Goal: Ask a question: Seek information or help from site administrators or community

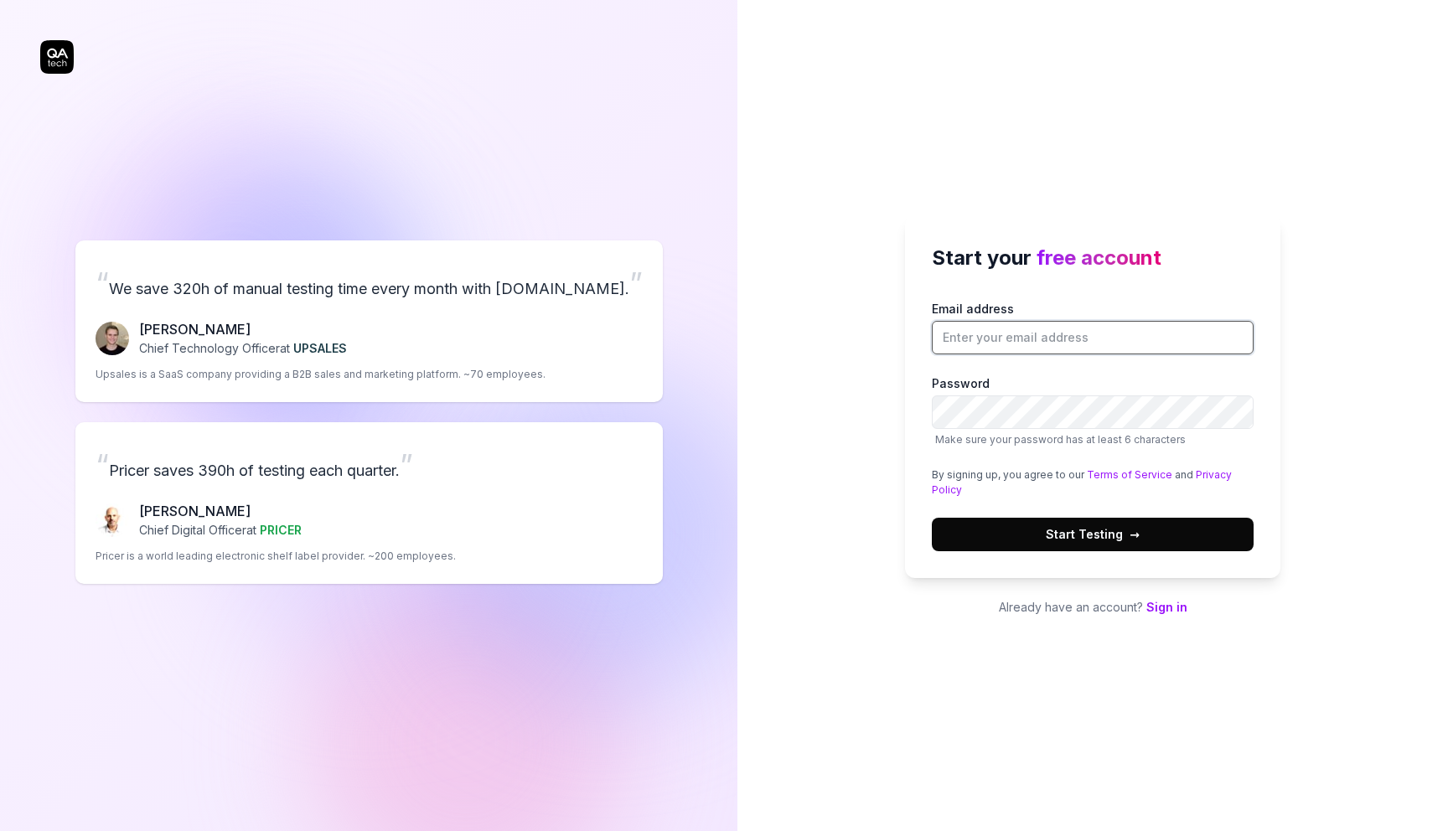
click at [1089, 342] on input "Email address" at bounding box center [1093, 338] width 322 height 34
click at [1307, 389] on div "Start your free account Email address Password Make sure your password has at l…" at bounding box center [1093, 415] width 711 height 831
click at [1048, 349] on input "Email address" at bounding box center [1093, 338] width 322 height 34
click at [1330, 372] on div "Start your free account Email address Password Make sure your password has at l…" at bounding box center [1093, 415] width 711 height 831
click at [1225, 340] on input "Email address" at bounding box center [1093, 338] width 322 height 34
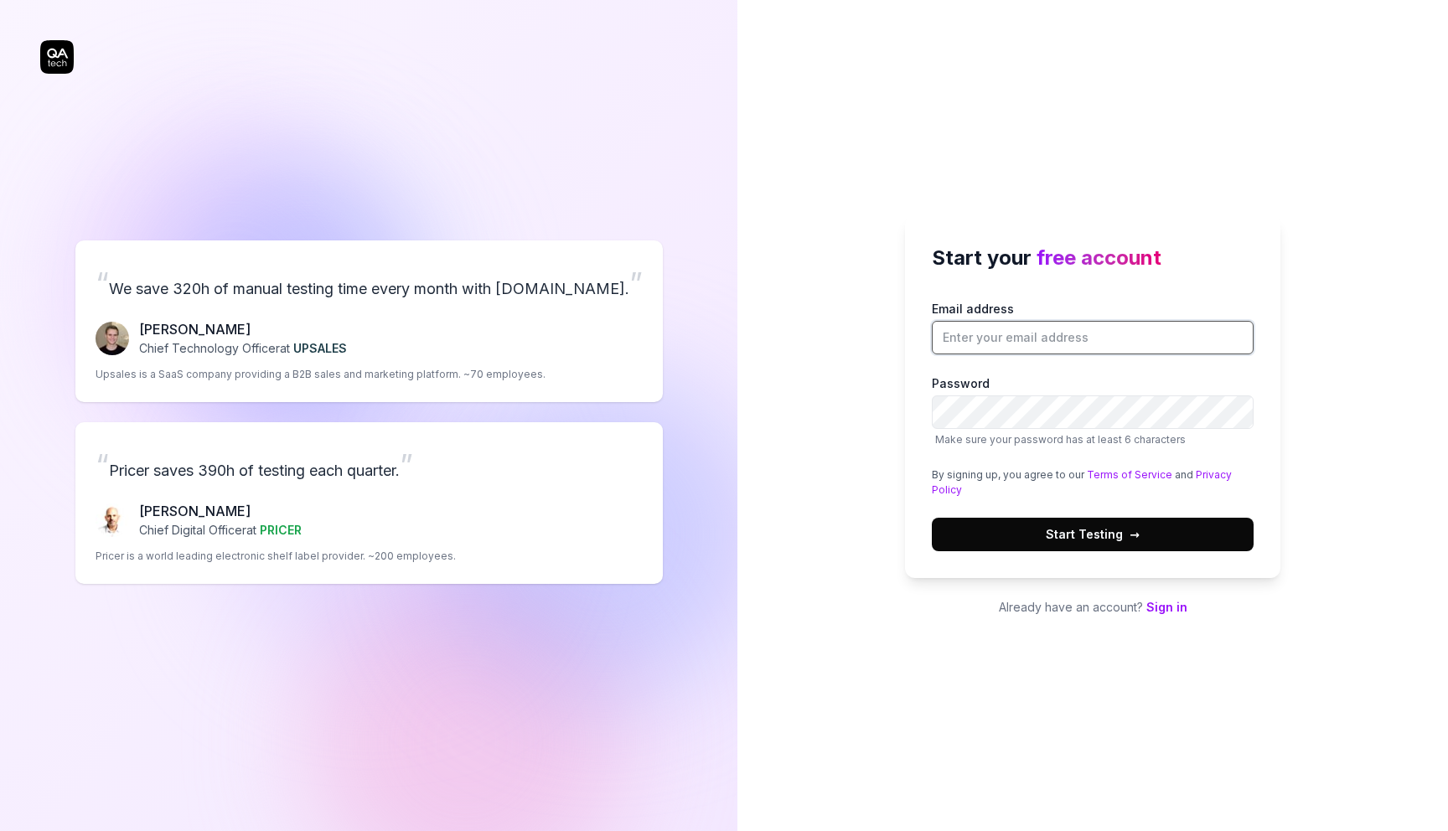
click at [1014, 316] on protonpass-control-e58a at bounding box center [1014, 309] width 0 height 14
click at [805, 437] on div "Start your free account Email address Password Make sure your password has at l…" at bounding box center [1093, 415] width 711 height 831
click at [1206, 329] on input "Email address" at bounding box center [1093, 338] width 322 height 34
type input "p"
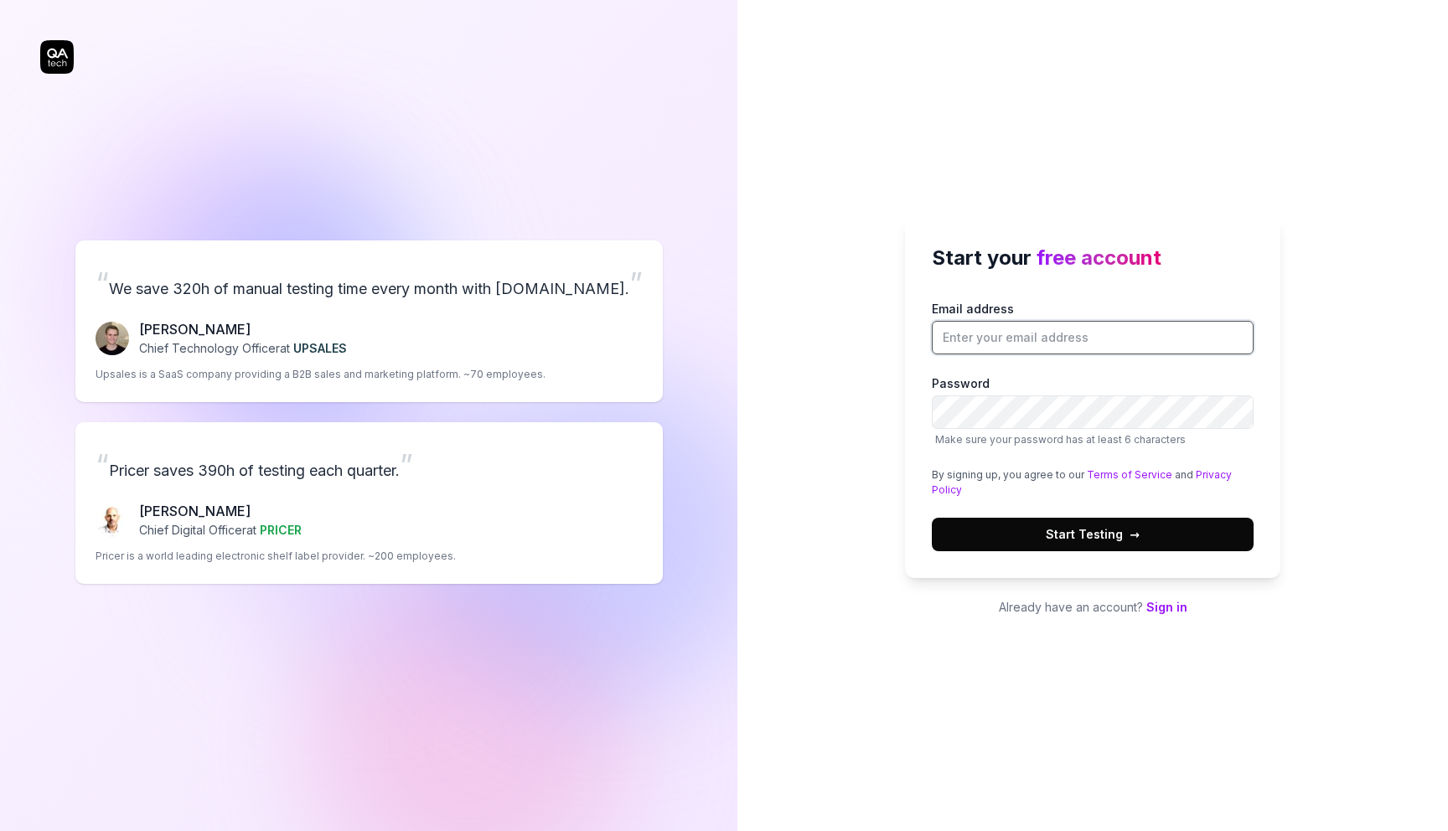
click at [1014, 316] on protonpass-control-e58a at bounding box center [1014, 309] width 0 height 14
click at [1148, 338] on input "patrycja.grzesik@ulam.io" at bounding box center [1093, 338] width 322 height 34
type input "[EMAIL_ADDRESS][PERSON_NAME][DOMAIN_NAME]"
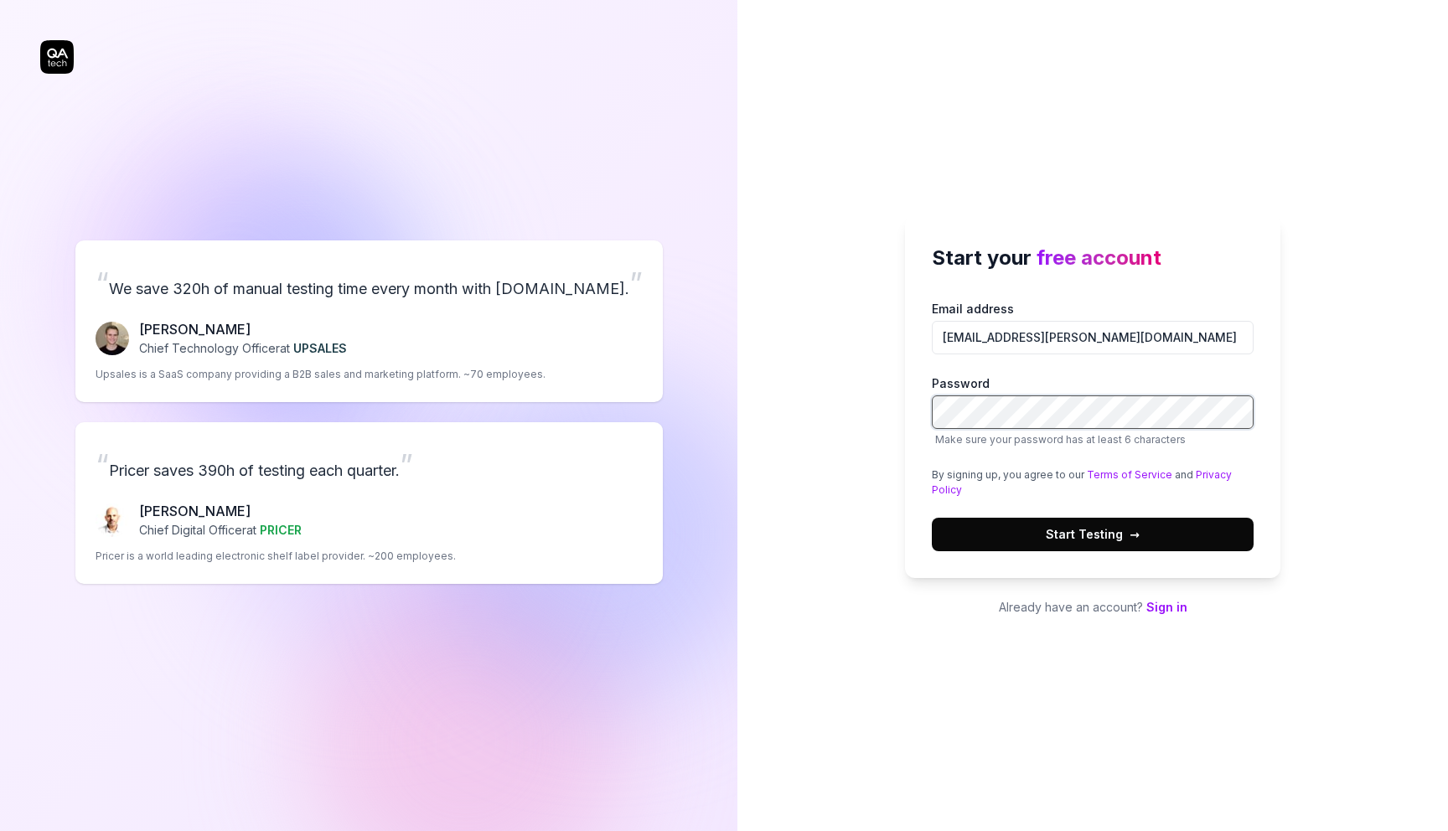
click at [932, 518] on button "Start Testing →" at bounding box center [1093, 535] width 322 height 34
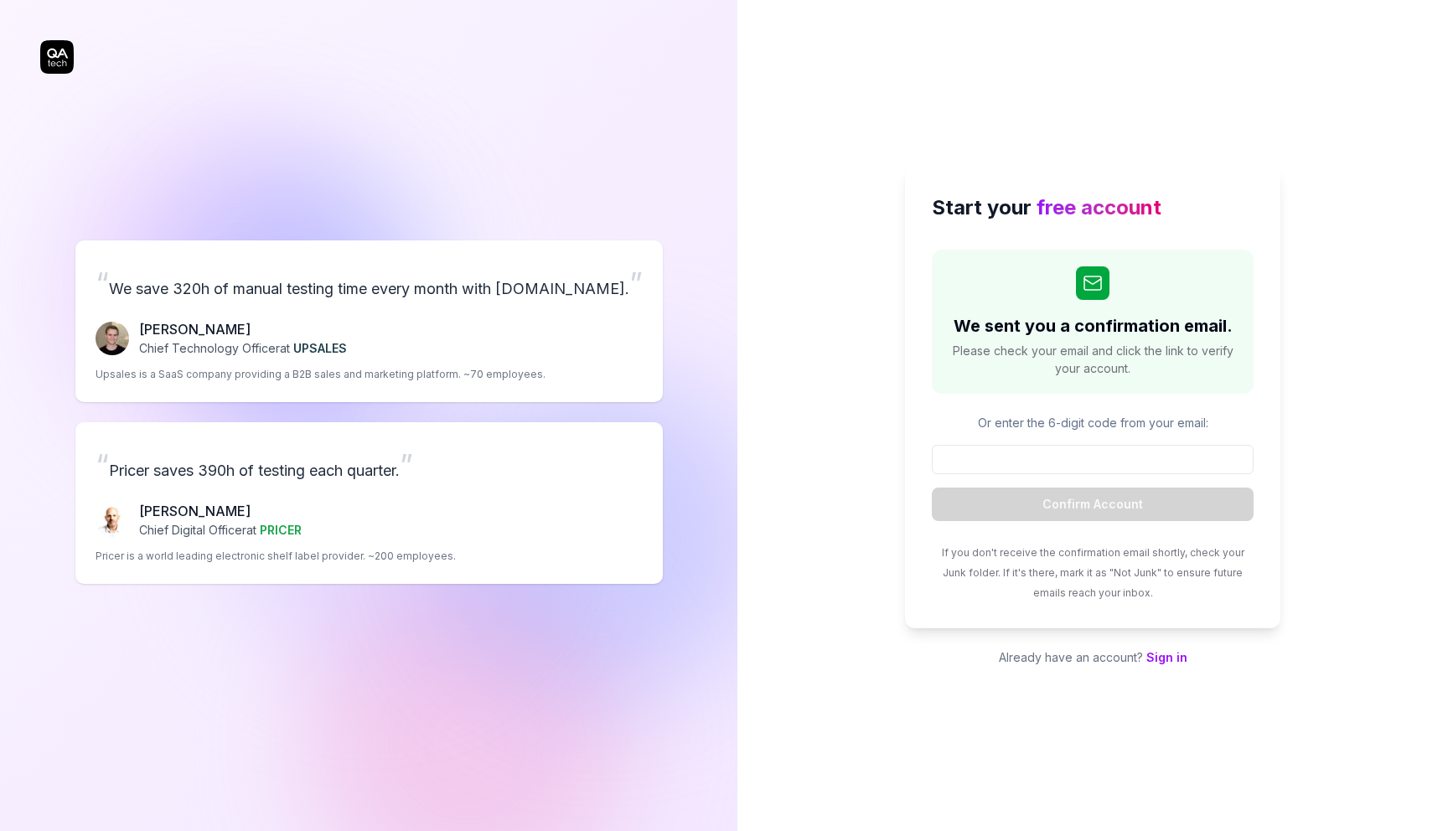
click at [875, 505] on div "Start your free account We sent you a confirmation email. Please check your ema…" at bounding box center [1093, 415] width 711 height 831
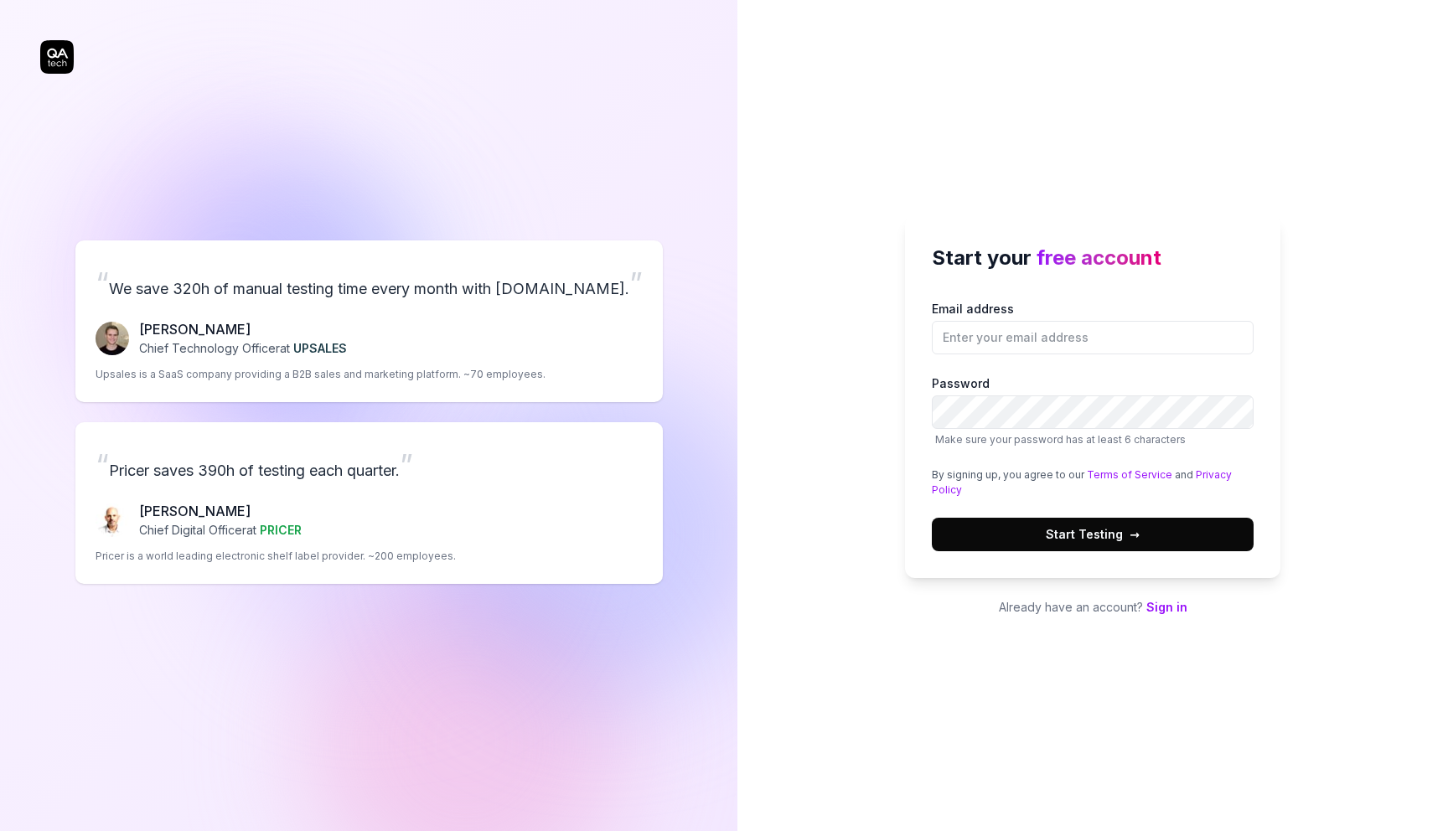
click at [1166, 603] on link "Sign in" at bounding box center [1167, 607] width 41 height 14
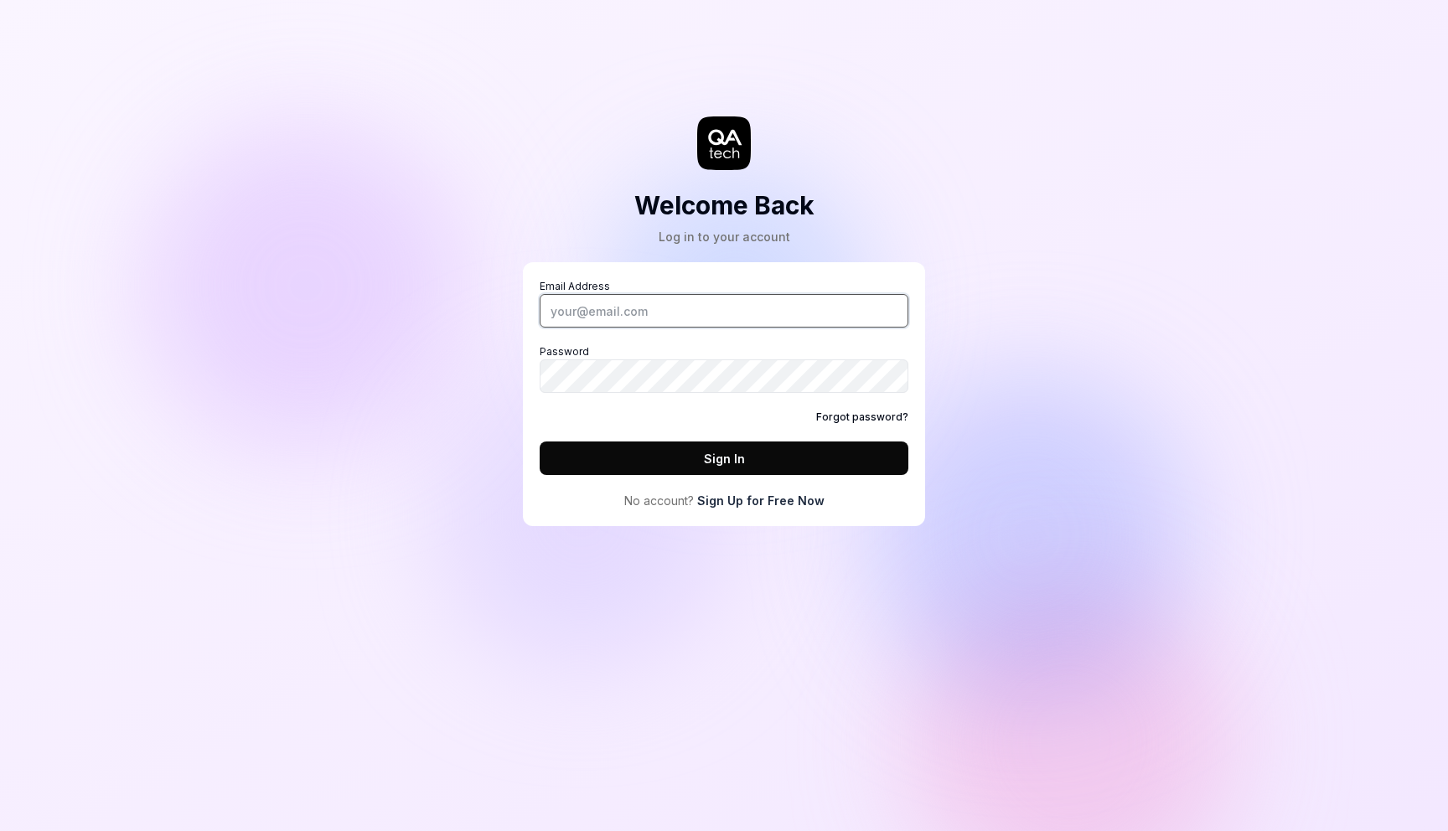
click at [658, 313] on input "Email Address" at bounding box center [724, 311] width 369 height 34
click at [610, 293] on protonpass-control-acfc at bounding box center [610, 286] width 0 height 13
click at [621, 408] on div "Email Address Password Forgot password? Sign In" at bounding box center [724, 377] width 369 height 196
click at [619, 311] on input "Email Address" at bounding box center [724, 311] width 369 height 34
type input "[EMAIL_ADDRESS][PERSON_NAME][DOMAIN_NAME]"
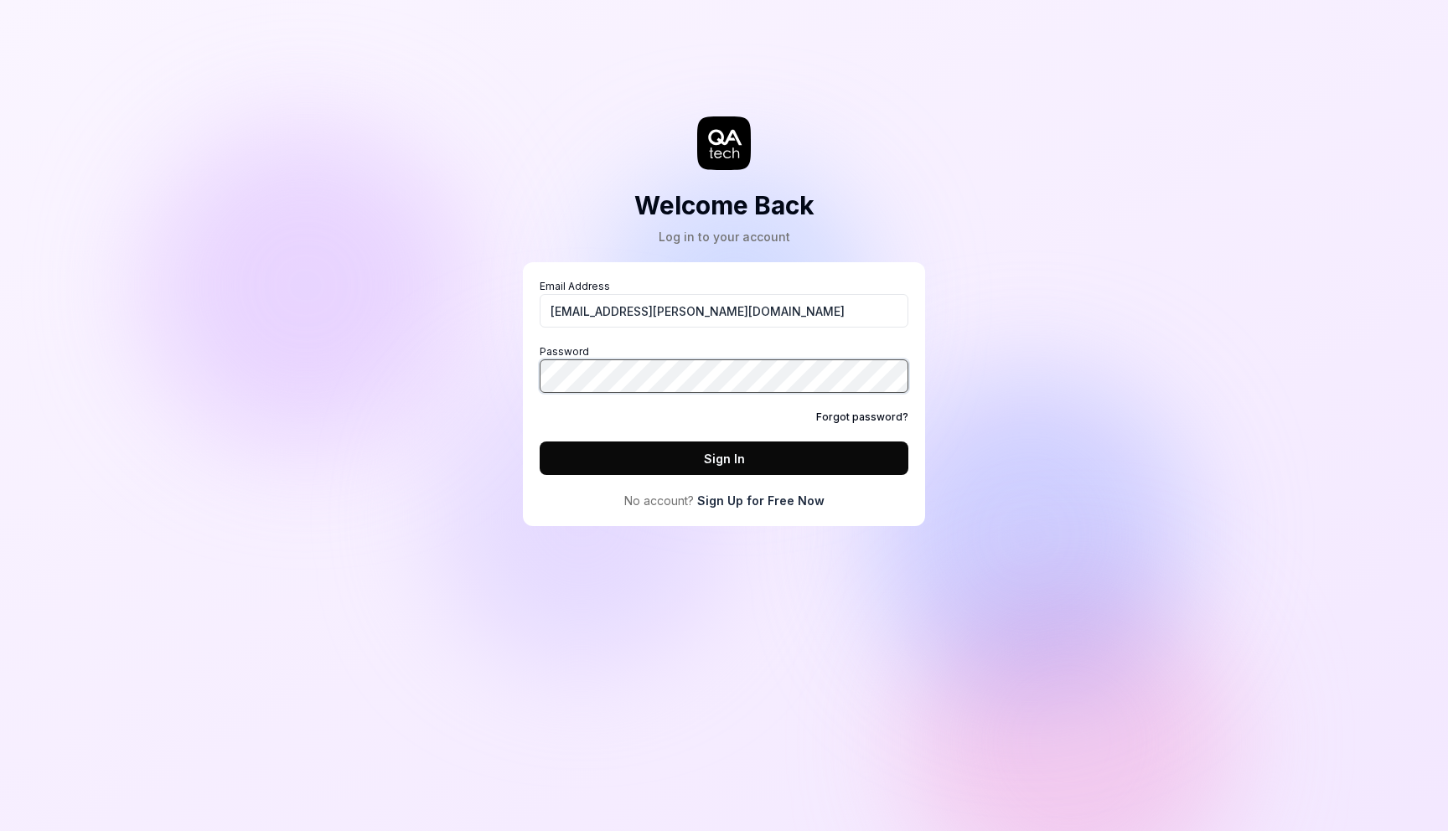
click at [540, 442] on button "Sign In" at bounding box center [724, 459] width 369 height 34
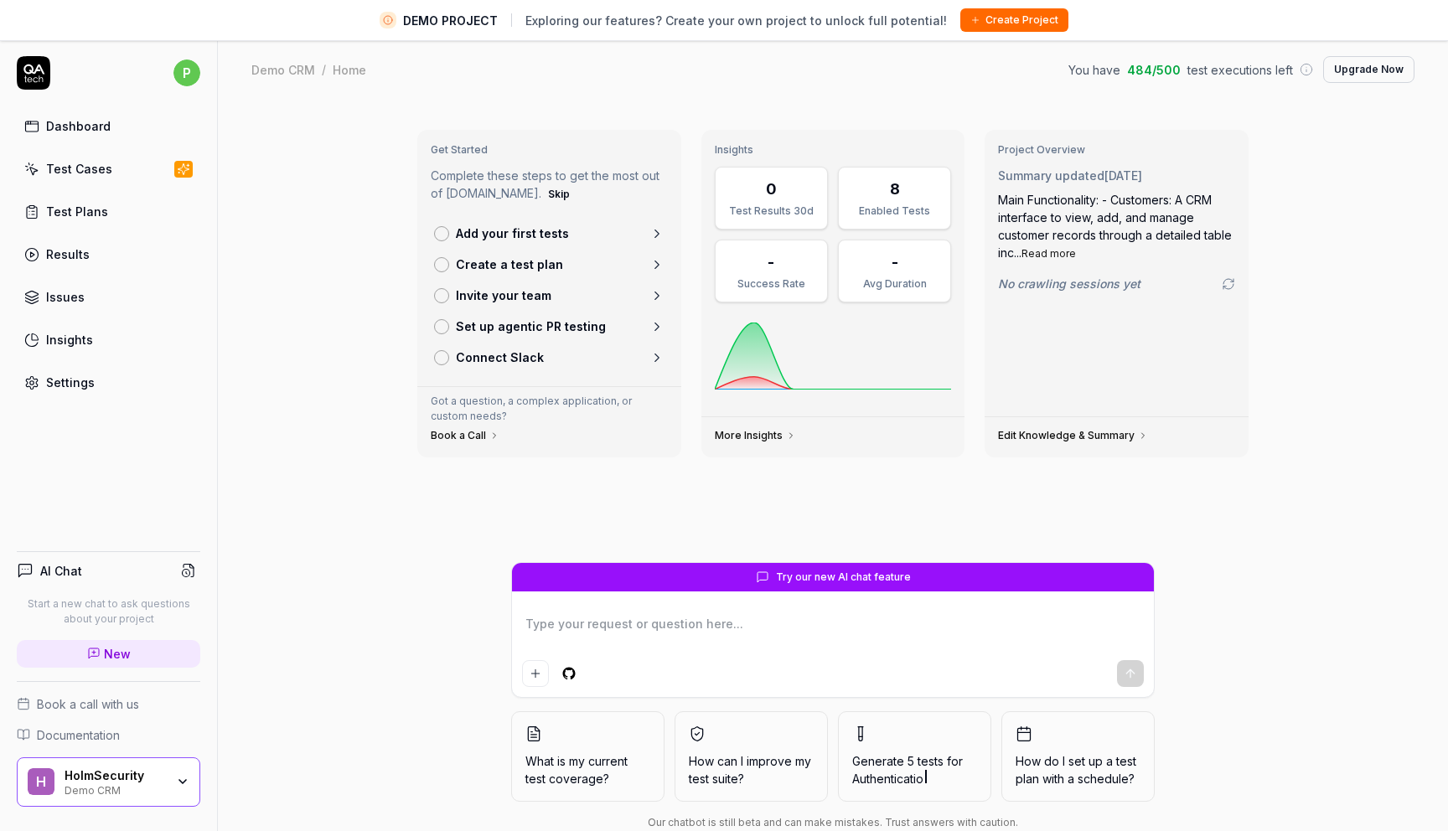
scroll to position [39, 0]
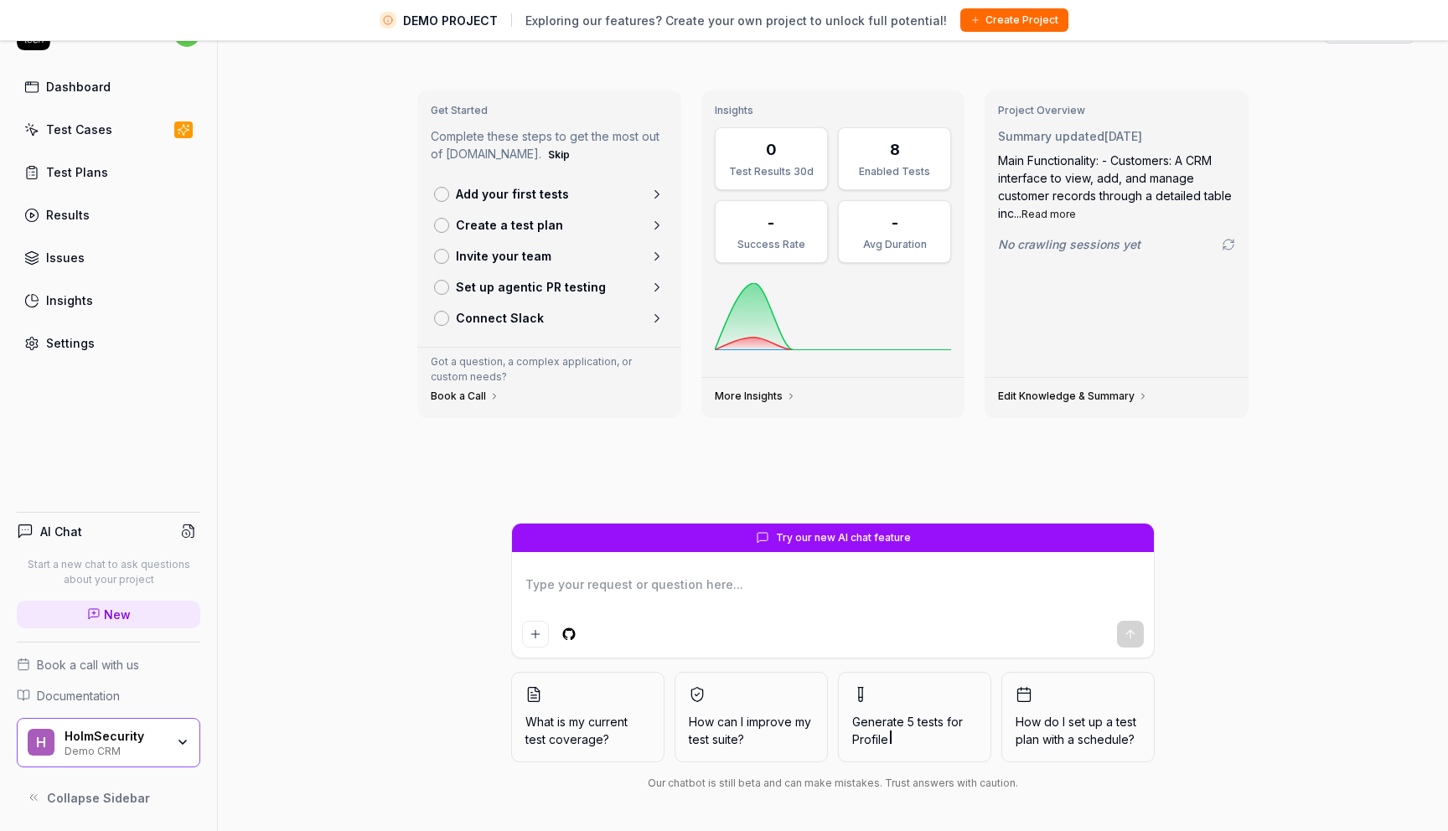
click at [650, 188] on icon at bounding box center [657, 194] width 15 height 15
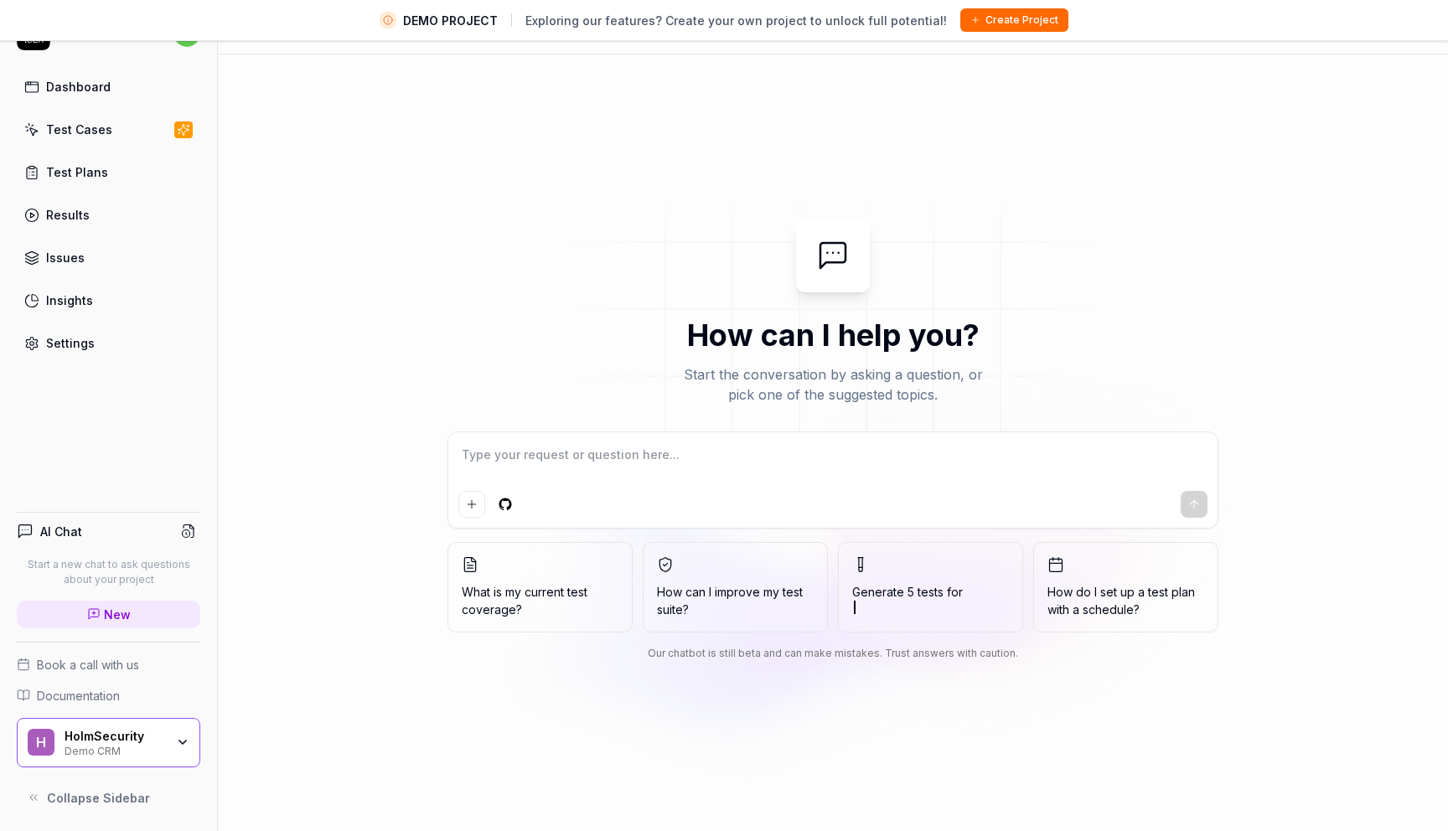
click at [86, 135] on div "Test Cases" at bounding box center [79, 130] width 66 height 18
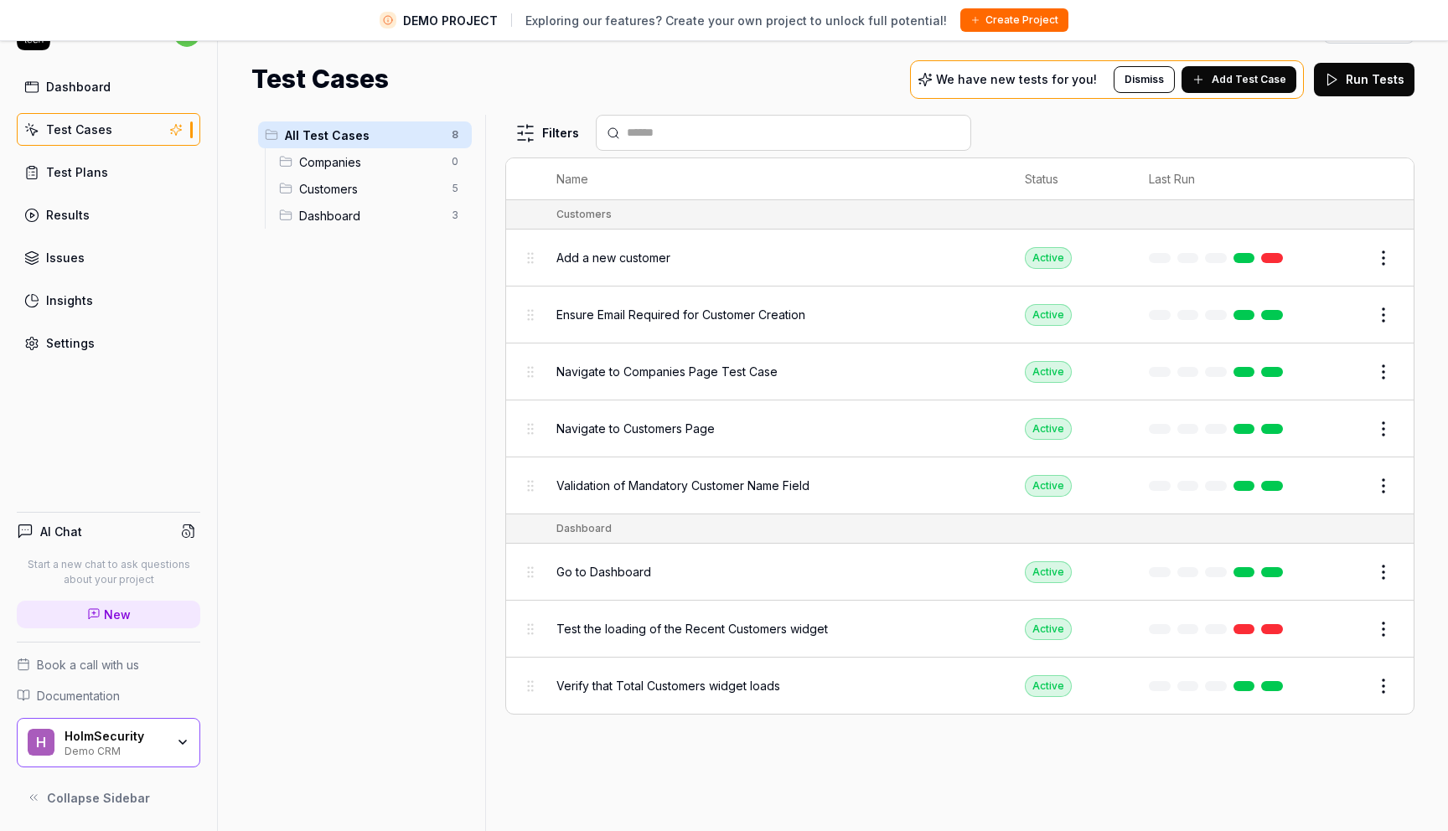
click at [608, 255] on span "Add a new customer" at bounding box center [614, 258] width 114 height 18
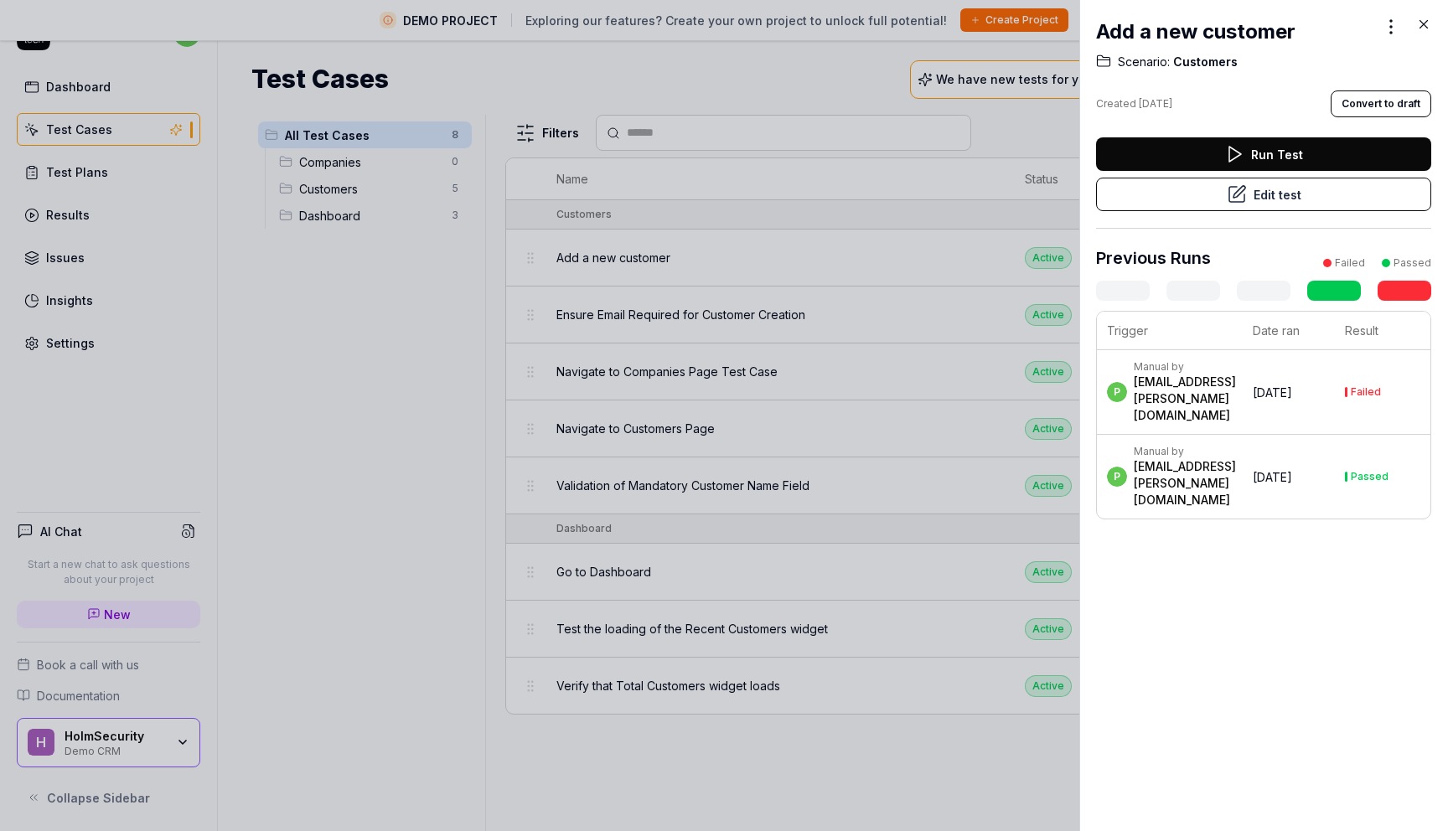
click at [1275, 151] on button "Run Test" at bounding box center [1263, 154] width 335 height 34
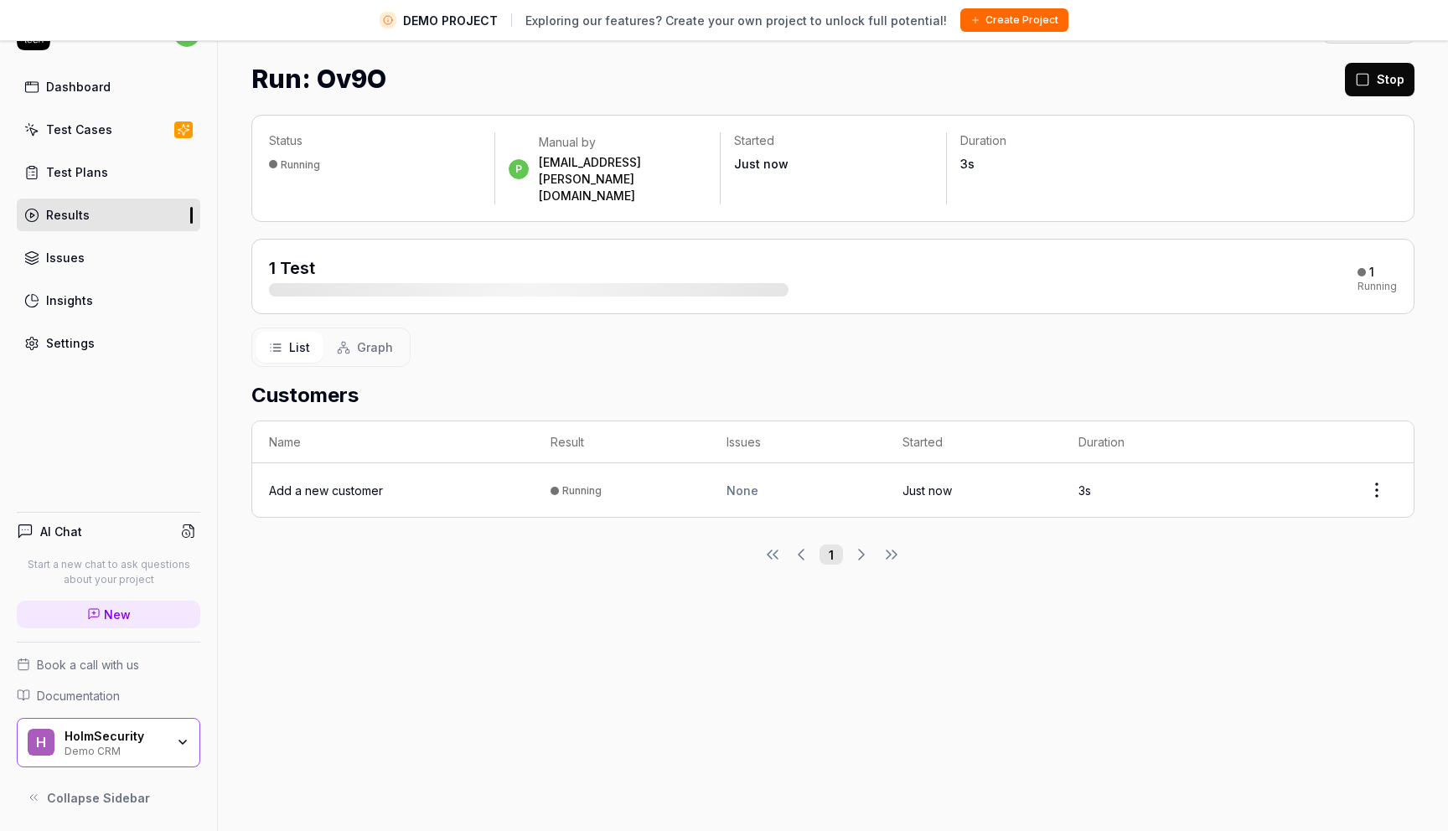
click at [72, 215] on div "Results" at bounding box center [68, 215] width 44 height 18
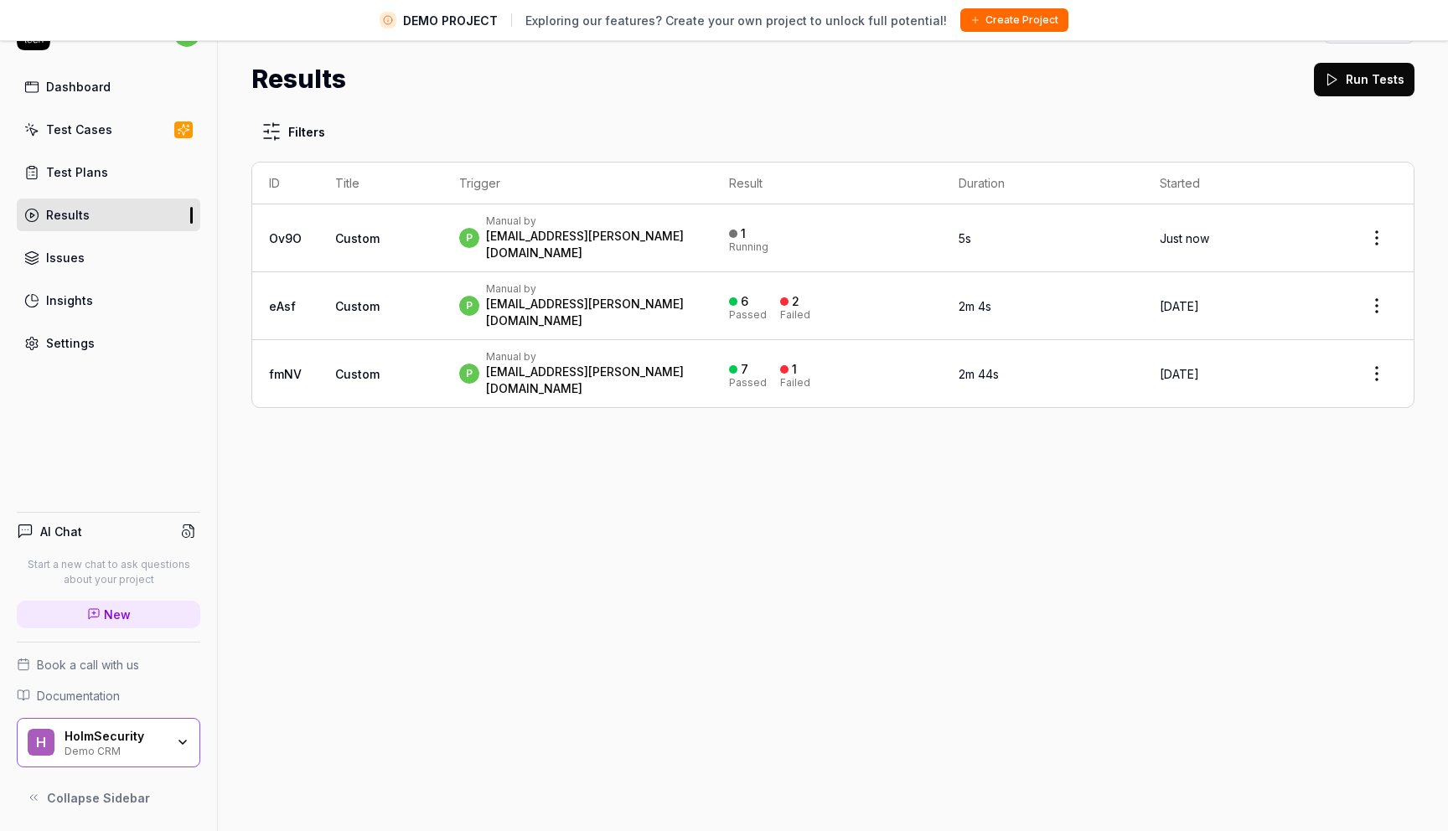
click at [78, 132] on div "Test Cases" at bounding box center [79, 130] width 66 height 18
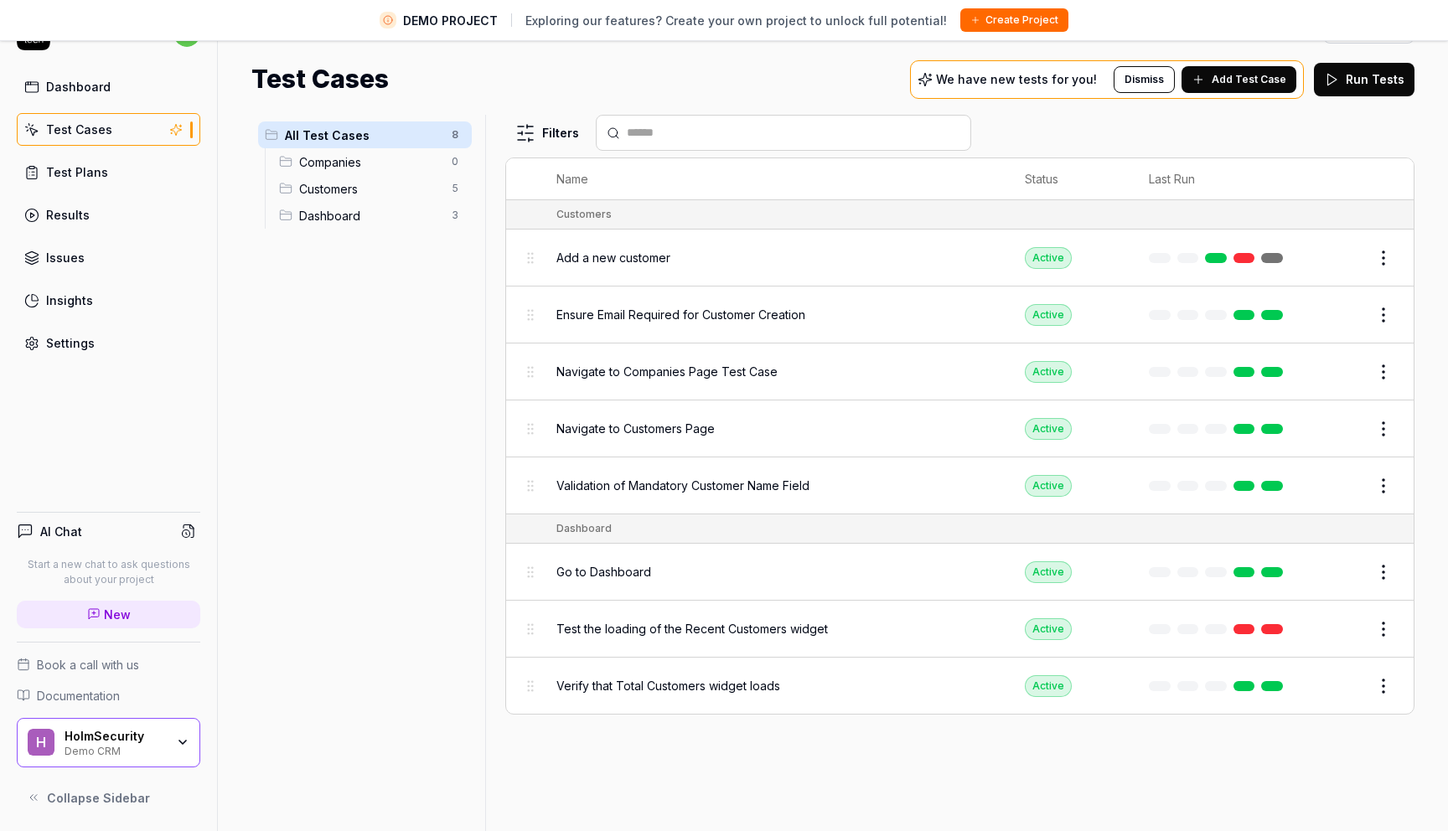
click at [1352, 255] on button "Edit" at bounding box center [1343, 258] width 40 height 27
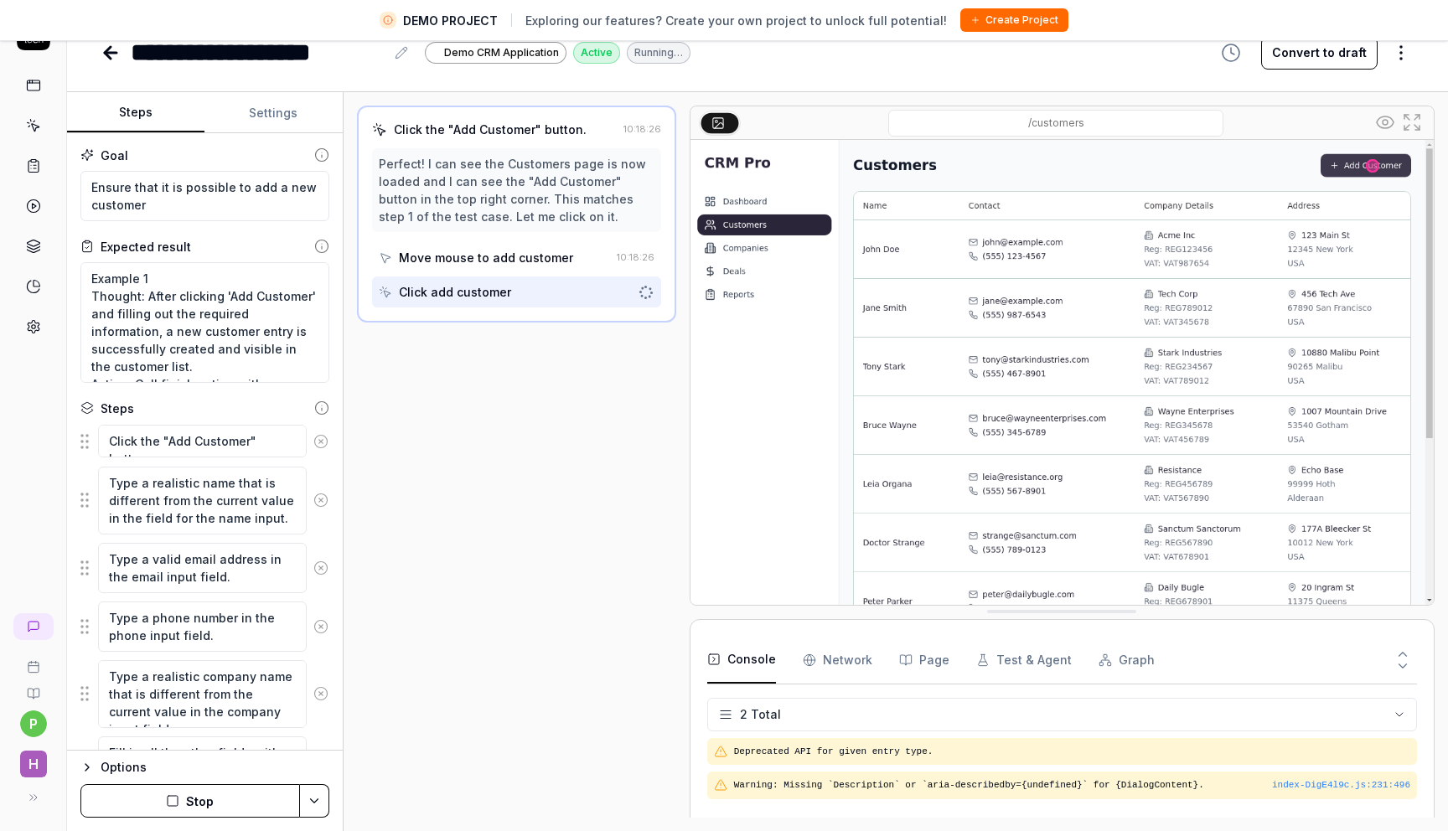
click at [111, 53] on icon at bounding box center [111, 53] width 12 height 0
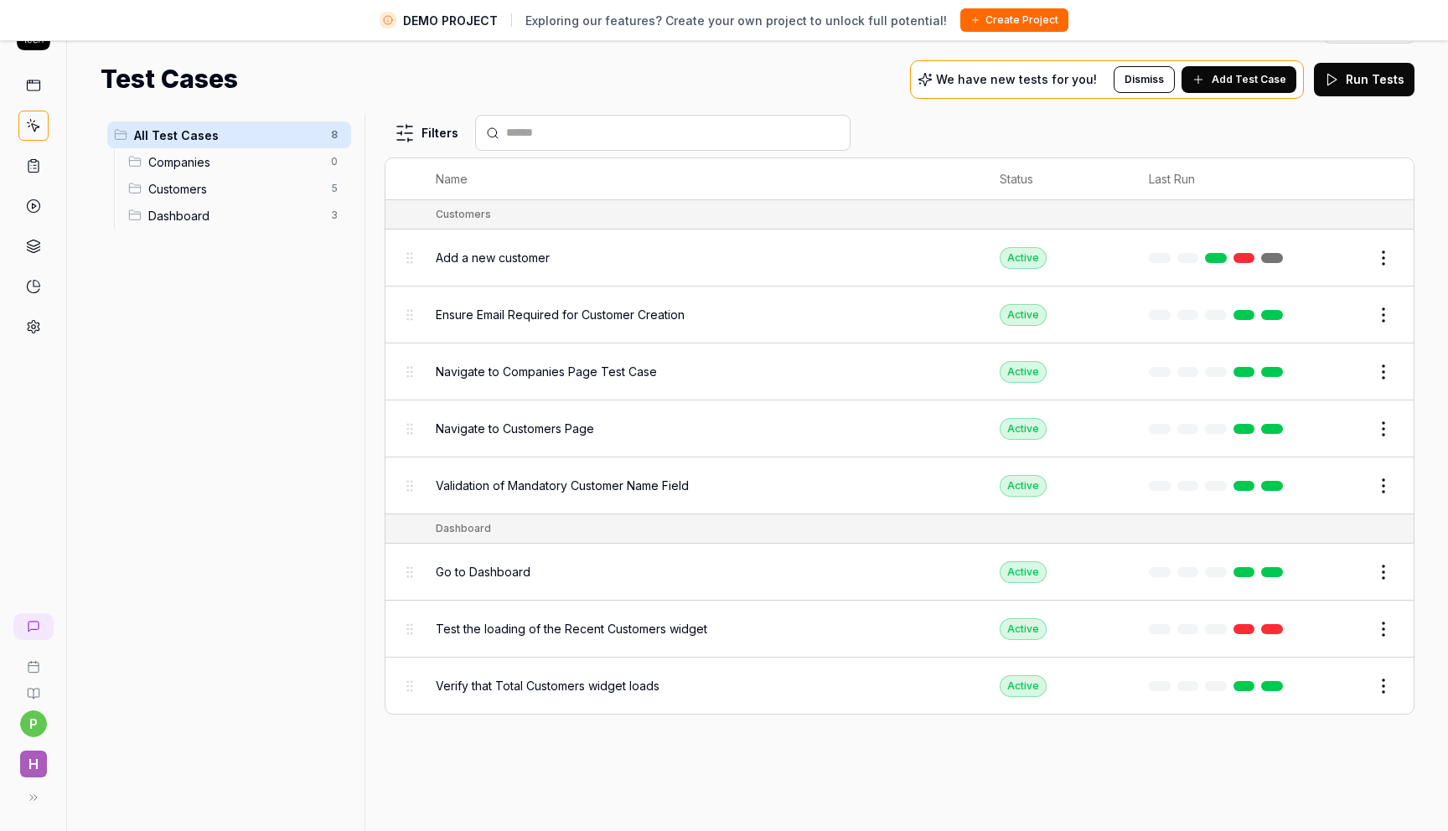
click at [35, 87] on icon at bounding box center [33, 85] width 15 height 15
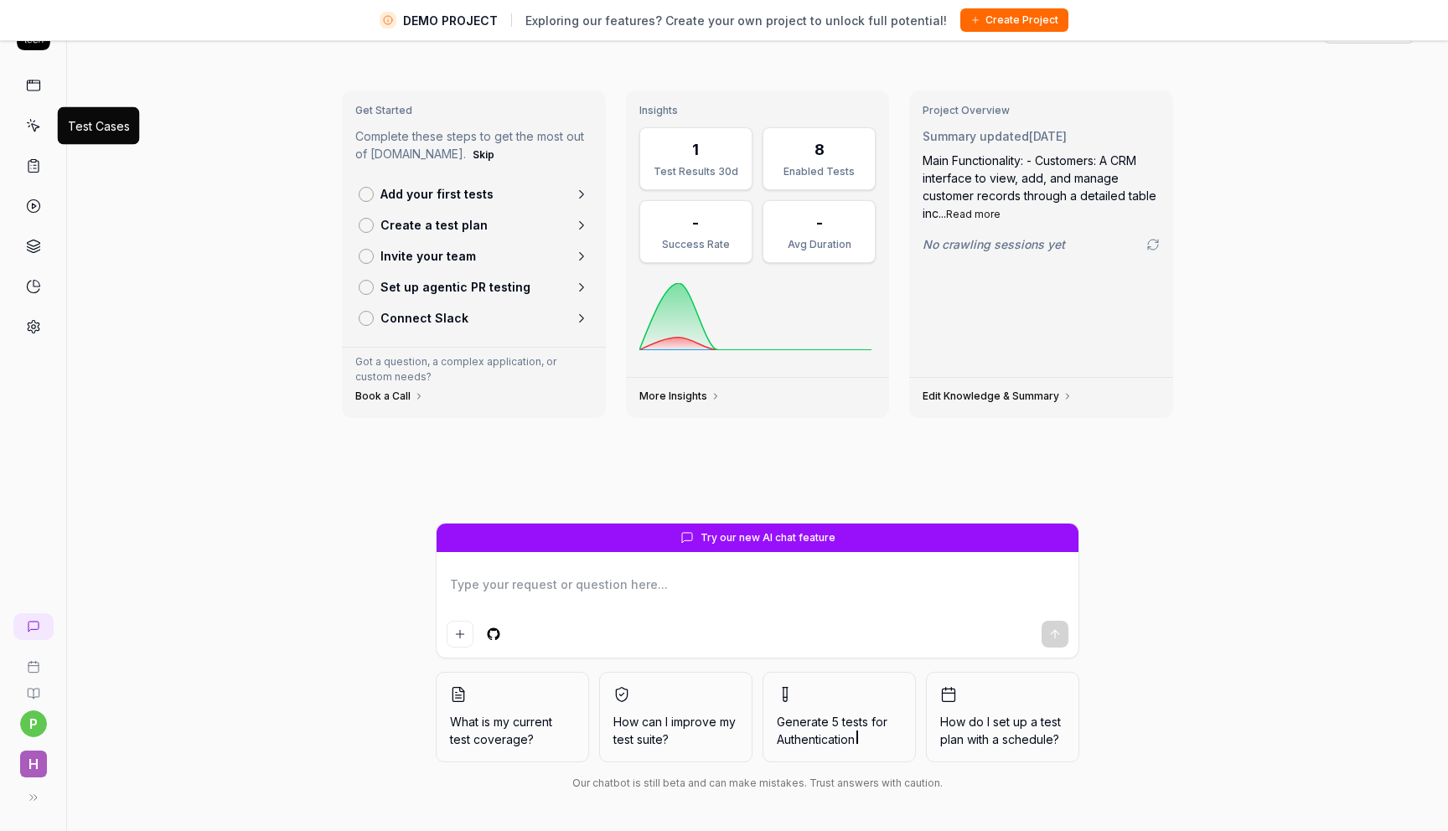
click at [30, 132] on icon at bounding box center [33, 125] width 15 height 15
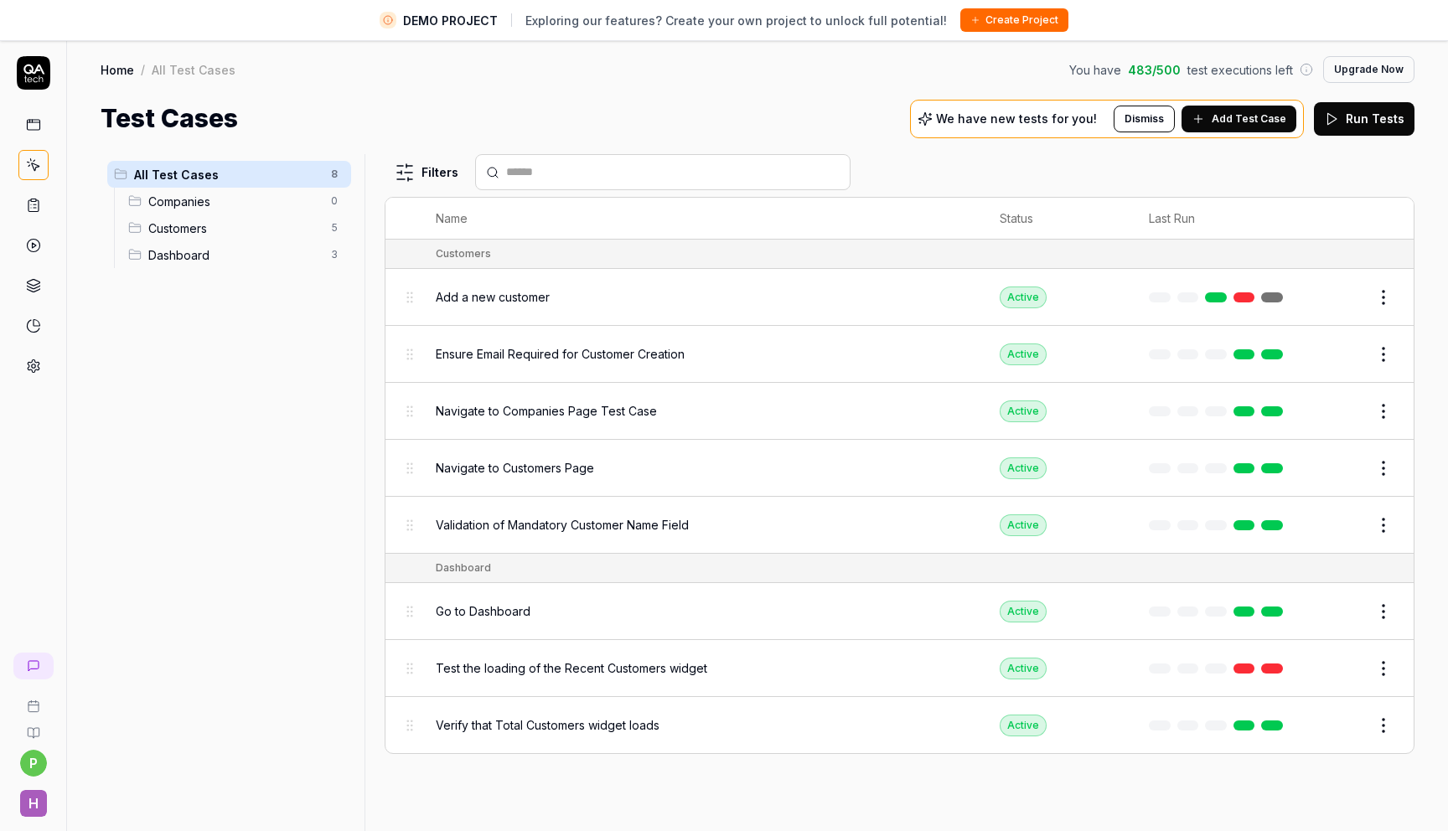
click at [25, 83] on icon at bounding box center [34, 73] width 34 height 34
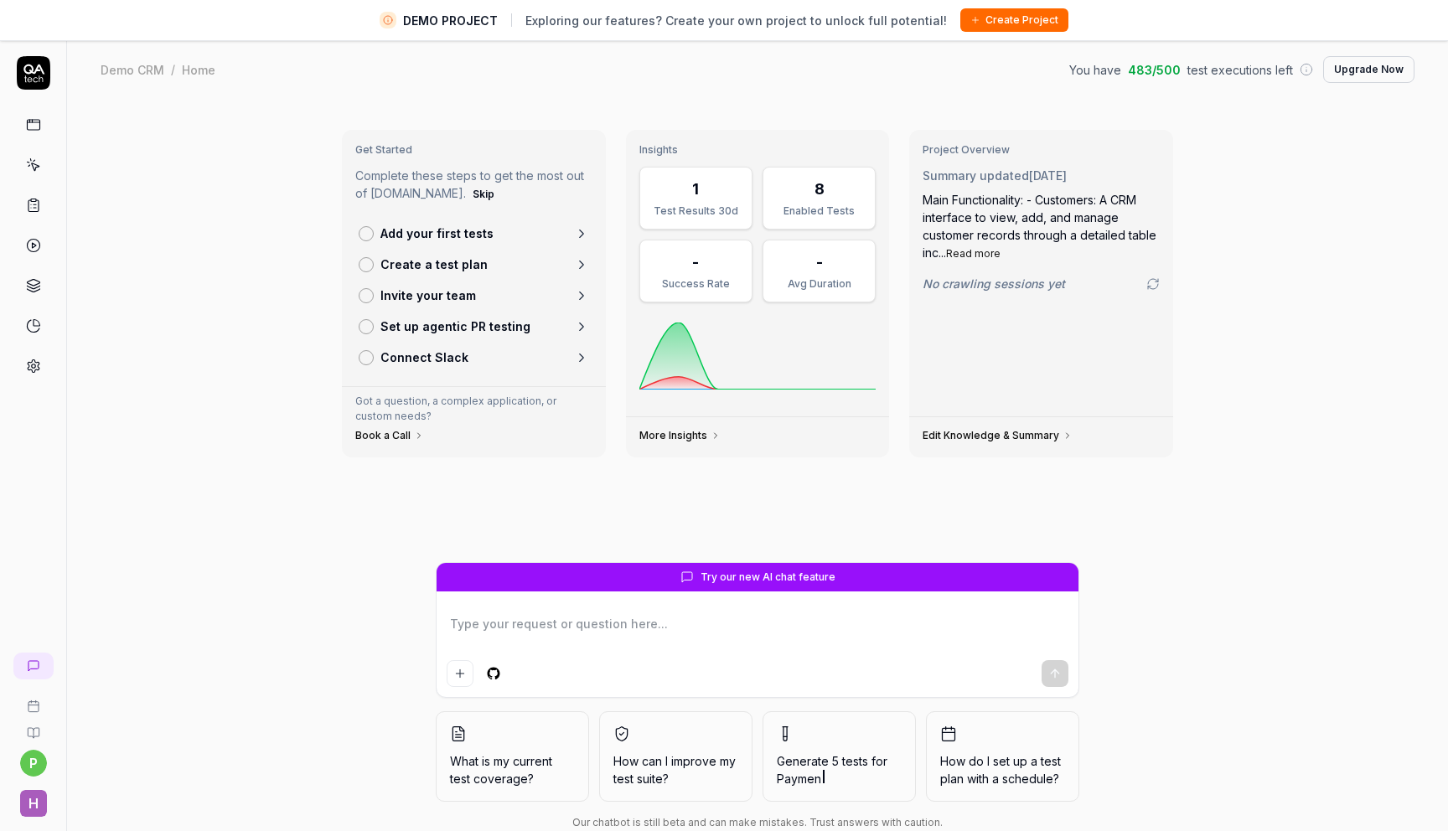
click at [582, 233] on icon at bounding box center [581, 234] width 4 height 8
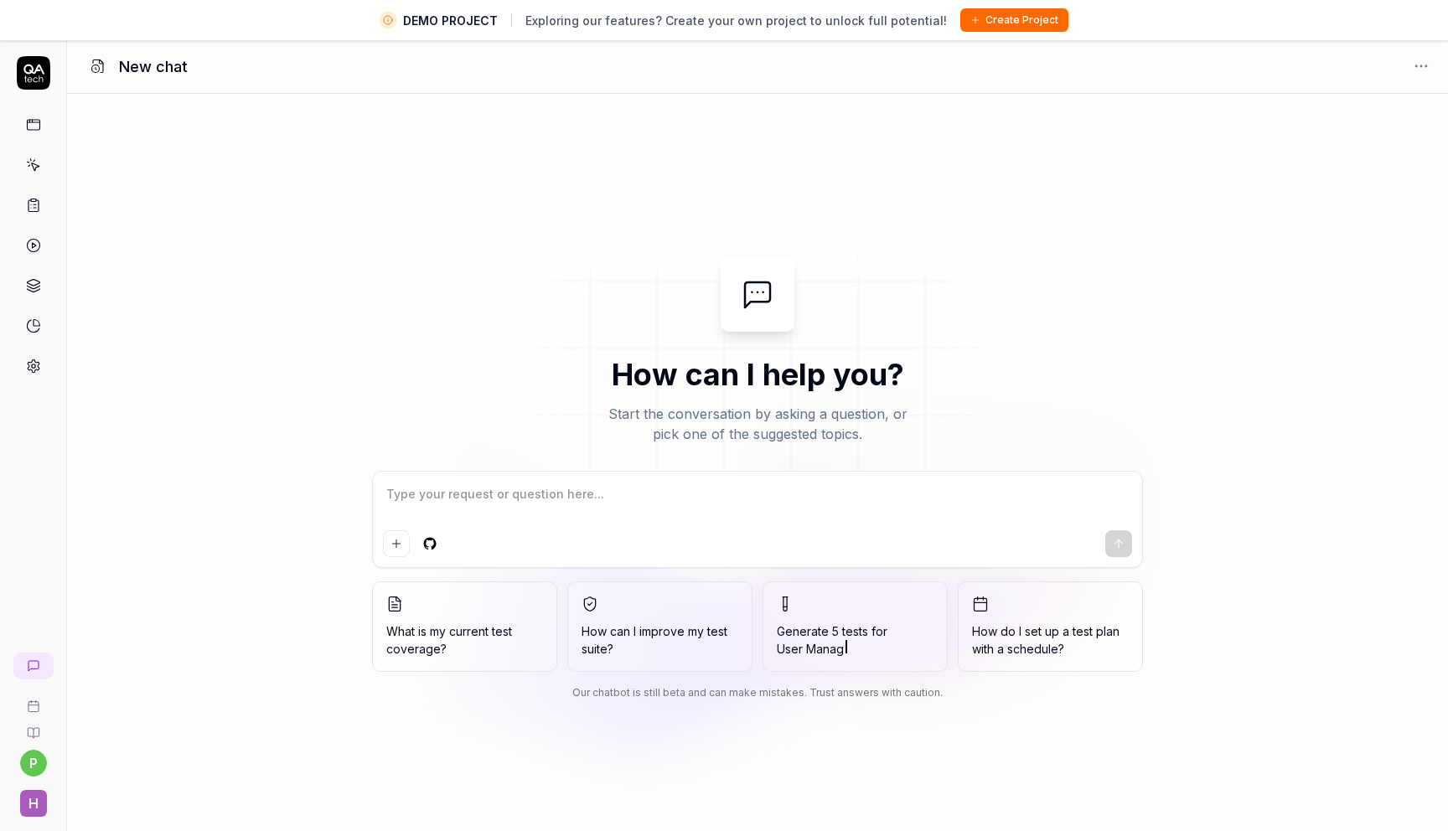
click at [566, 505] on textarea at bounding box center [757, 503] width 749 height 42
click at [453, 503] on textarea at bounding box center [757, 503] width 749 height 42
type textarea "*"
type textarea "I"
type textarea "*"
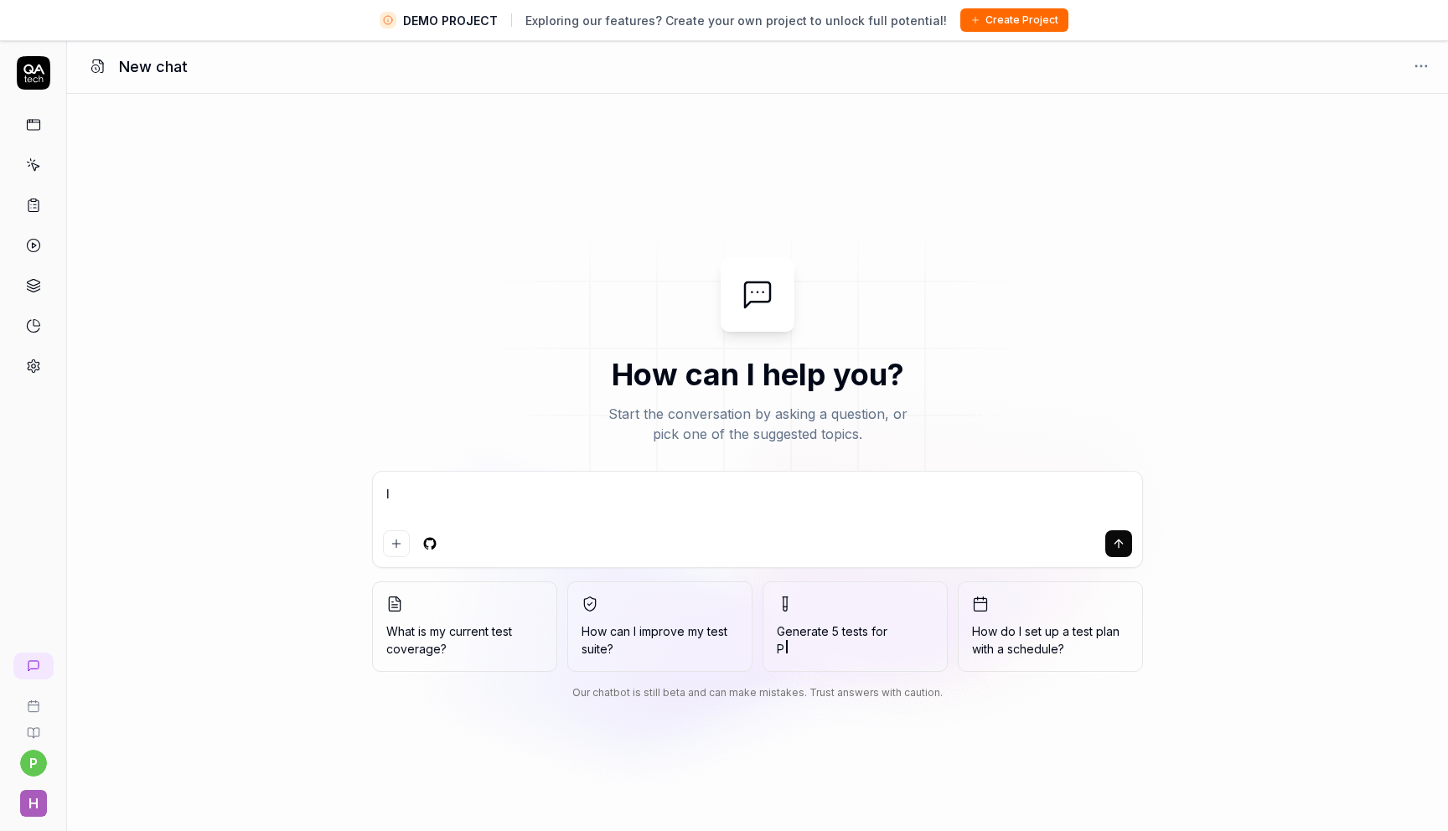
type textarea "I"
type textarea "*"
type textarea "I n"
type textarea "*"
type textarea "I ne"
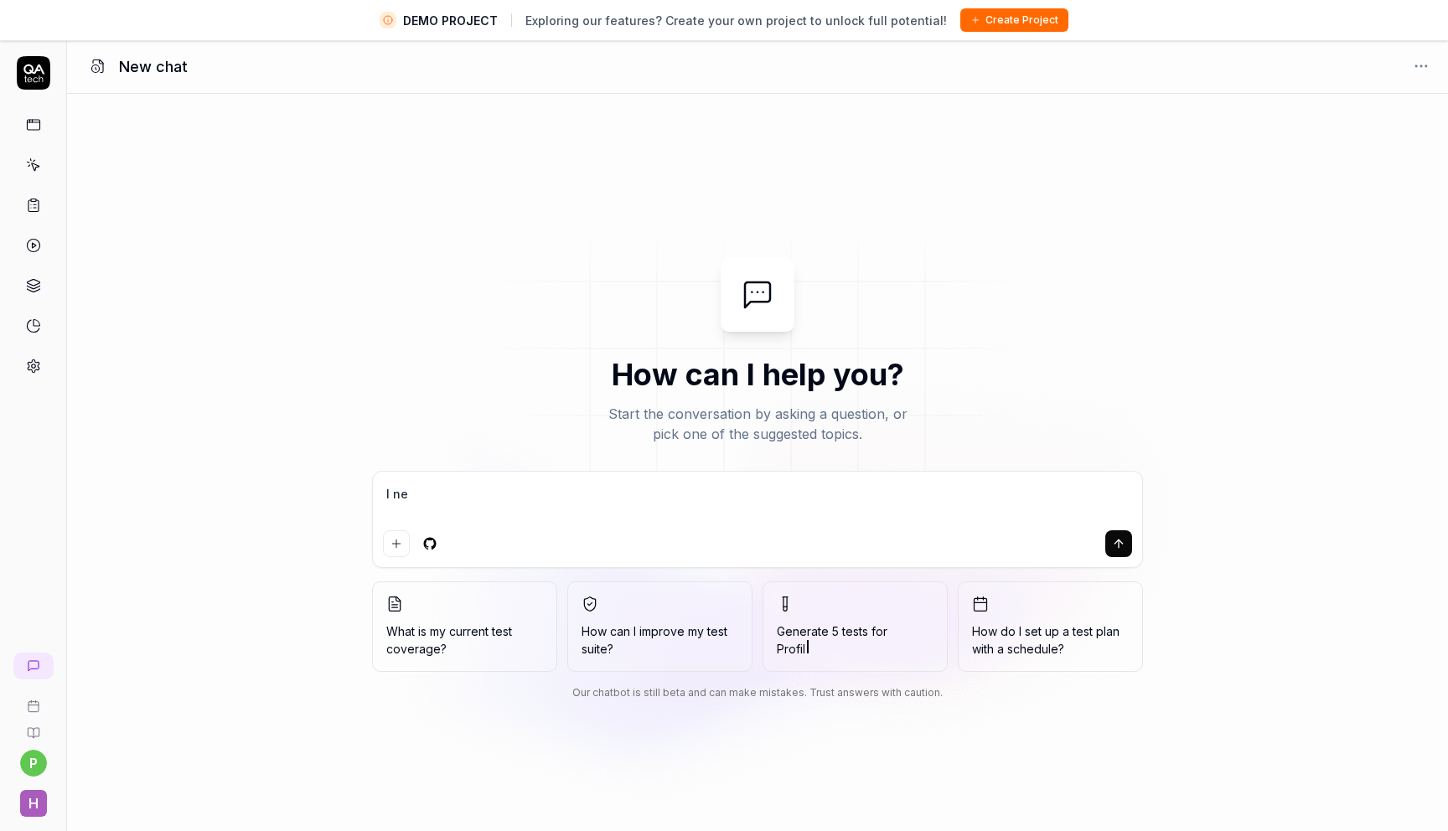
type textarea "*"
type textarea "I nee"
type textarea "*"
type textarea "I need"
type textarea "*"
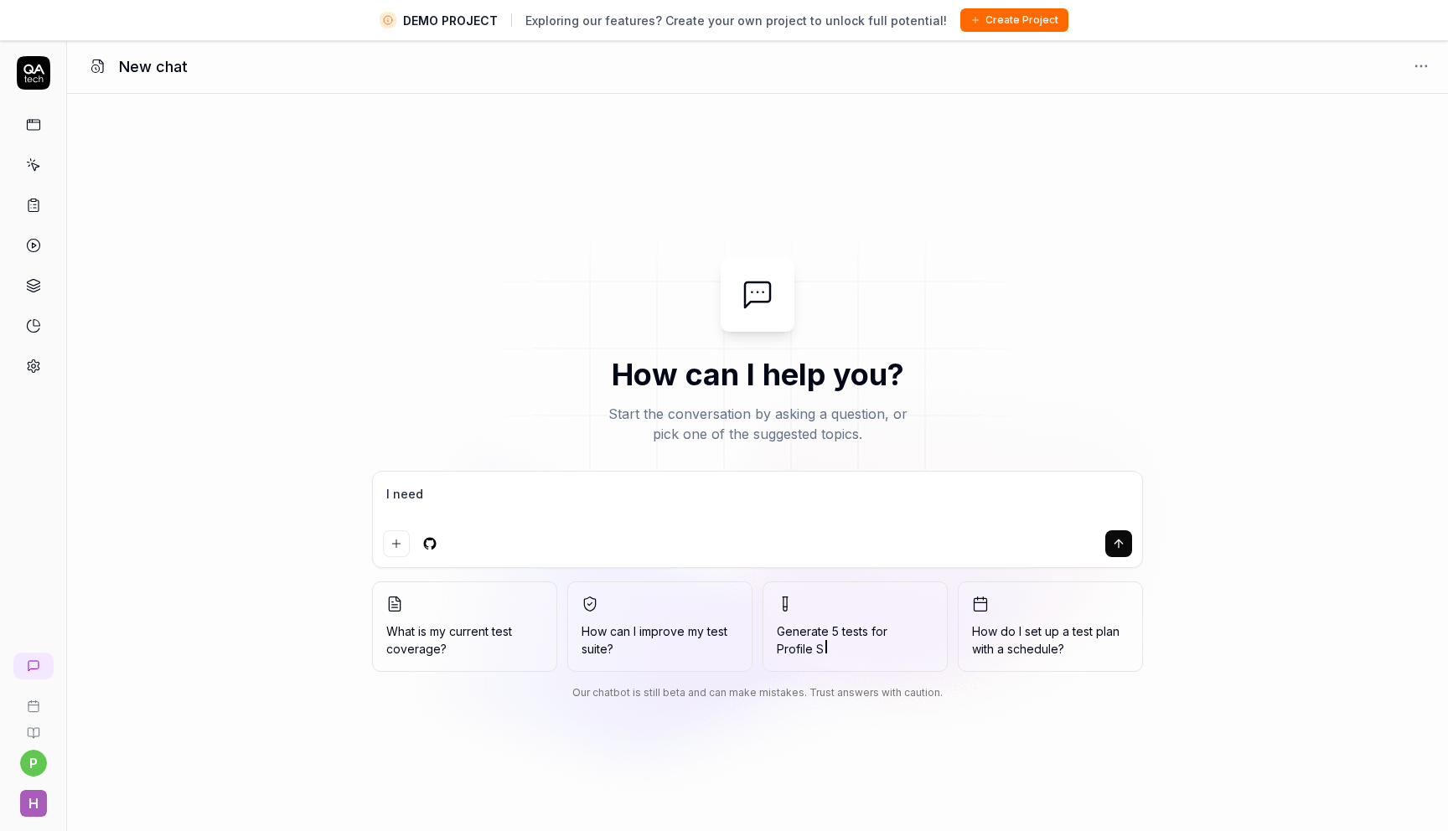
type textarea "I need"
type textarea "*"
type textarea "I need t"
type textarea "*"
type textarea "I need to"
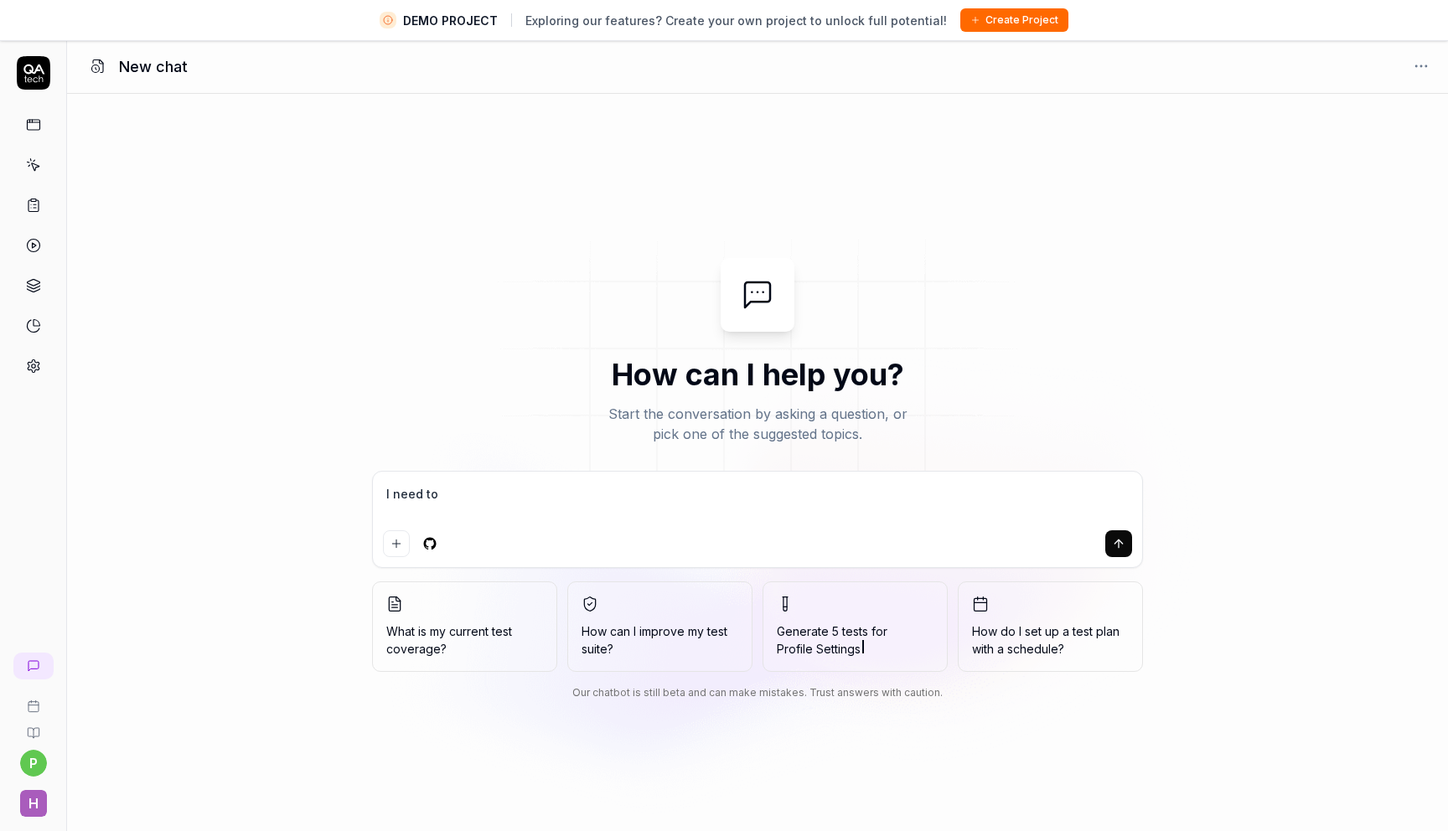
type textarea "*"
type textarea "I need to"
type textarea "*"
type textarea "I need to l"
type textarea "*"
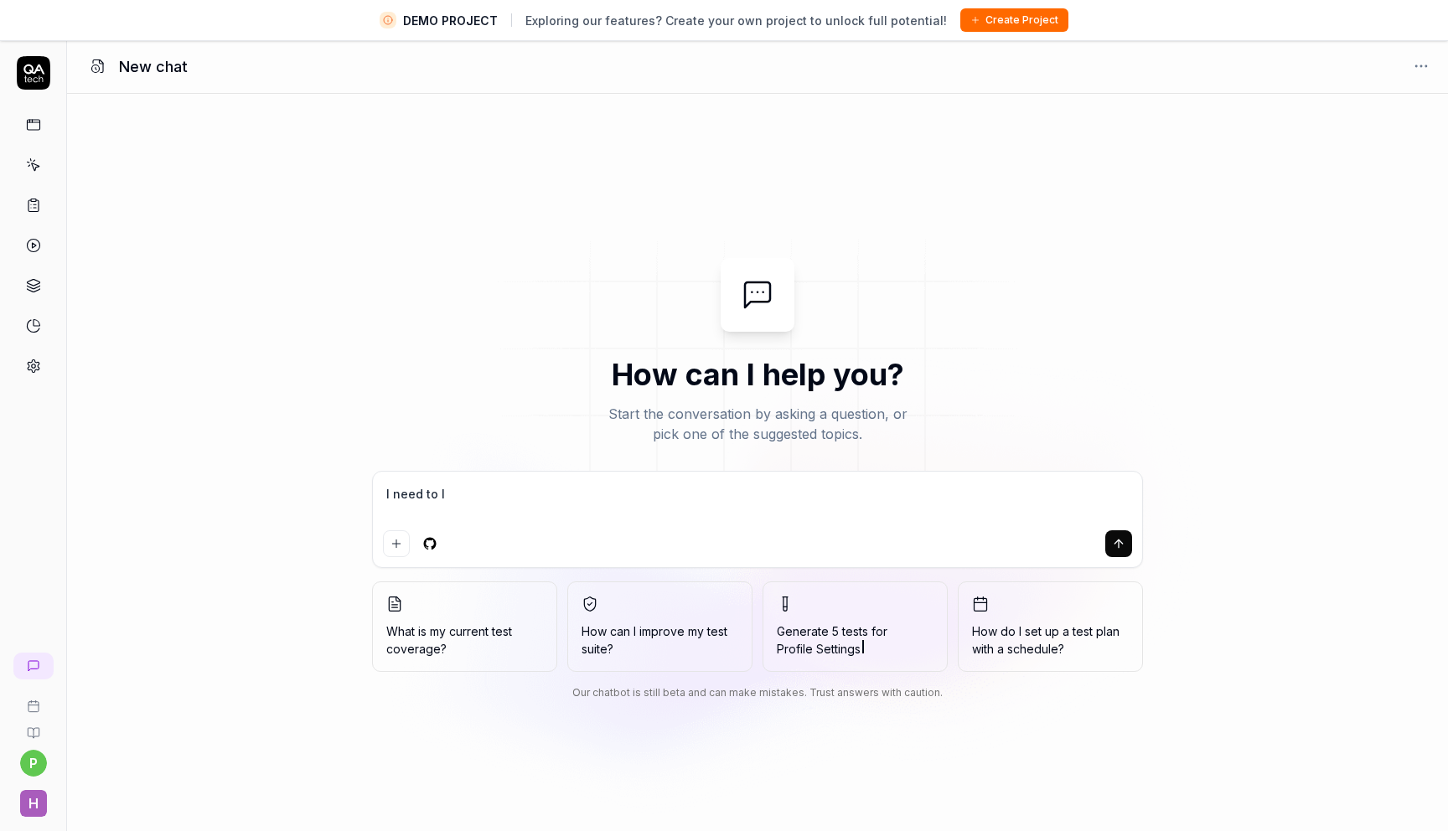
type textarea "I need to lo"
type textarea "*"
type textarea "I need to log"
type textarea "*"
type textarea "I need to log"
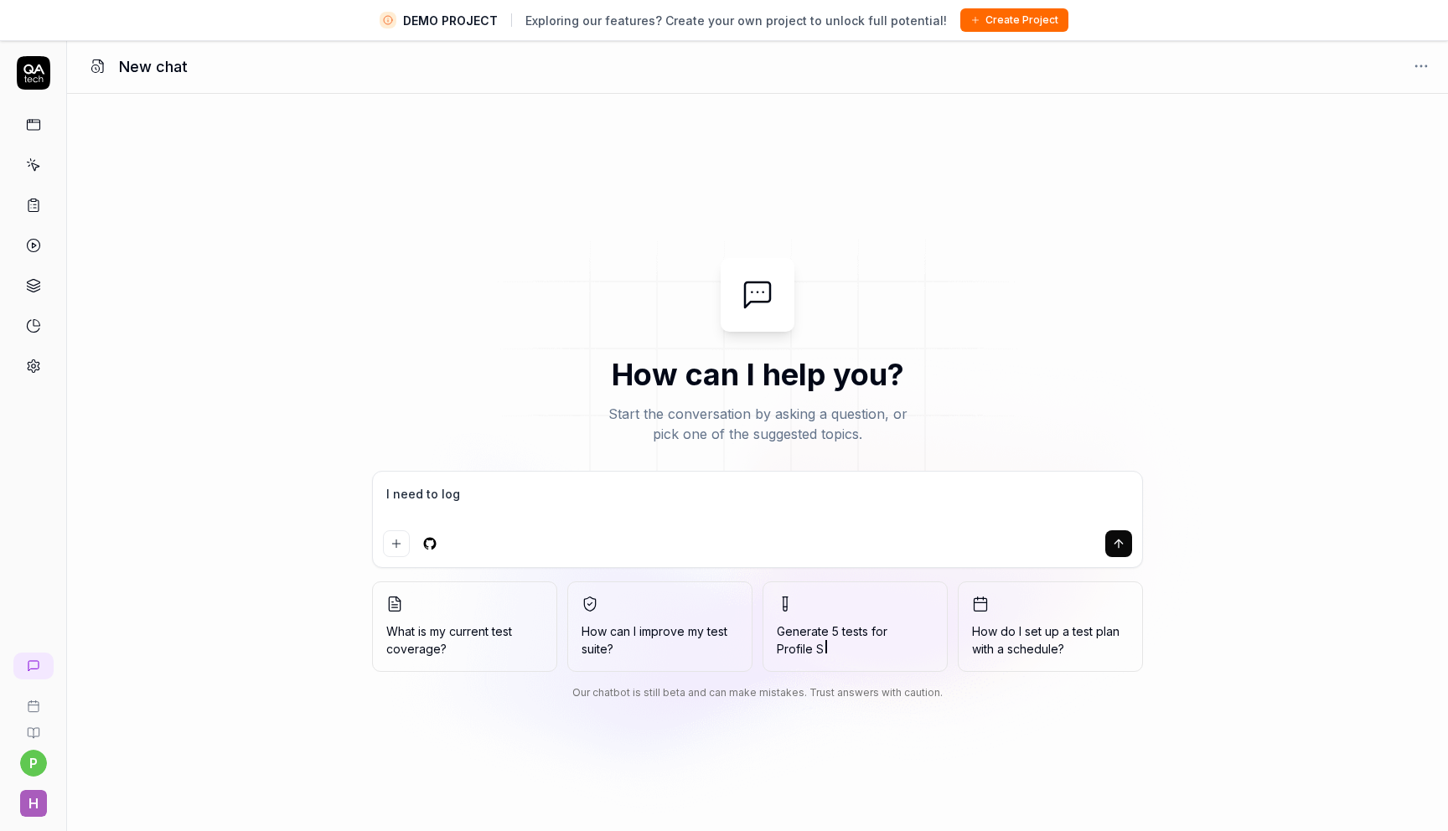
type textarea "*"
type textarea "I need to log i"
type textarea "*"
type textarea "I need to log in"
type textarea "*"
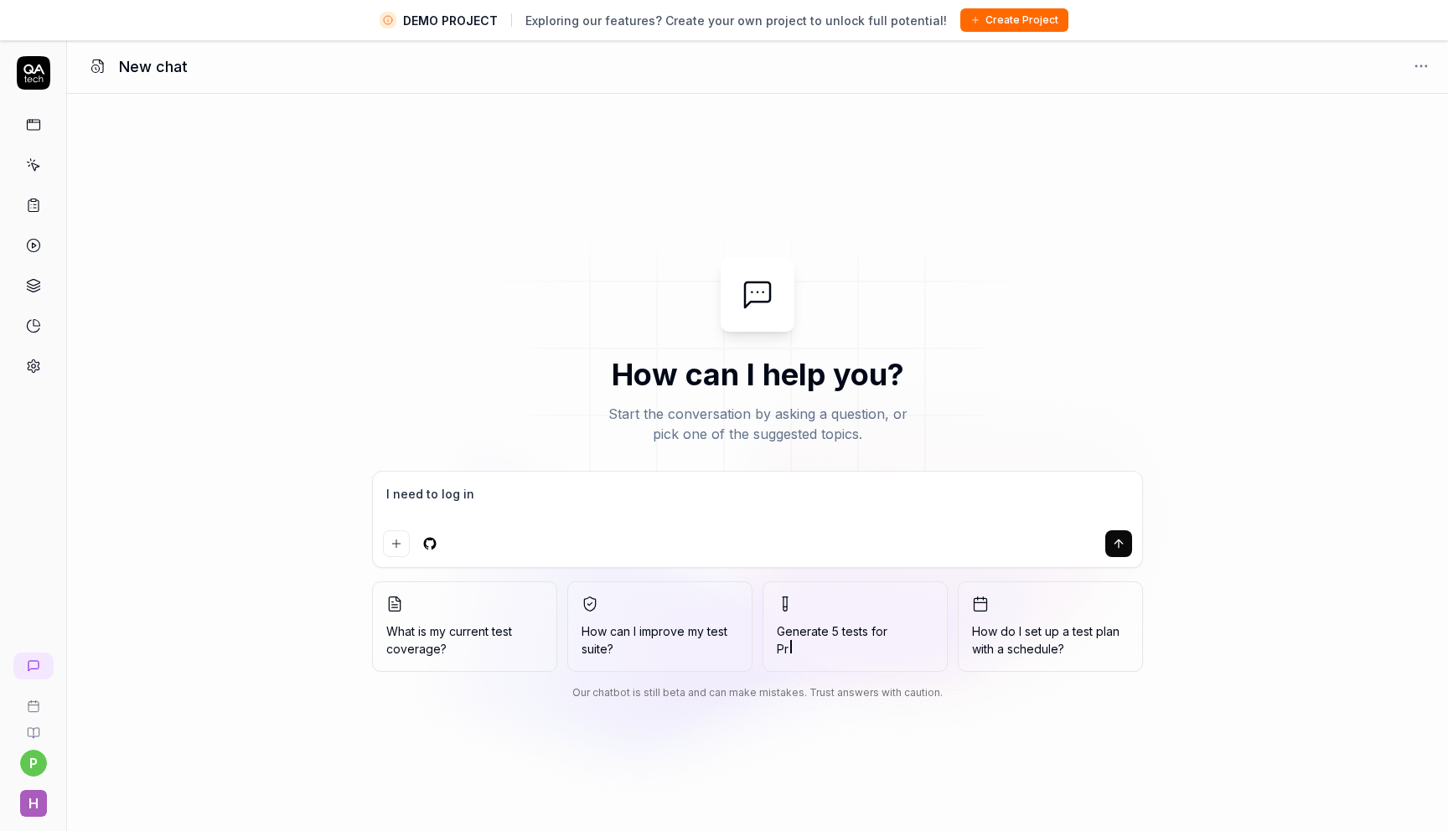
type textarea "I need to log int"
type textarea "*"
type textarea "I need to log into"
type textarea "*"
type textarea "I need to log into"
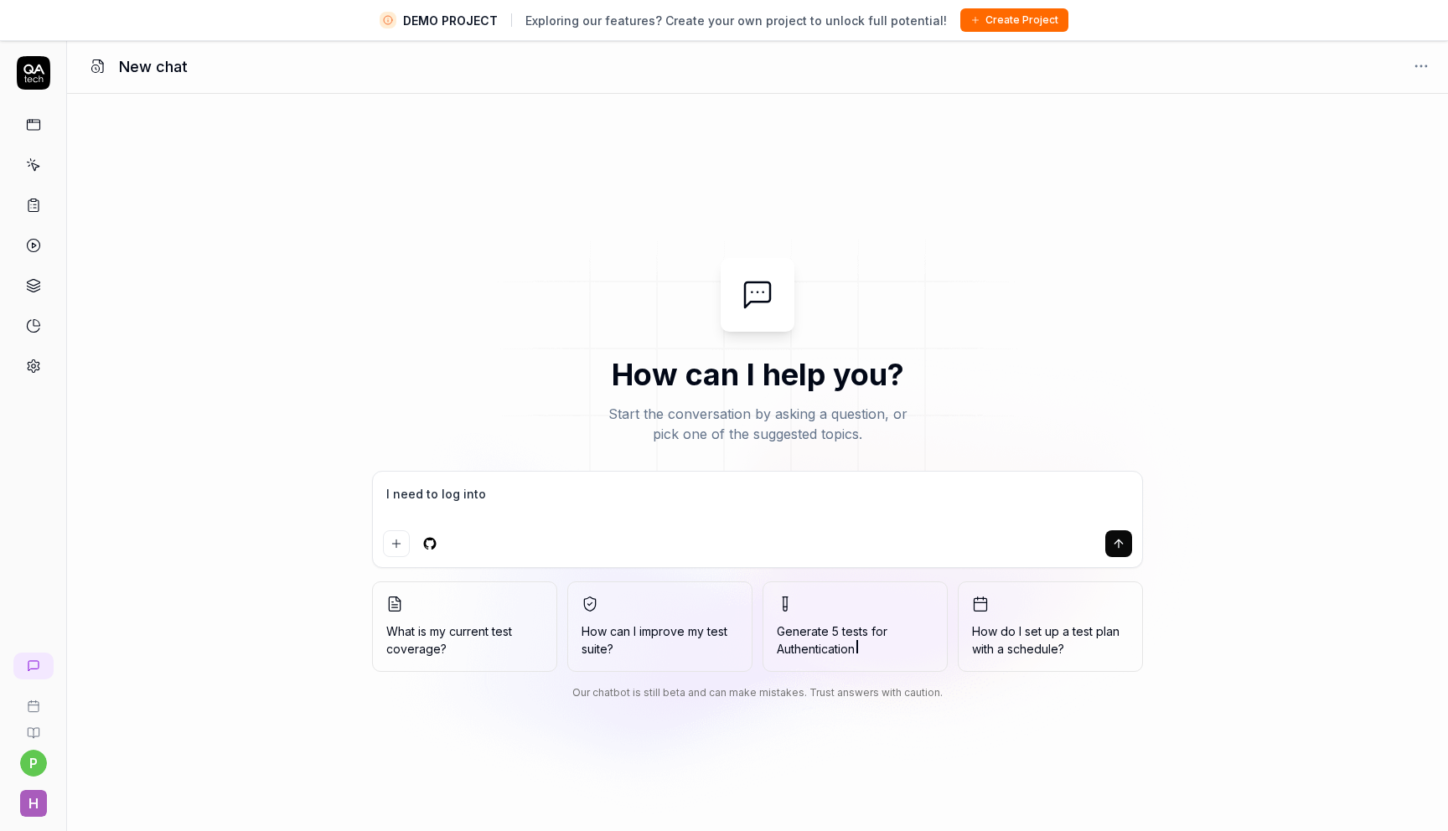
type textarea "*"
type textarea "I need to log into w"
type textarea "*"
type textarea "I need to log into we"
type textarea "*"
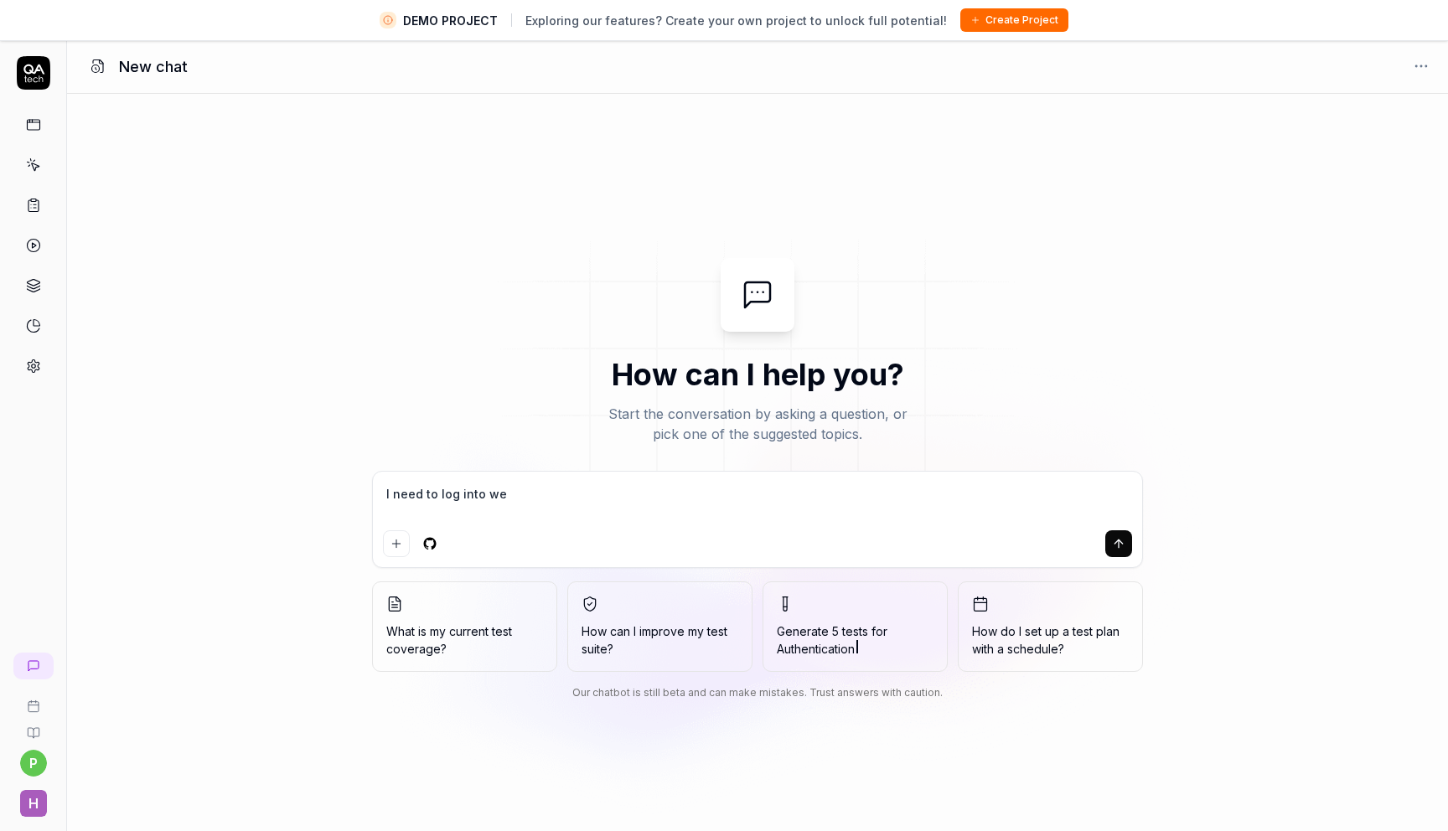
type textarea "I need to log into web"
type textarea "*"
type textarea "I need to log into web"
type textarea "*"
type textarea "I need to log into web"
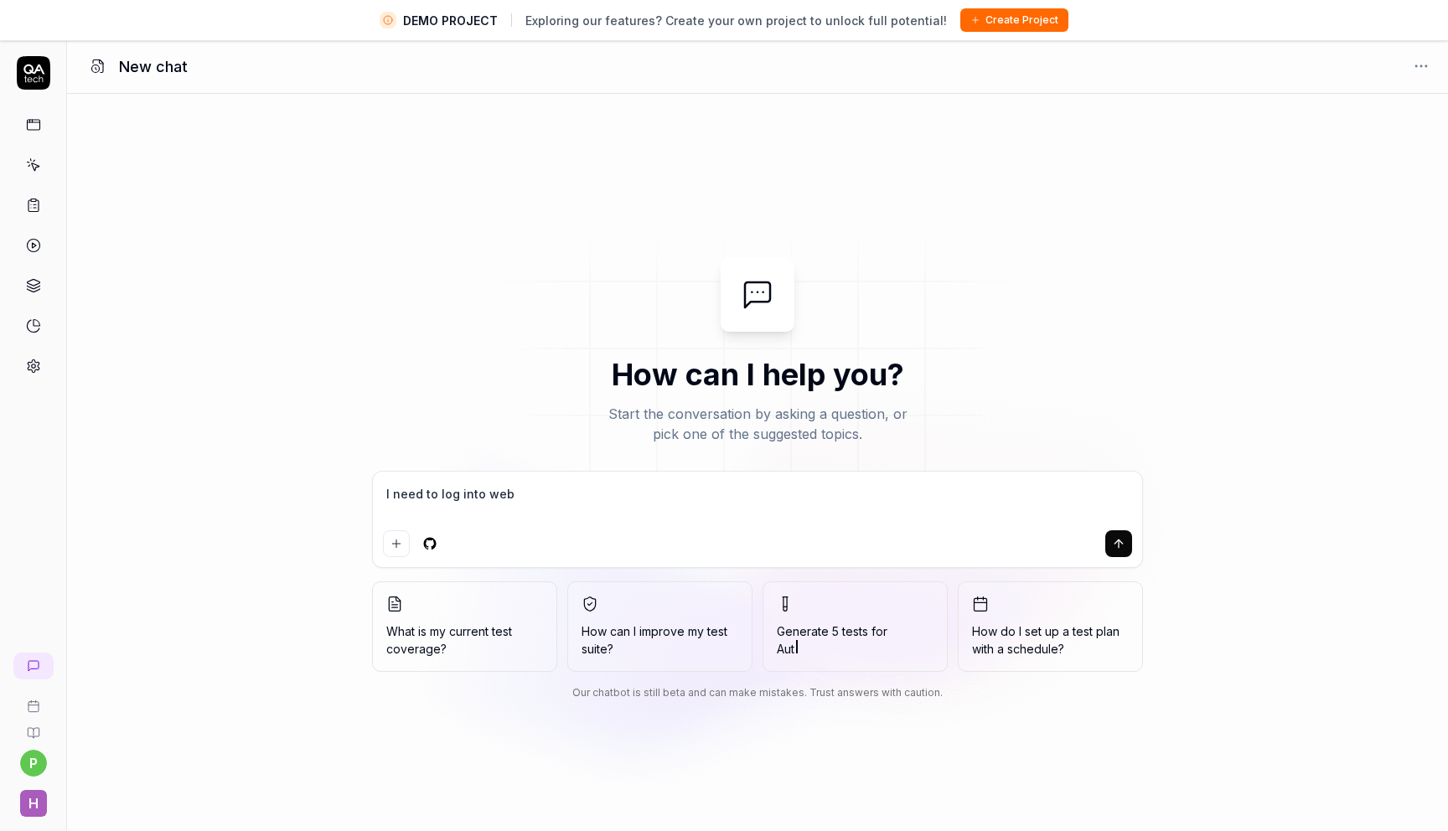
type textarea "*"
type textarea "I need to log into webs"
type textarea "*"
type textarea "I need to log into websi"
type textarea "*"
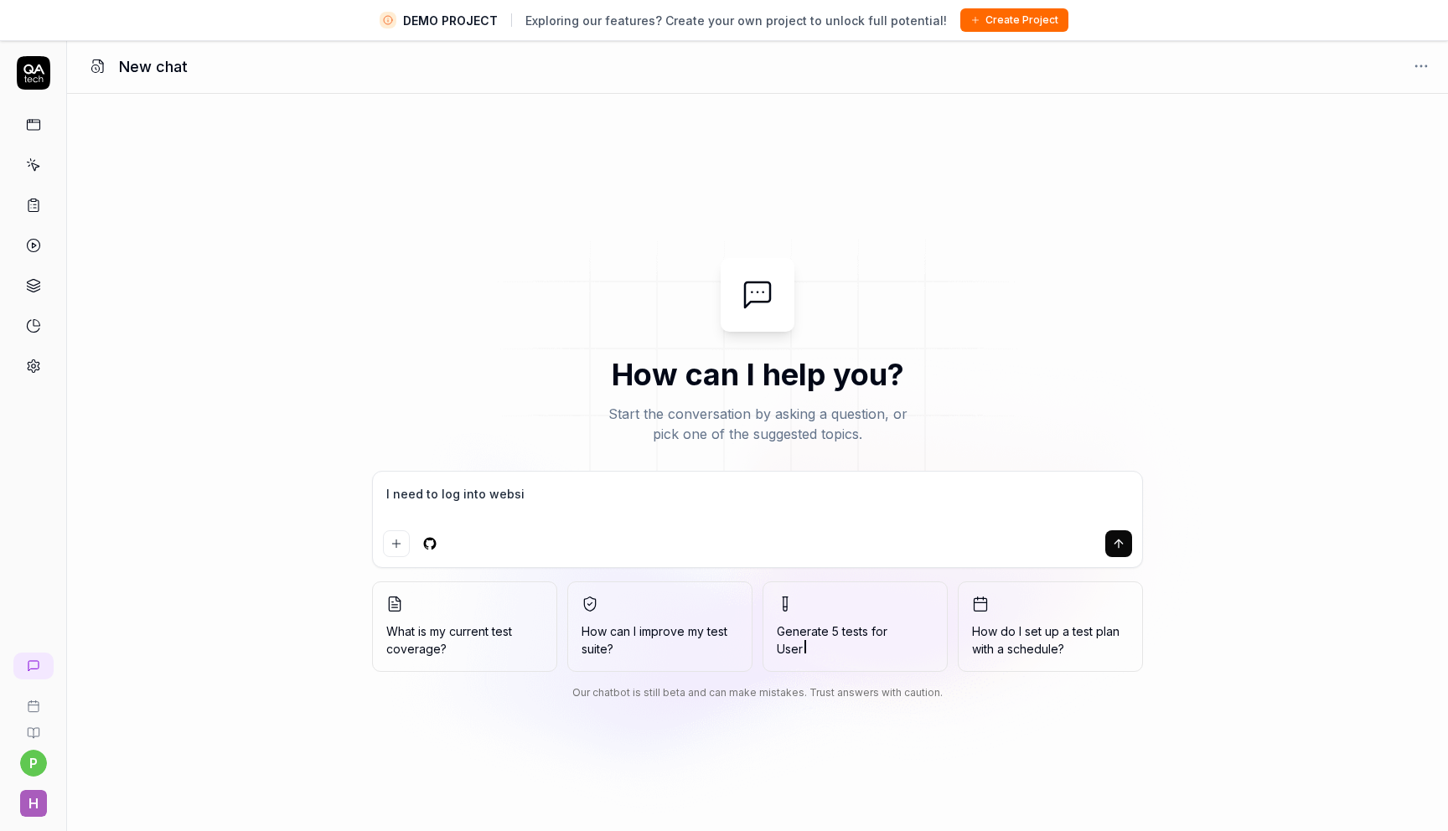
type textarea "I need to log into websit"
type textarea "*"
type textarea "I need to log into website"
type textarea "*"
type textarea "I need to log into website"
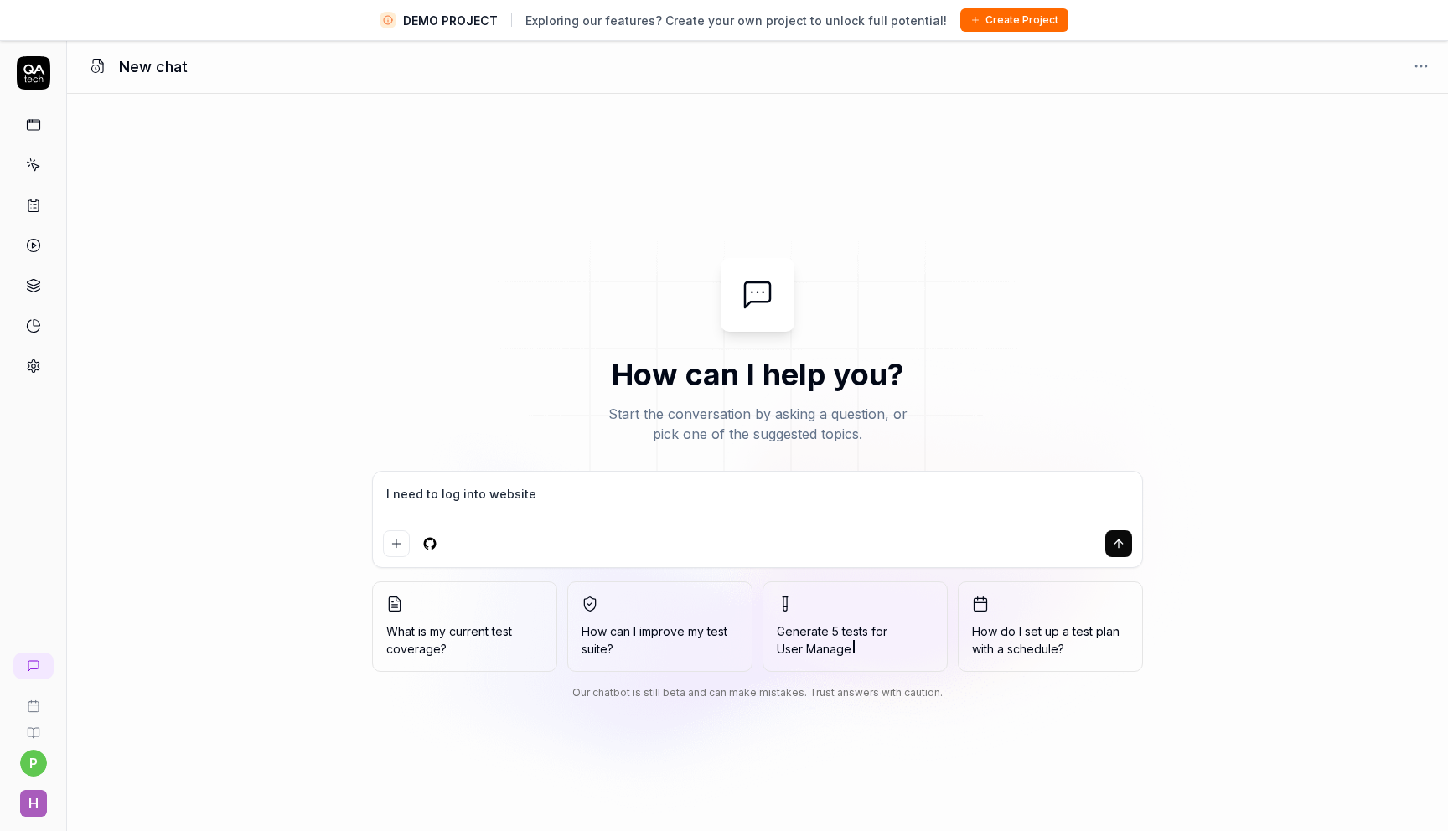
type textarea "*"
type textarea "I need to log into website a"
type textarea "*"
type textarea "I need to log into website an"
type textarea "*"
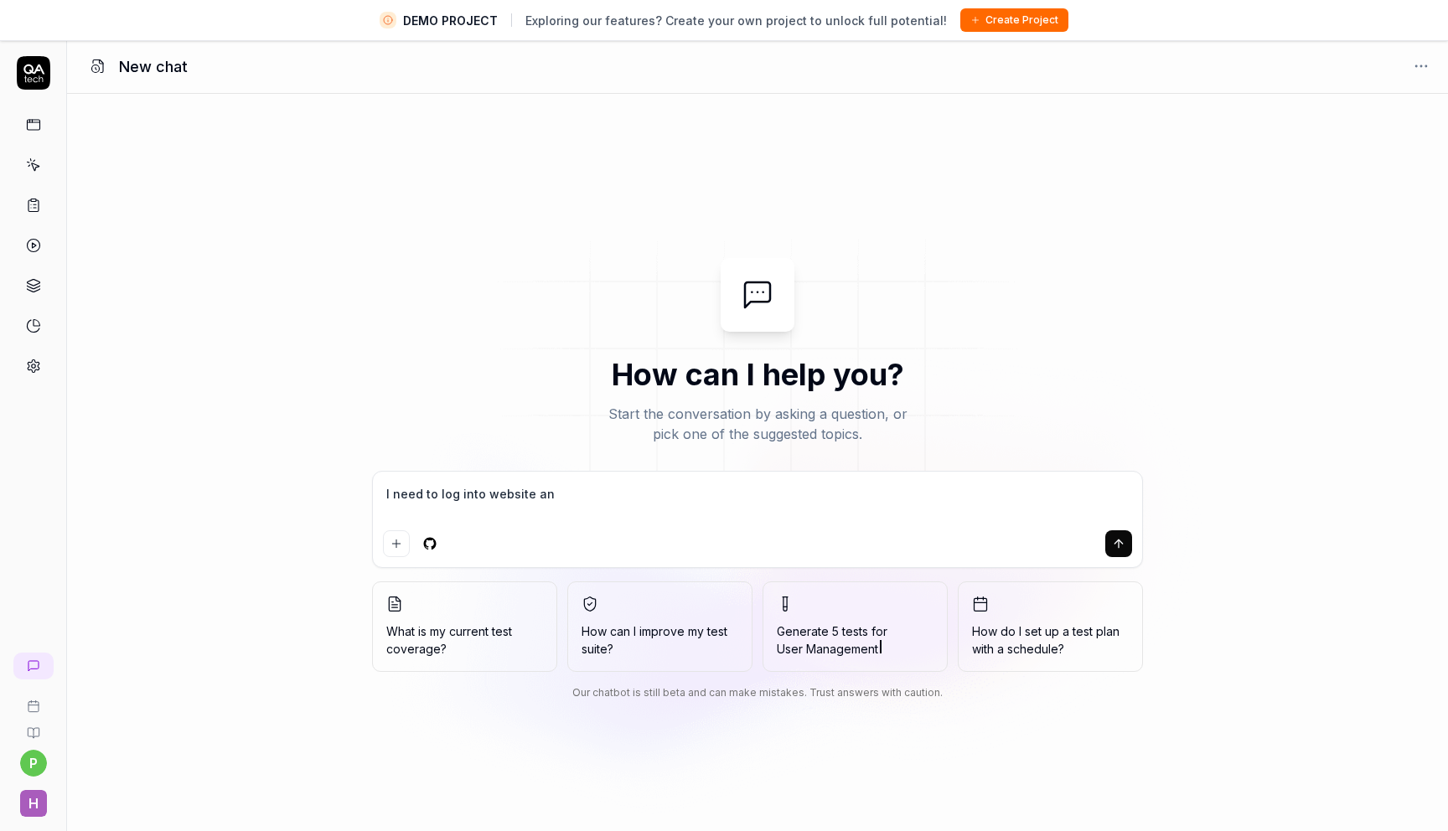
type textarea "I need to log into website and"
type textarea "*"
type textarea "I need to log into website and"
type textarea "*"
type textarea "I need to log into website and o"
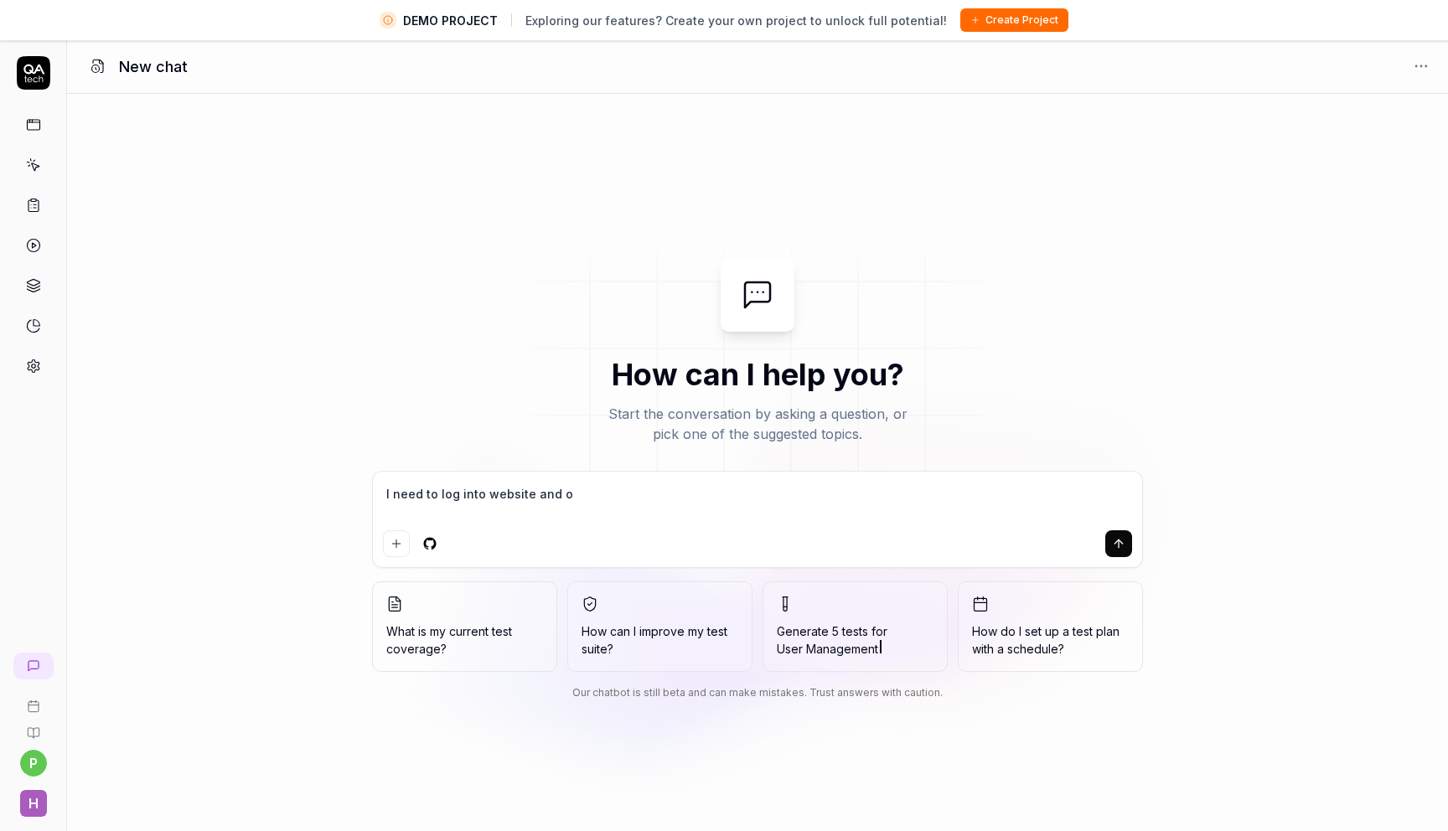
type textarea "*"
type textarea "I need to log into website and on"
type textarea "*"
type textarea "I need to log into website and onp"
type textarea "*"
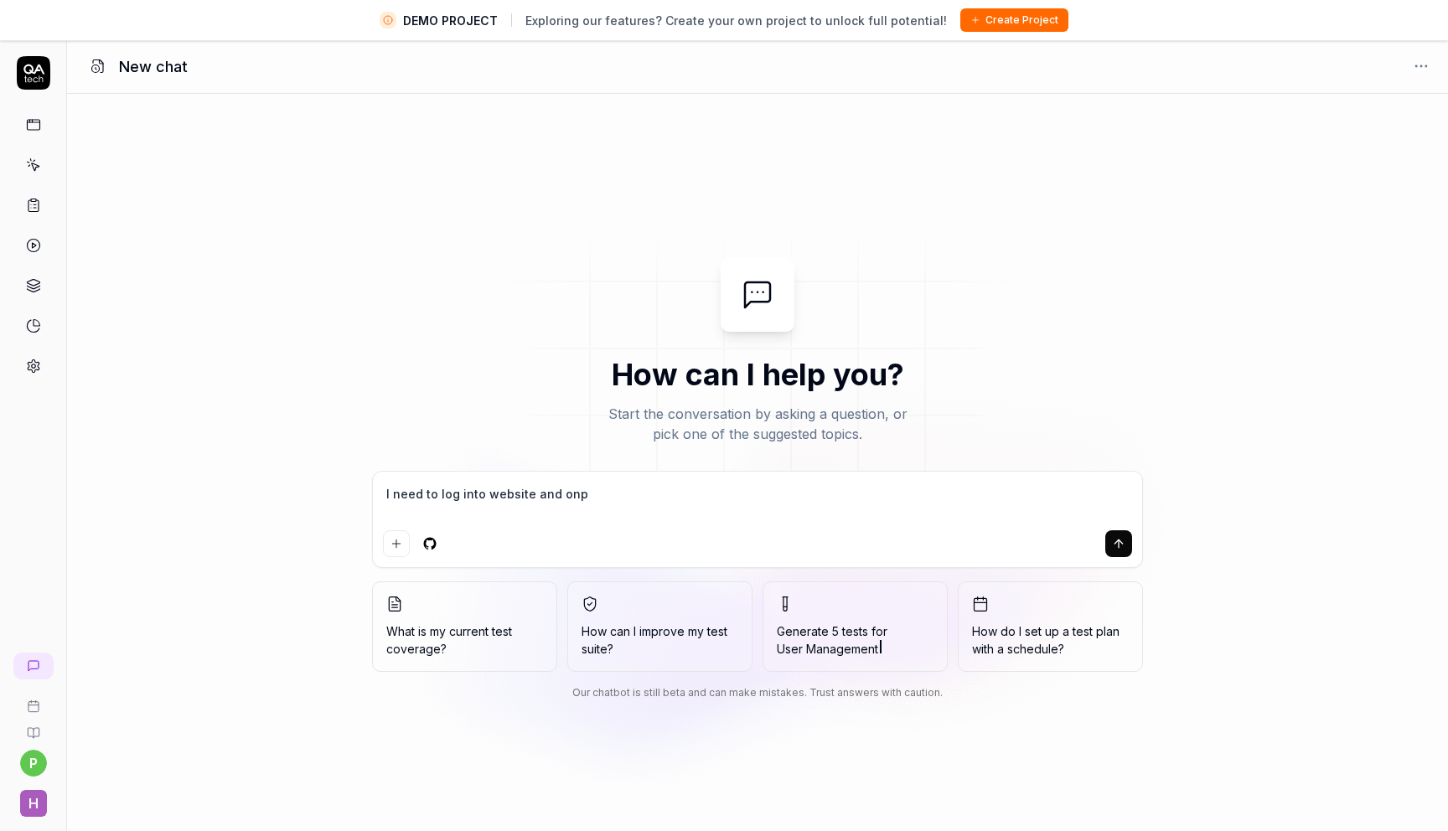
type textarea "I need to log into website and onpe"
type textarea "*"
type textarea "I need to log into website and onp"
type textarea "*"
type textarea "I need to log into website and on"
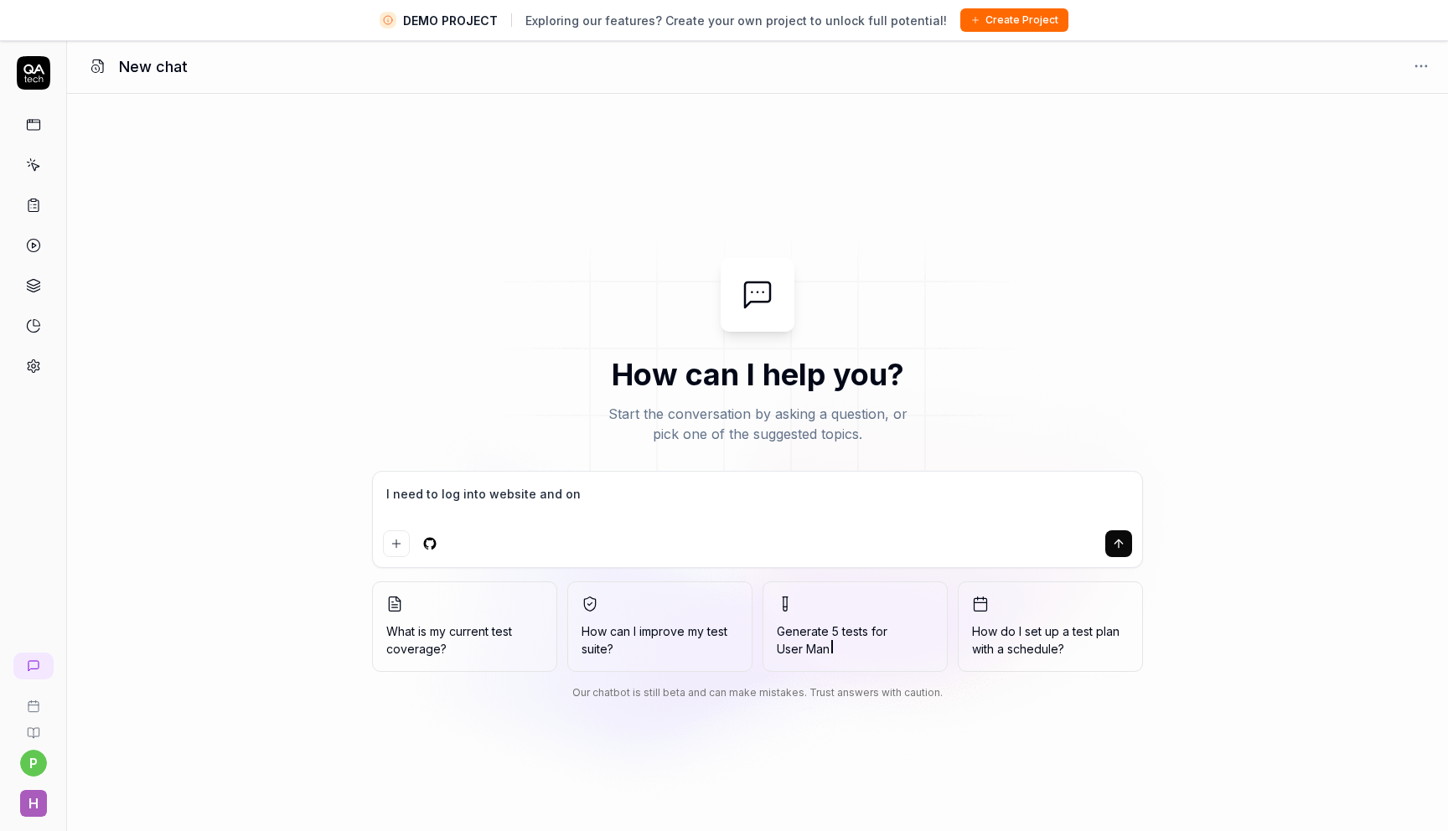
type textarea "*"
type textarea "I need to log into website and o"
type textarea "*"
type textarea "I need to log into website and op"
type textarea "*"
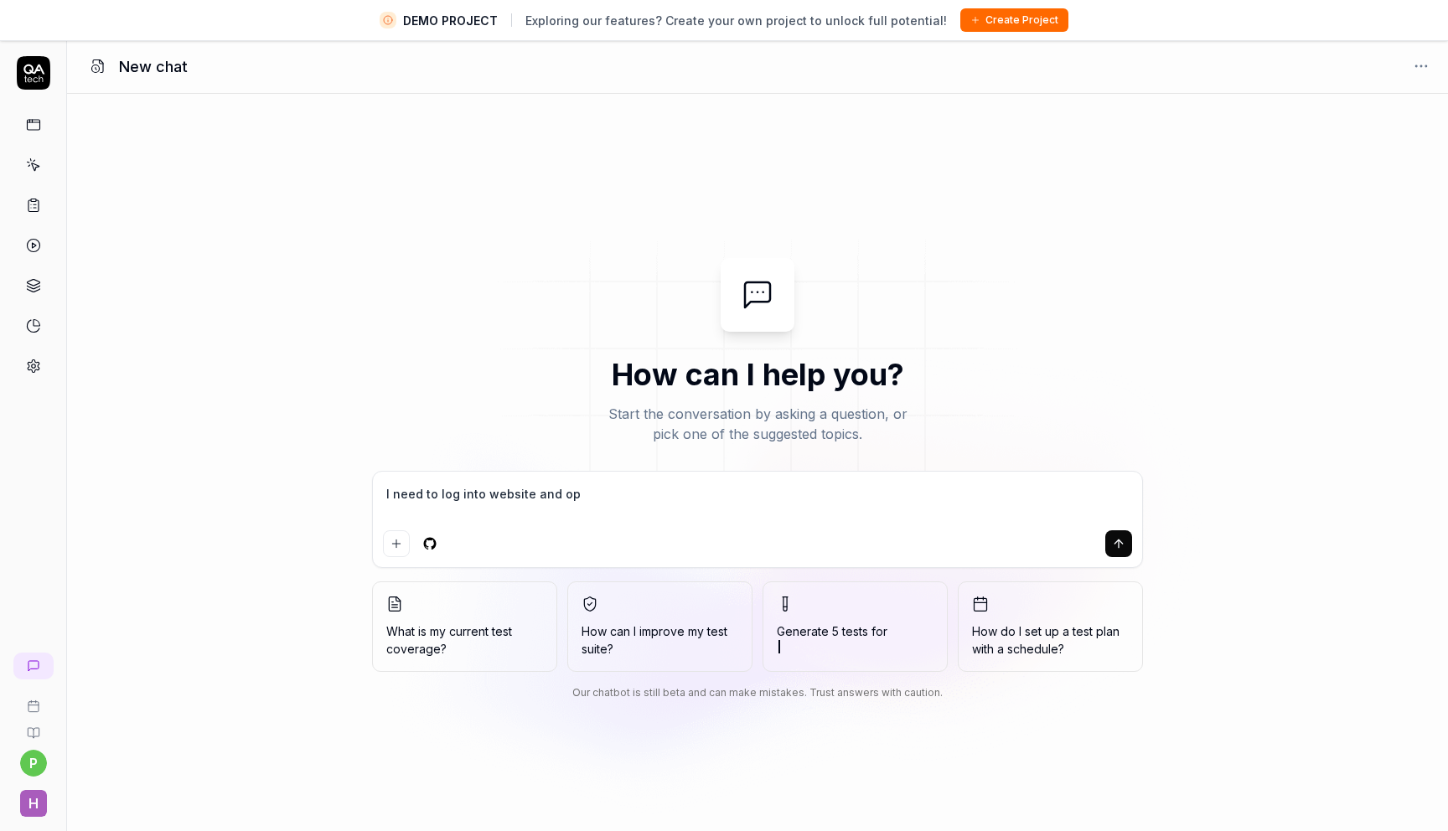
type textarea "I need to log into website and ope"
type textarea "*"
type textarea "I need to log into website and open"
type textarea "*"
type textarea "I need to log into website and open"
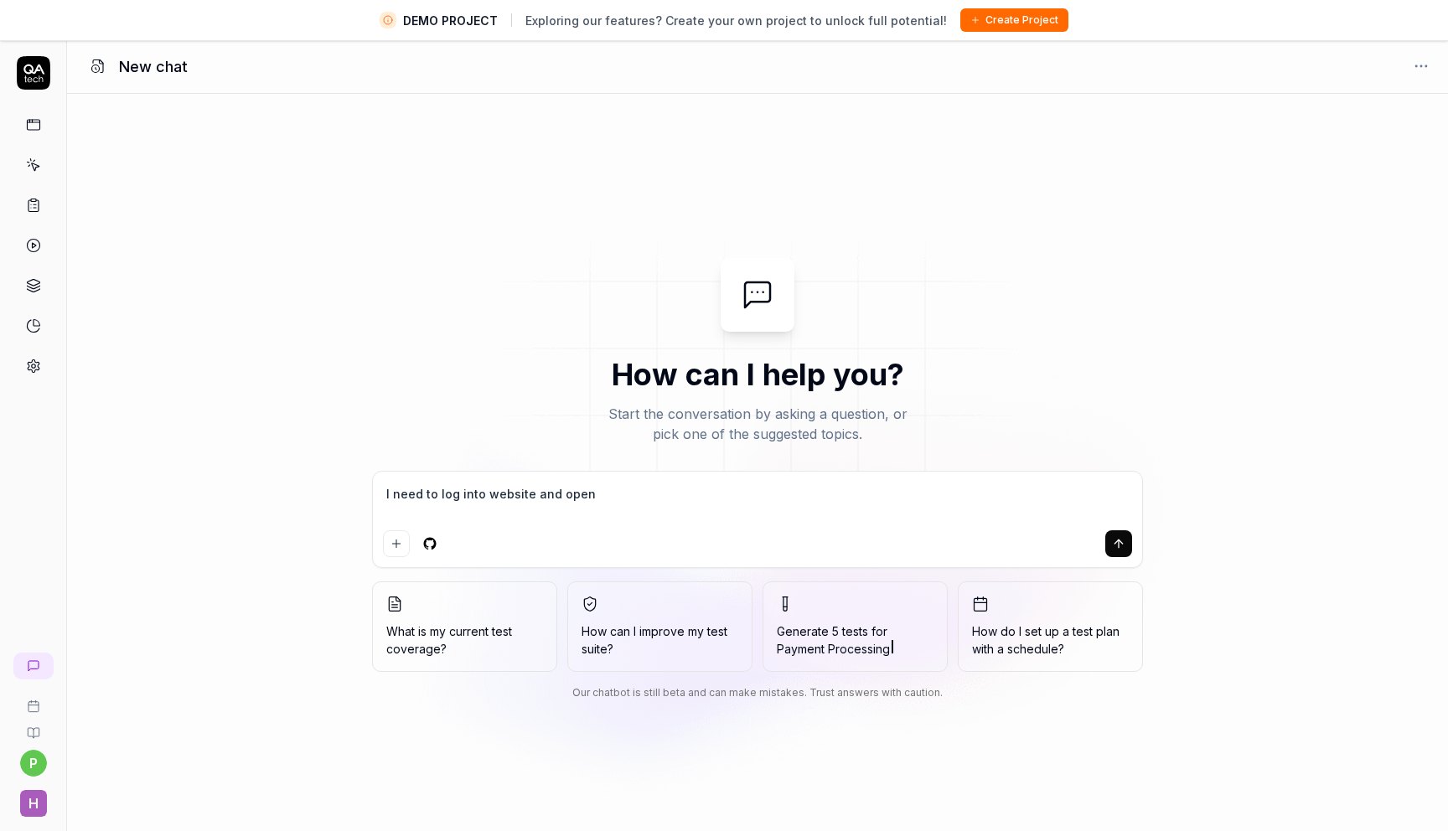
type textarea "*"
type textarea "I need to log into website and open s"
type textarea "*"
type textarea "I need to log into website and open sc"
type textarea "*"
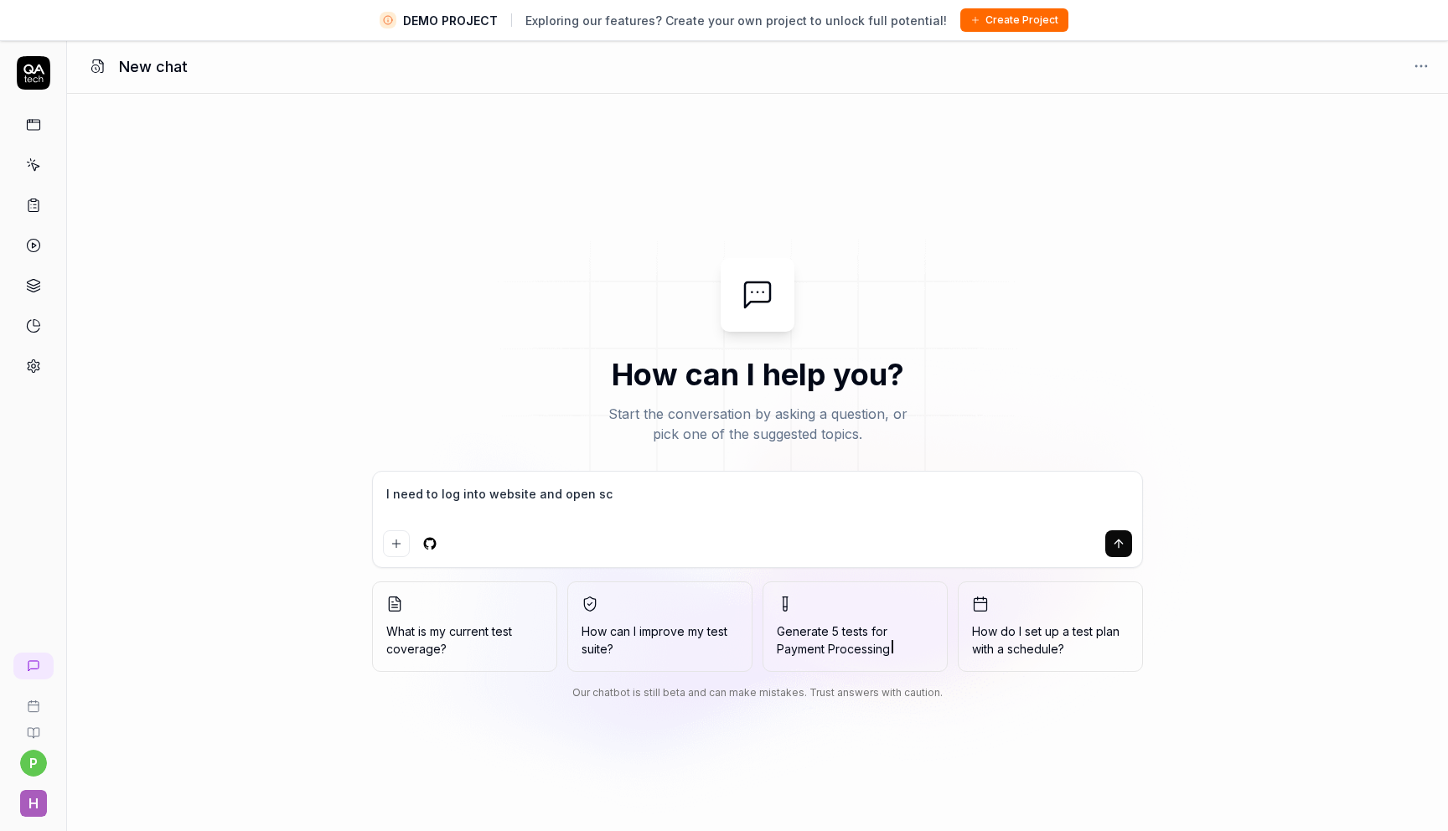
type textarea "I need to log into website and open sca"
type textarea "*"
type textarea "I need to log into website and open scan"
type textarea "*"
type textarea "I need to log into website and open scan"
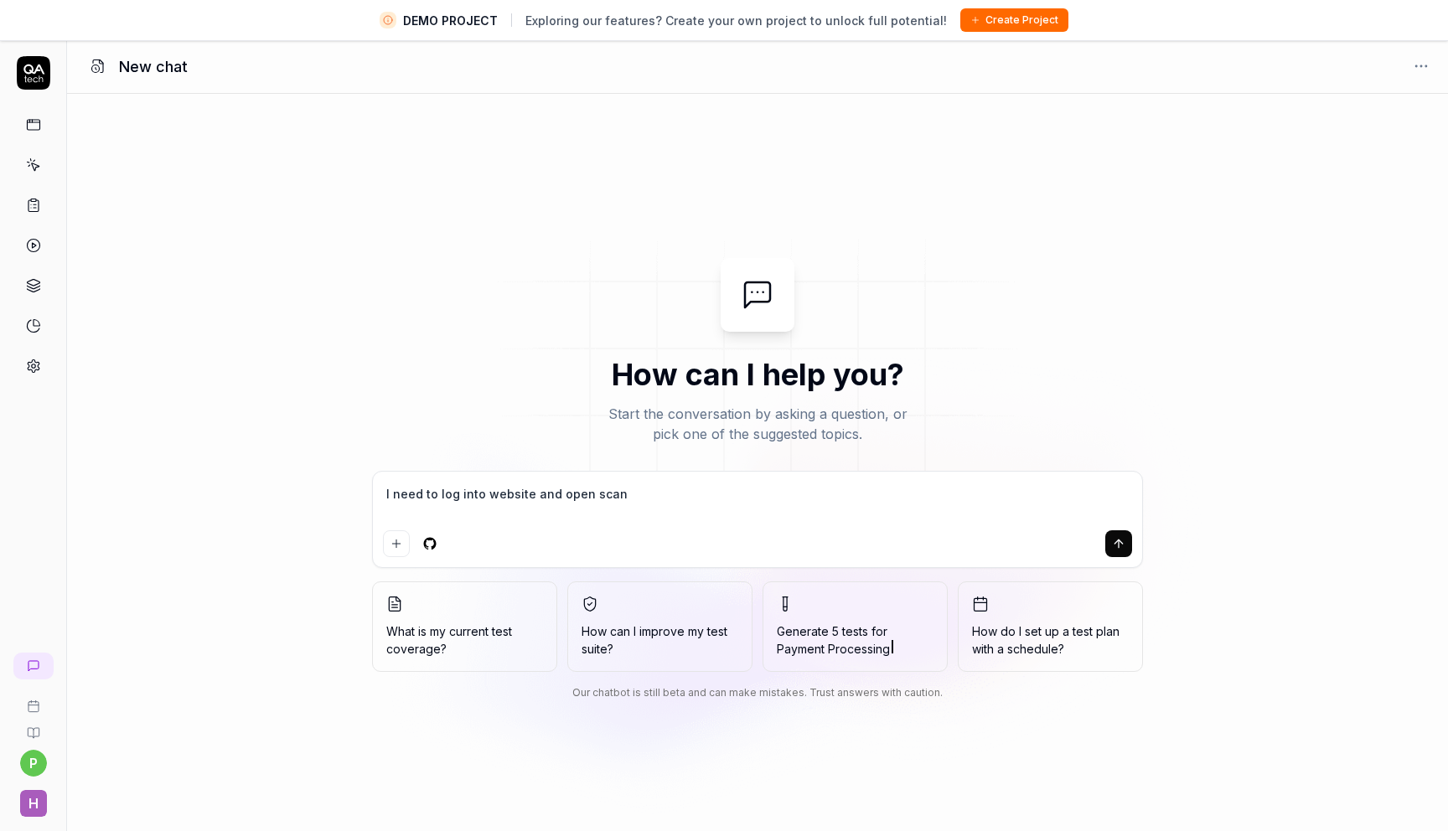
type textarea "*"
type textarea "I need to log into website and open scan r"
type textarea "*"
type textarea "I need to log into website and open scan re"
type textarea "*"
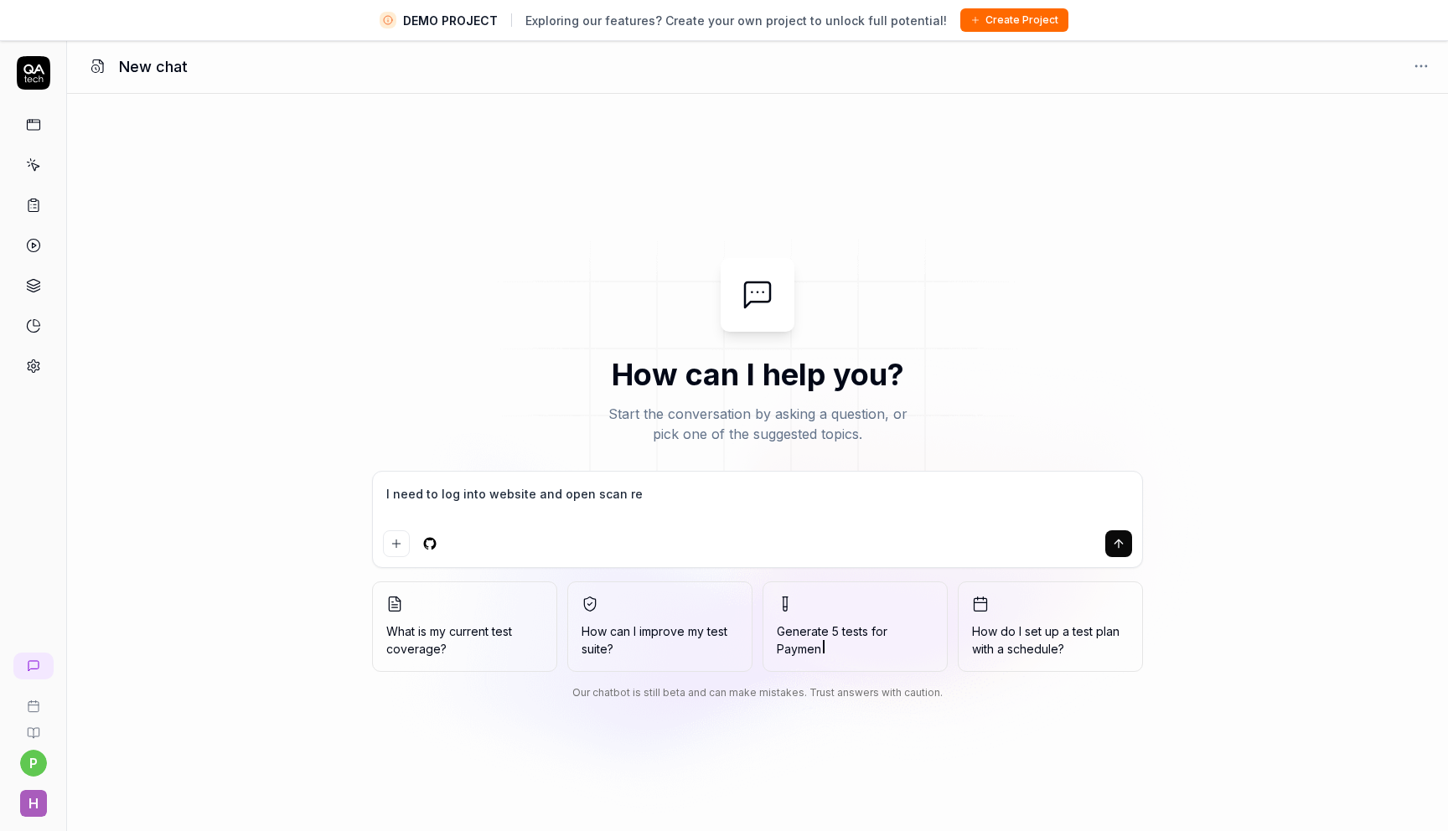
type textarea "I need to log into website and open scan res"
type textarea "*"
type textarea "I need to log into website and open scan resu"
type textarea "*"
type textarea "I need to log into website and open scan resul"
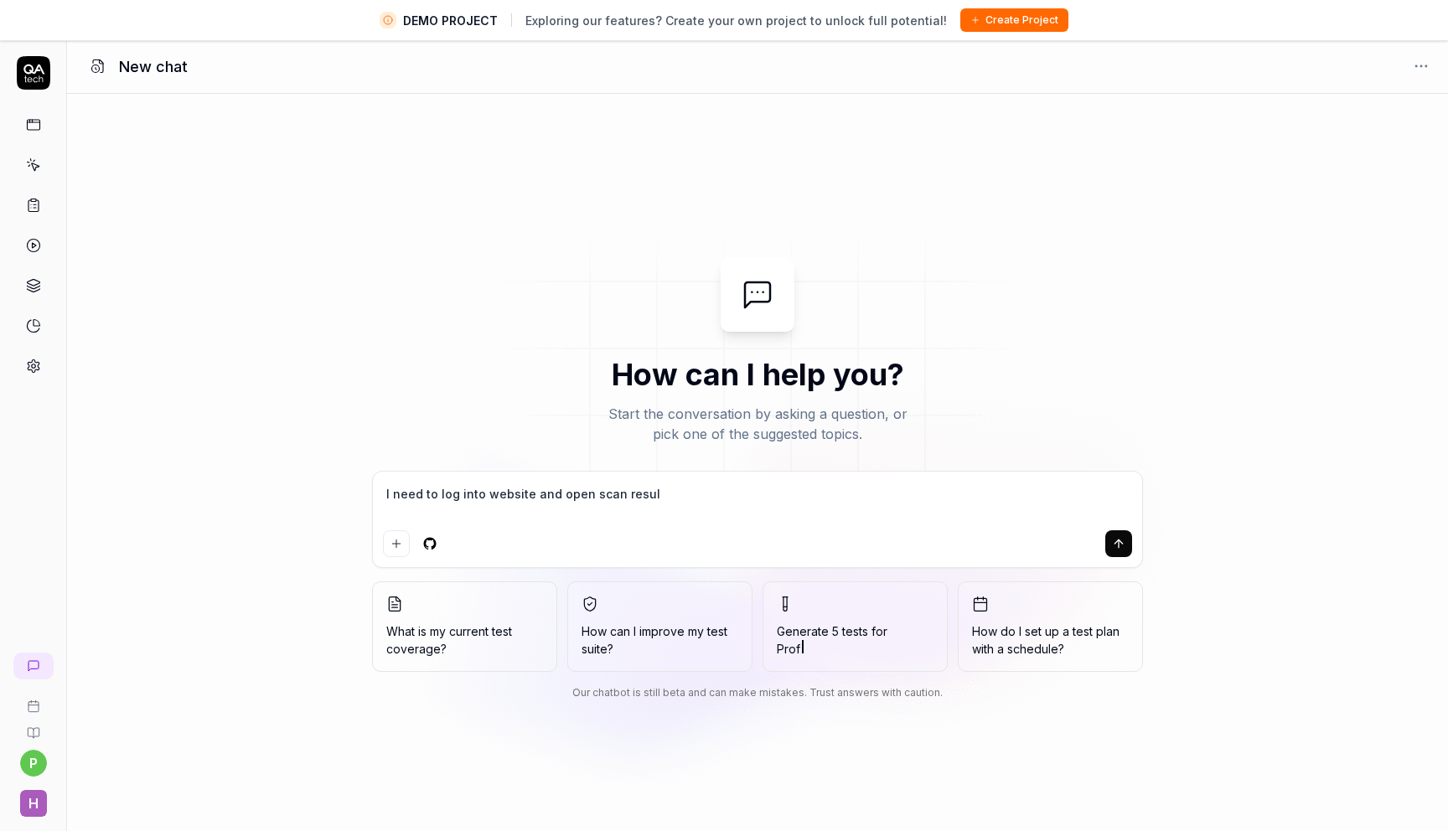
type textarea "*"
type textarea "I need to log into website and open scan result"
type textarea "*"
type textarea "I need to log into website and open scan result"
type textarea "*"
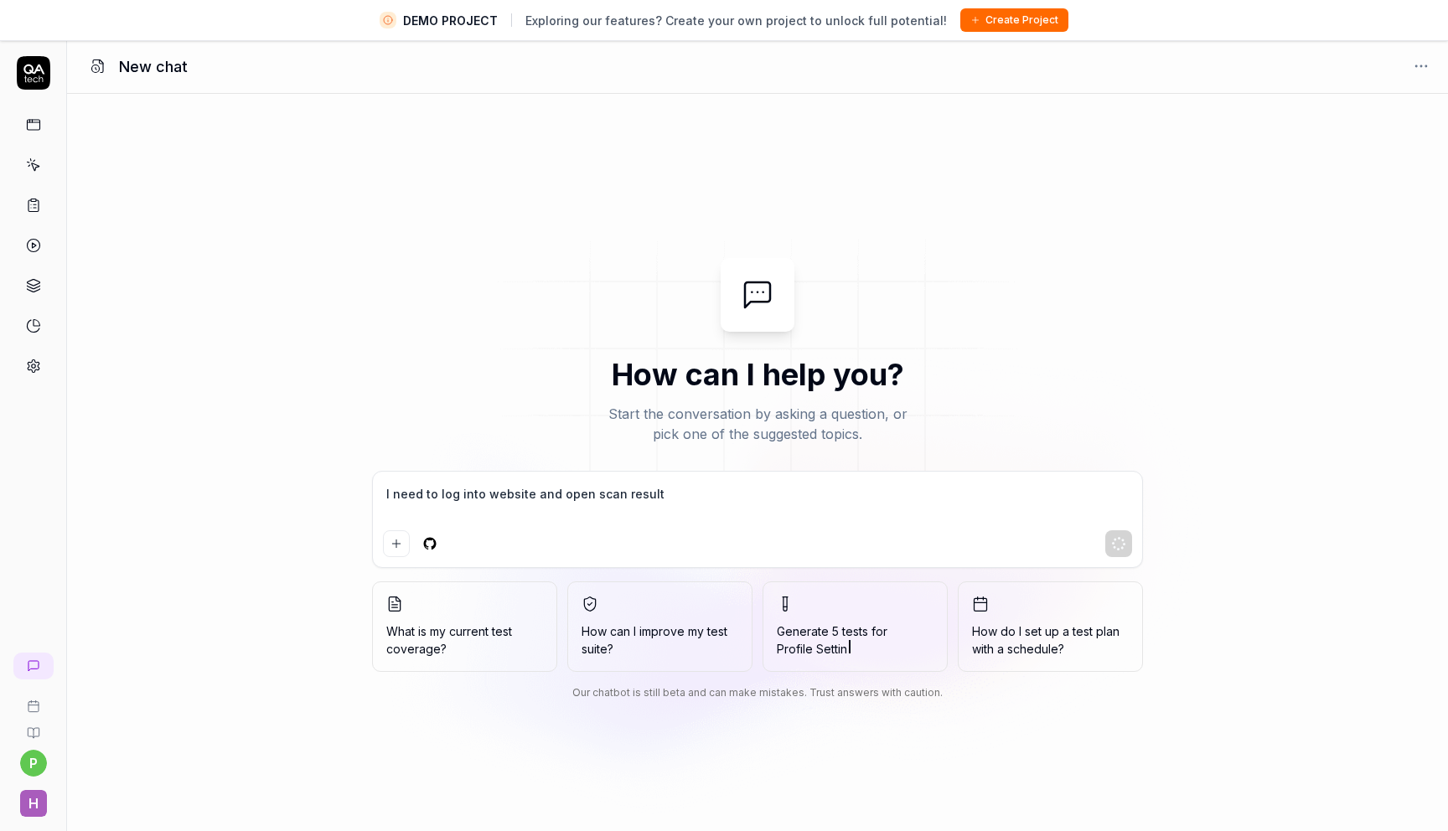
type textarea "I need to log into website and open scan result"
type textarea "*"
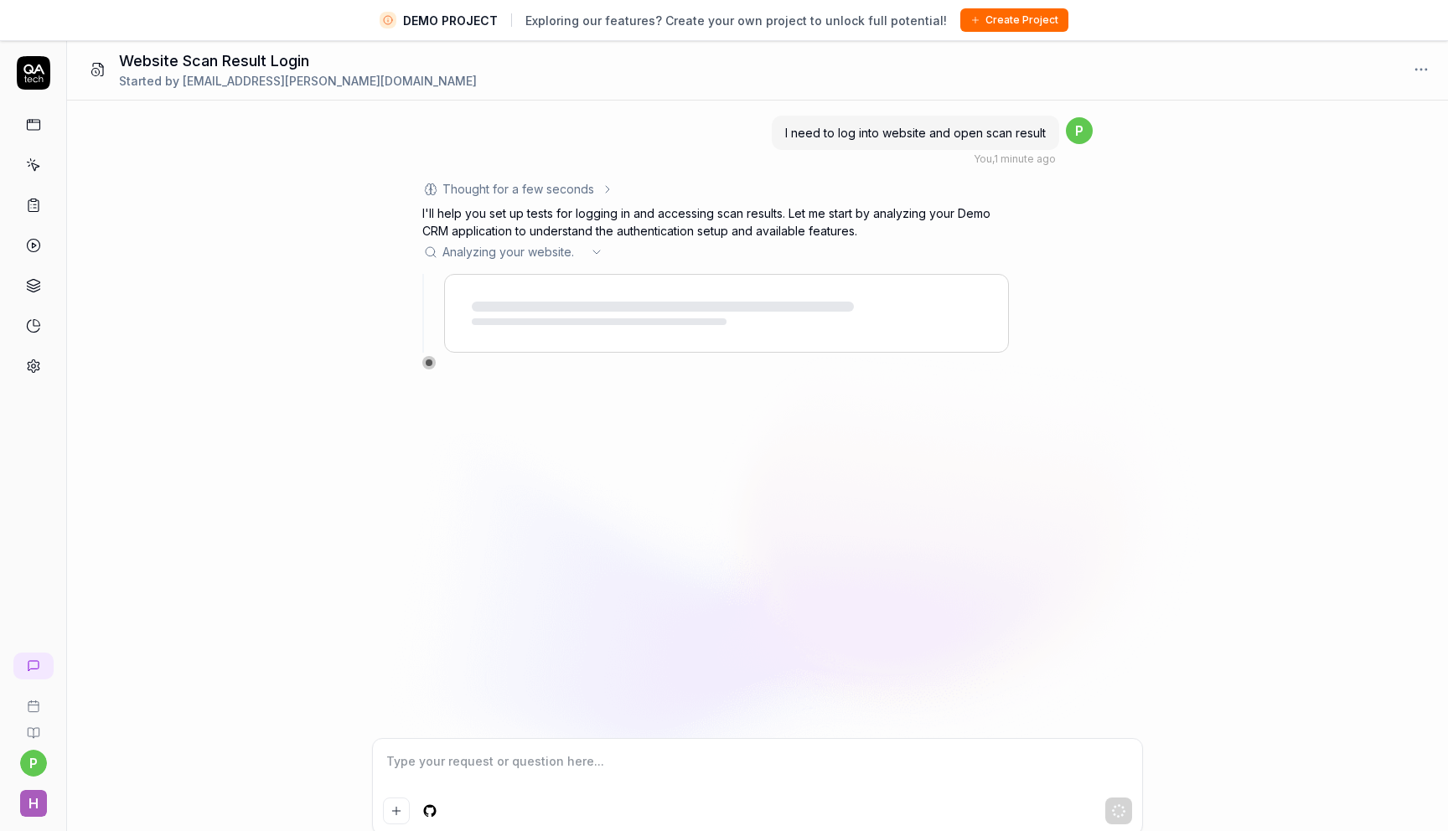
click at [597, 248] on icon at bounding box center [596, 252] width 13 height 13
click at [28, 124] on icon at bounding box center [33, 124] width 15 height 15
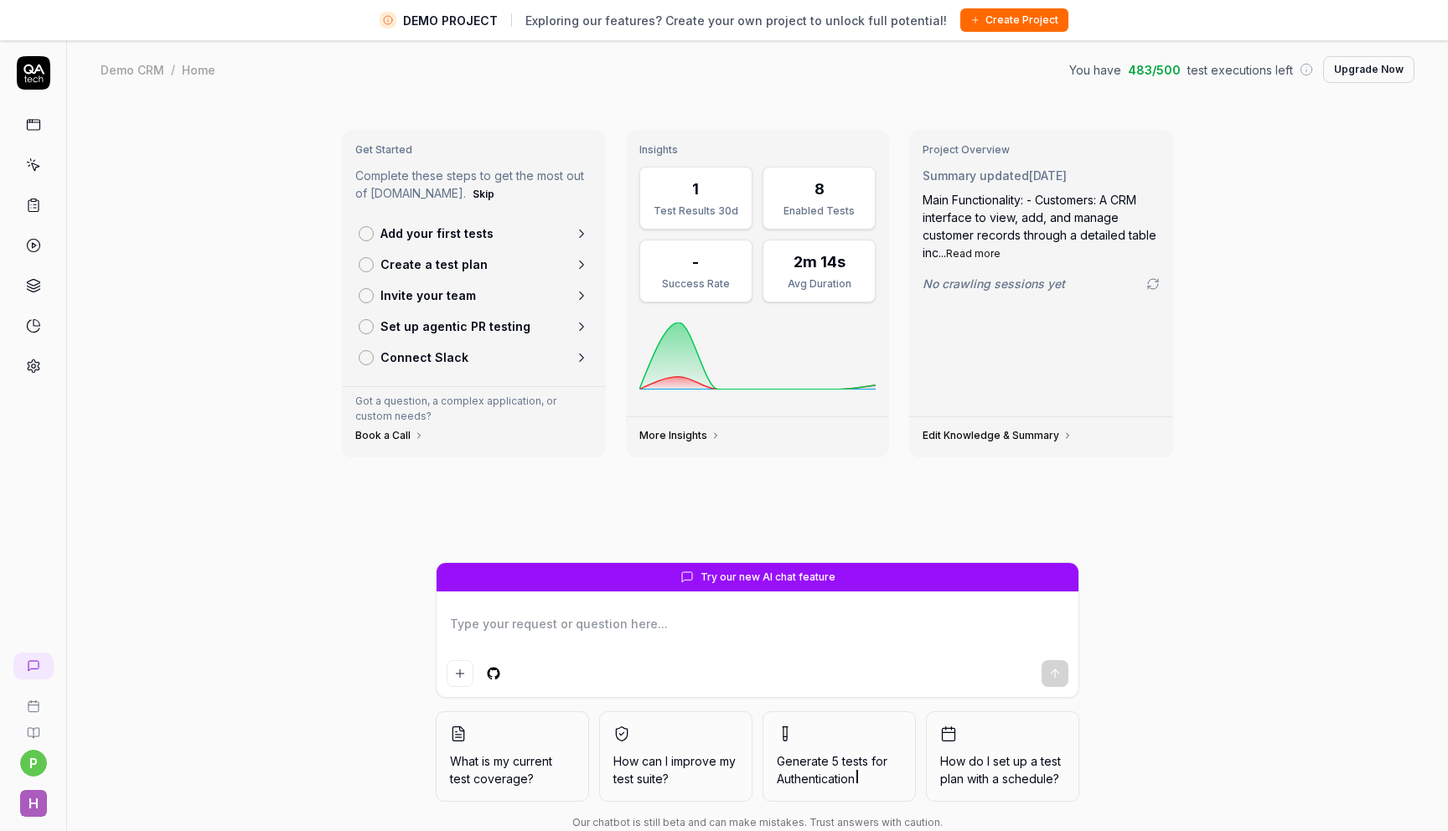
click at [477, 241] on p "Add your first tests" at bounding box center [437, 234] width 113 height 18
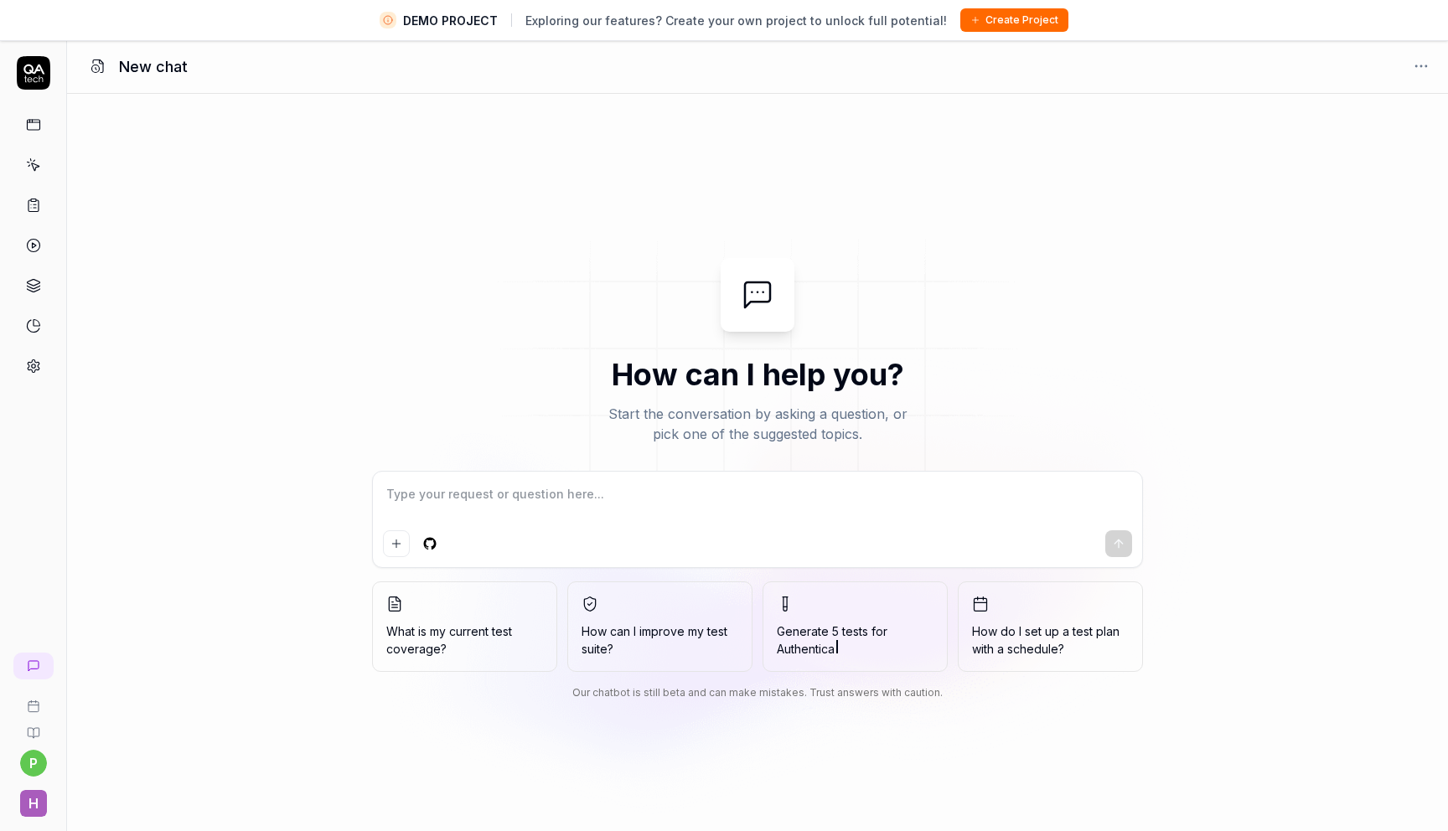
click at [679, 533] on div at bounding box center [757, 544] width 749 height 27
type textarea "*"
type textarea "j"
type textarea "*"
type textarea "jak"
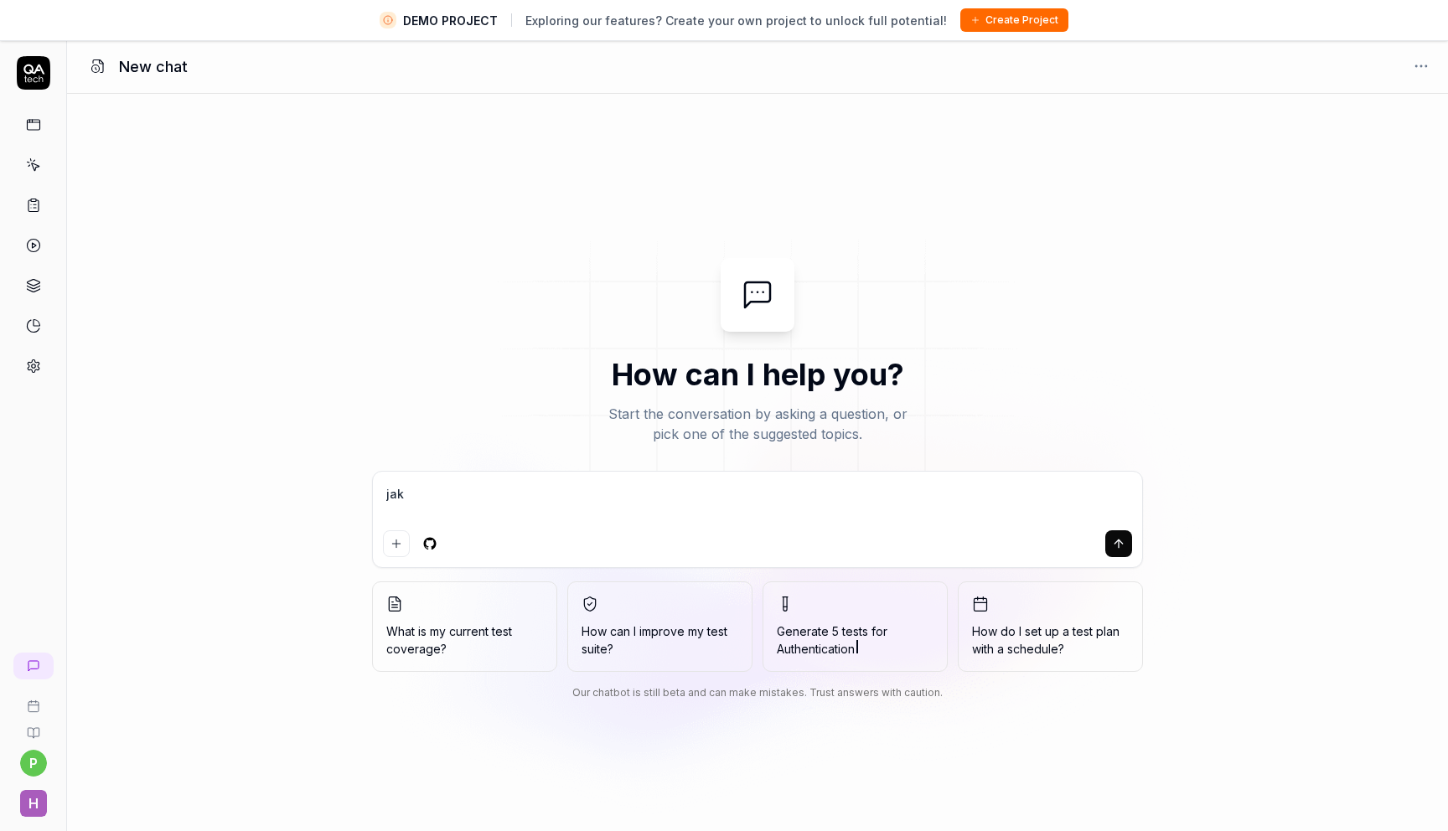
type textarea "*"
type textarea "jak"
type textarea "*"
type textarea "jak n"
type textarea "*"
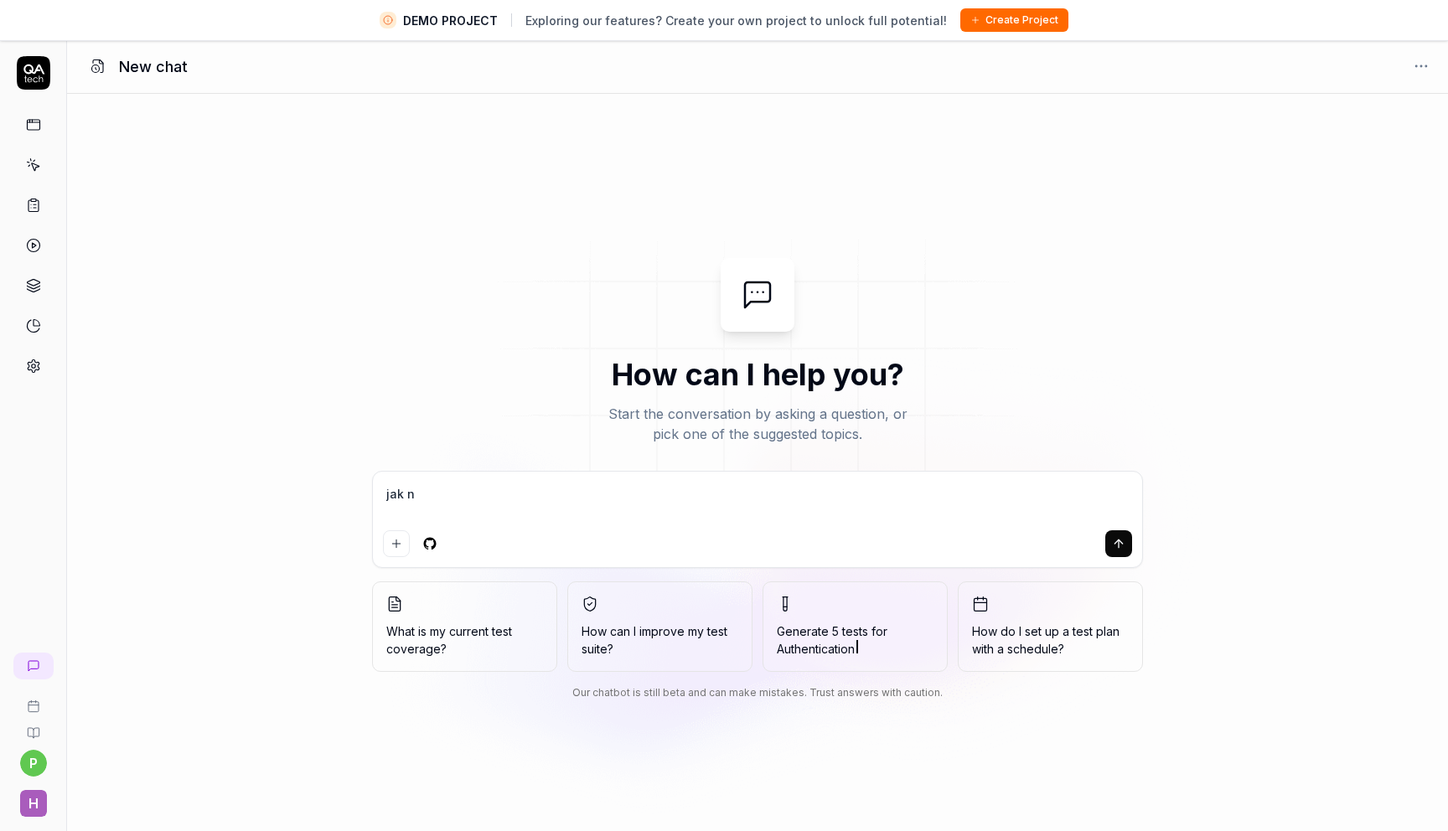
type textarea "jak na"
type textarea "*"
type textarea "jak nap"
type textarea "*"
type textarea "jak napi"
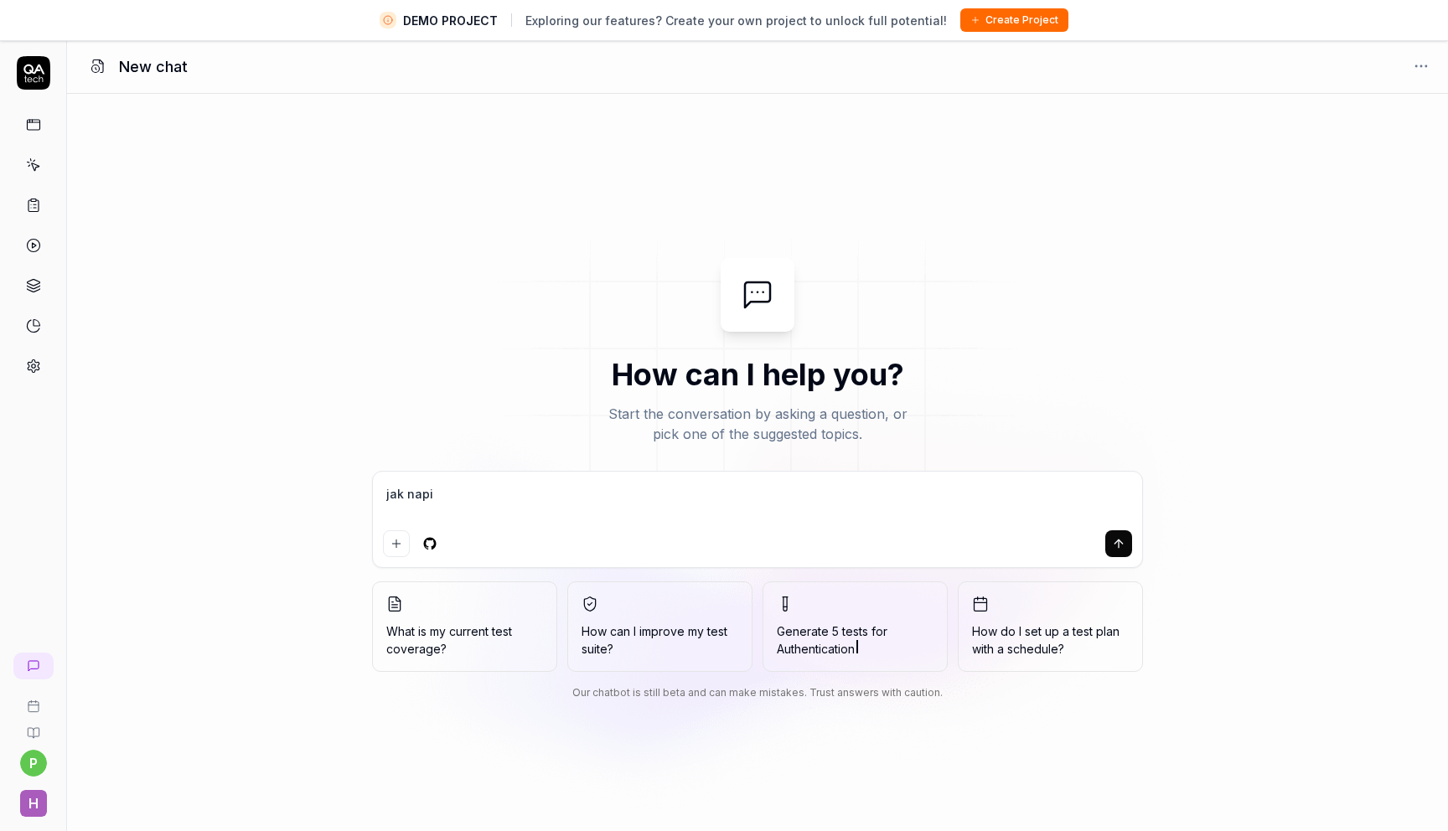
type textarea "*"
type textarea "jak nap"
type textarea "*"
type textarea "jak na"
type textarea "*"
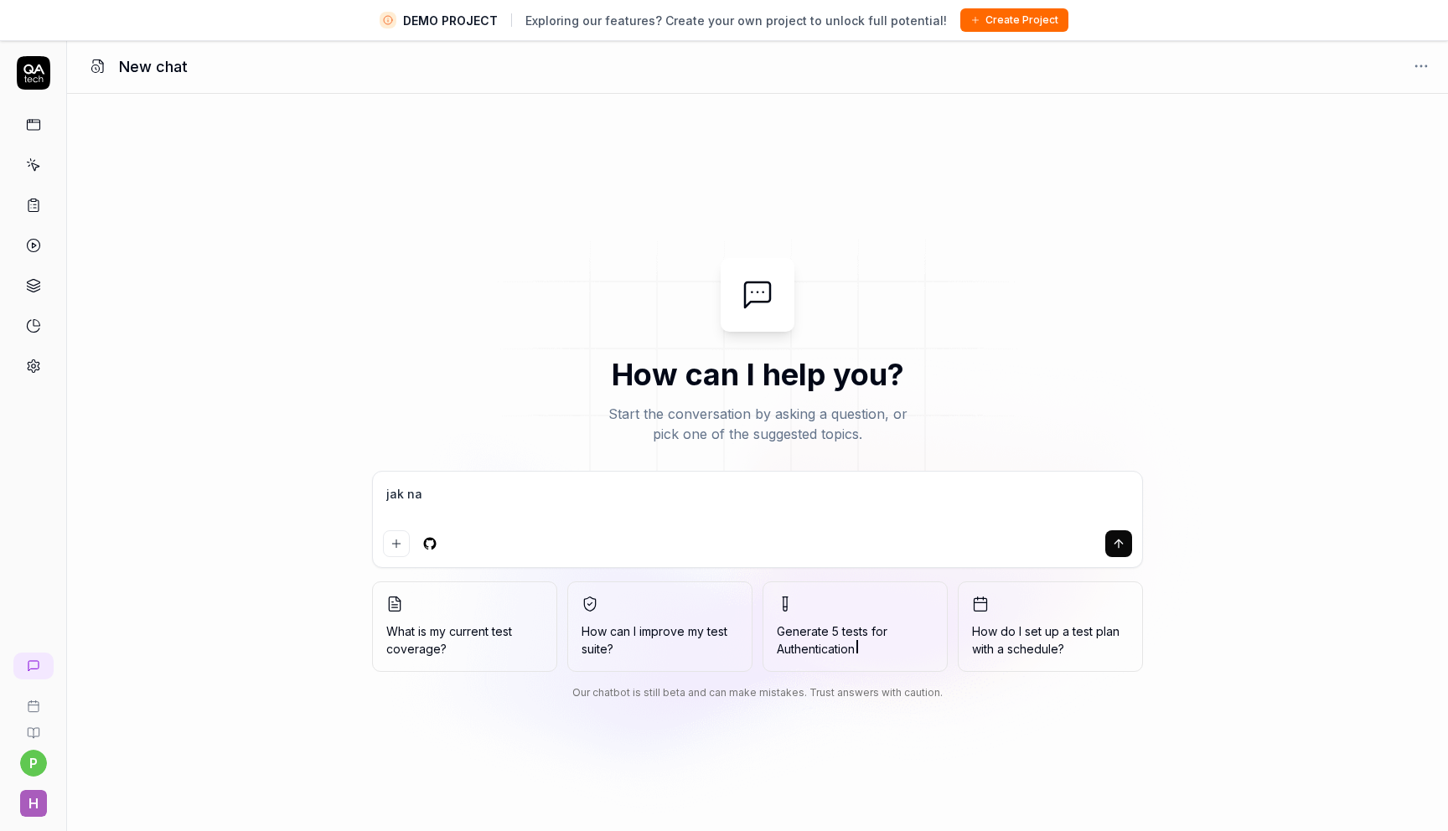
type textarea "jak n"
type textarea "*"
type textarea "jak"
type textarea "*"
type textarea "jak"
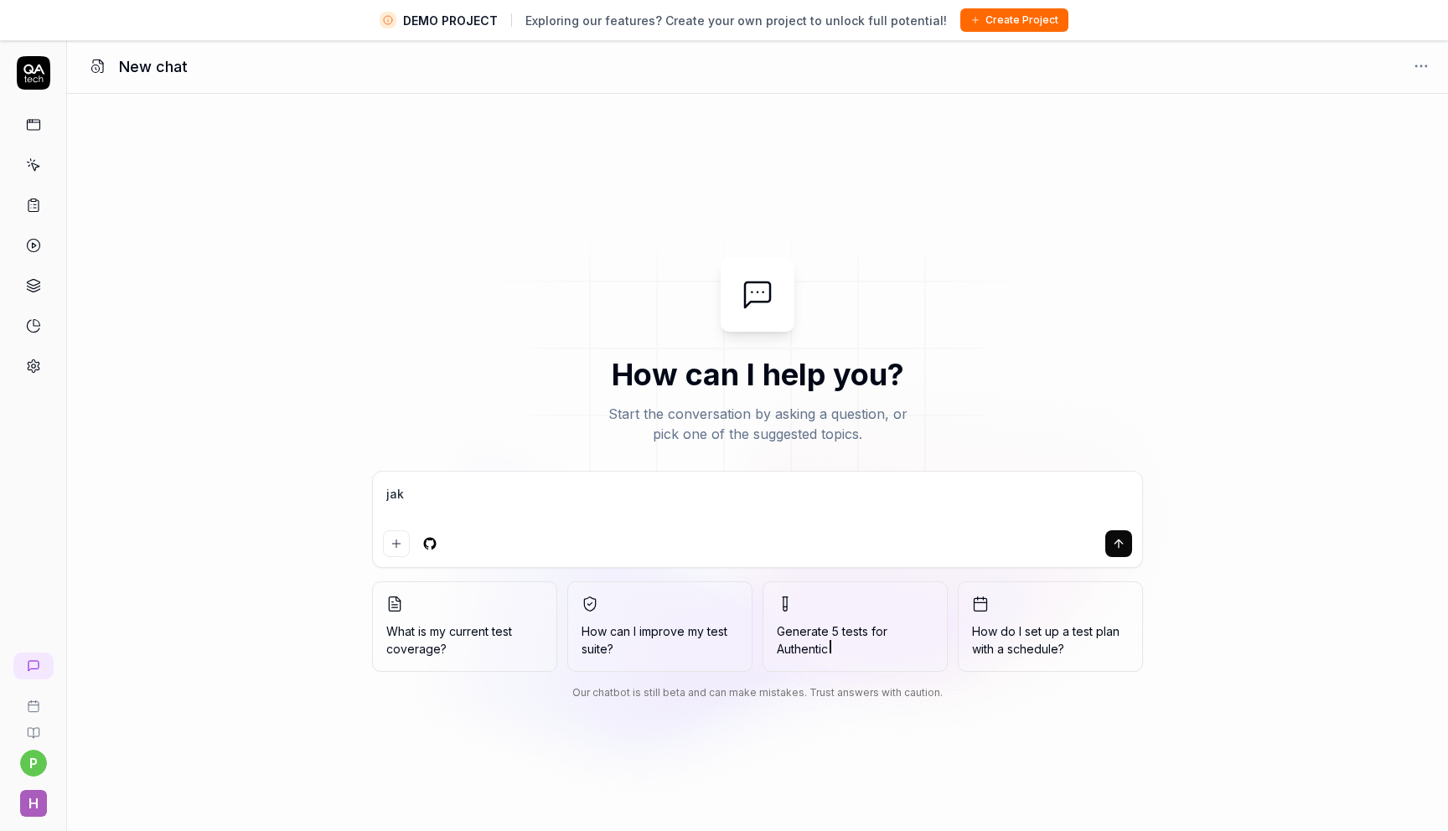
type textarea "*"
type textarea "ja"
type textarea "*"
type textarea "j"
type textarea "*"
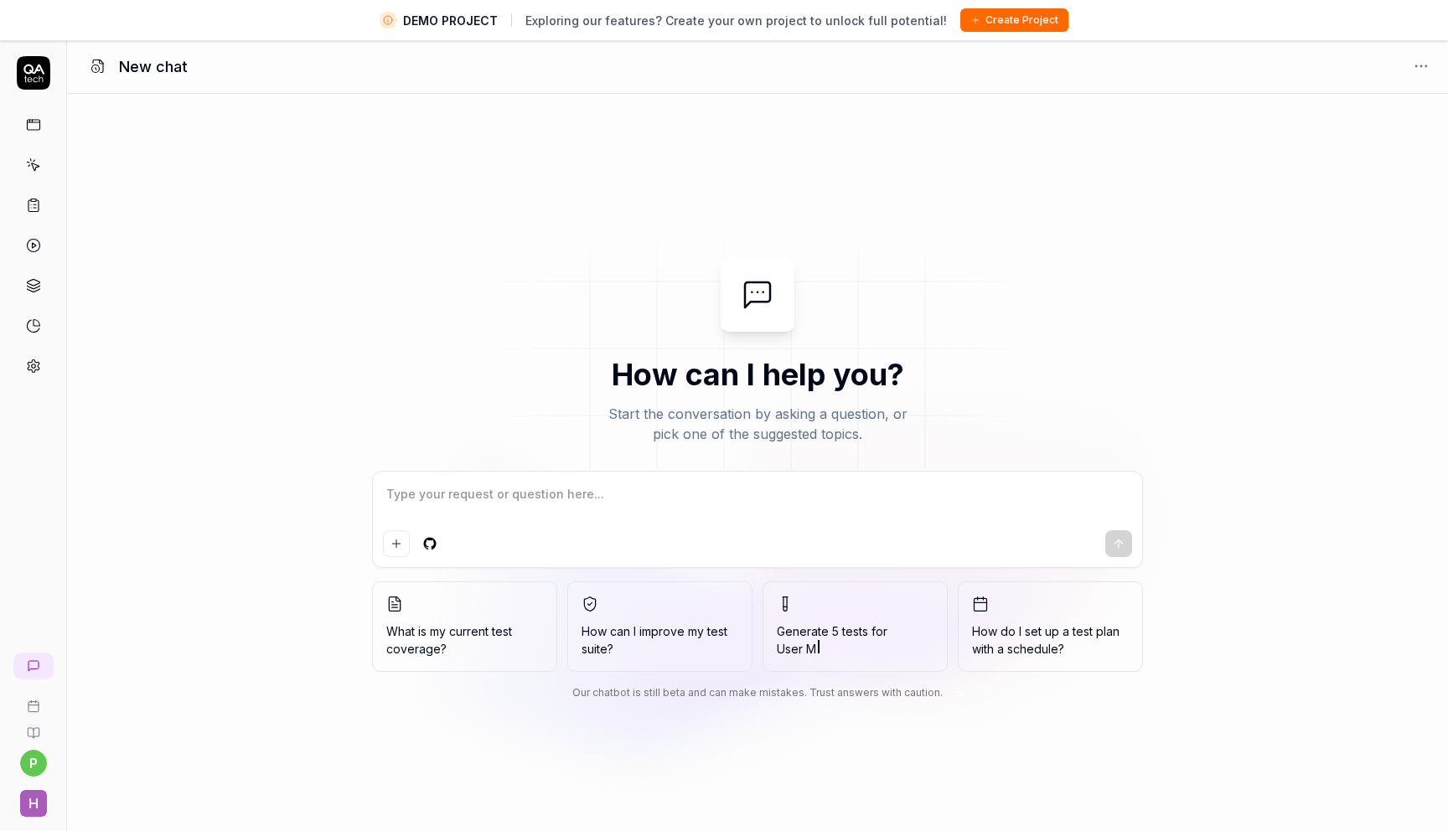
type textarea "*"
type textarea "h"
type textarea "*"
type textarea "ho"
type textarea "*"
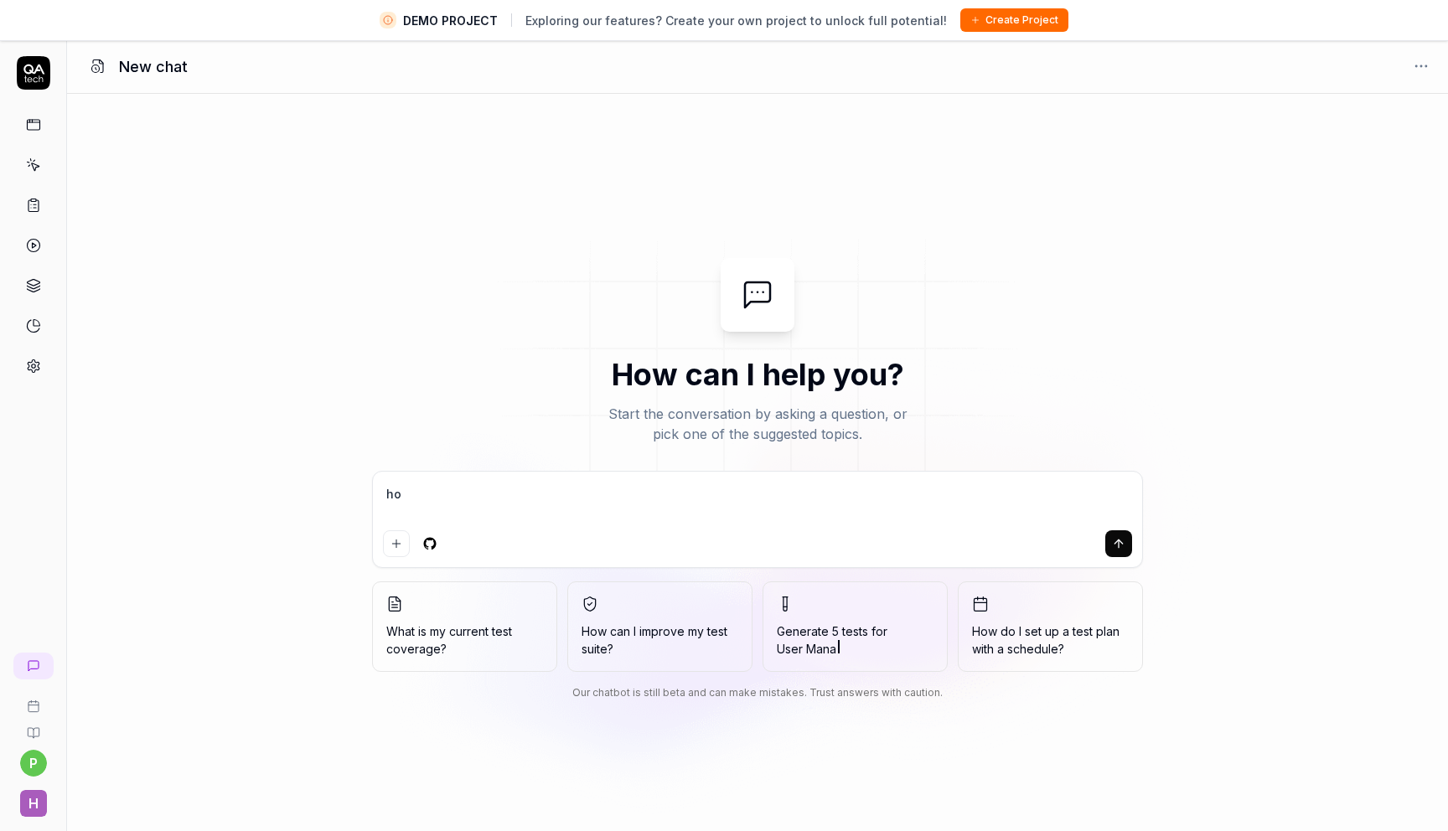
type textarea "how"
type textarea "*"
type textarea "how"
type textarea "*"
type textarea "how t"
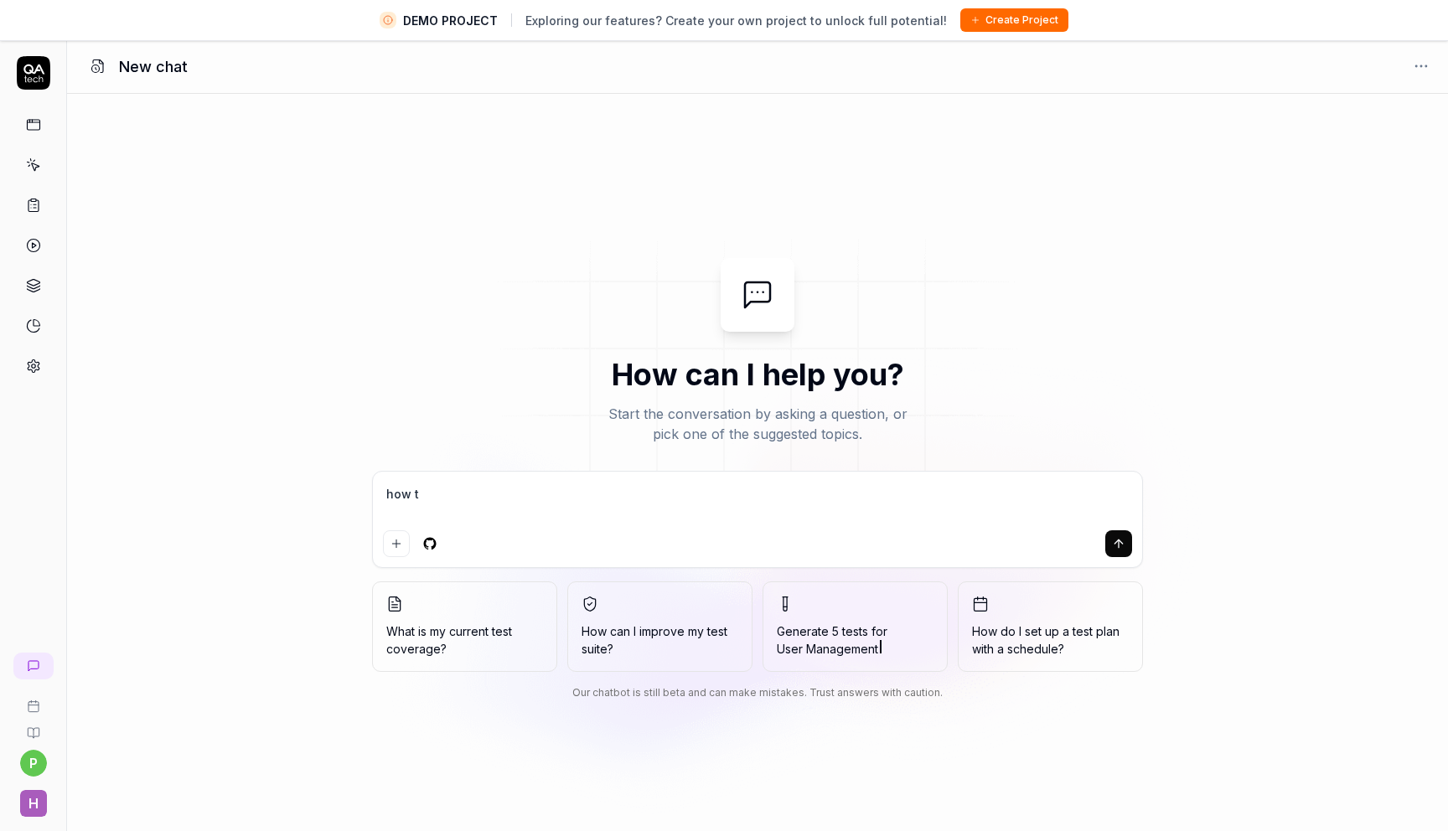
type textarea "*"
type textarea "how to"
type textarea "*"
type textarea "how to"
type textarea "*"
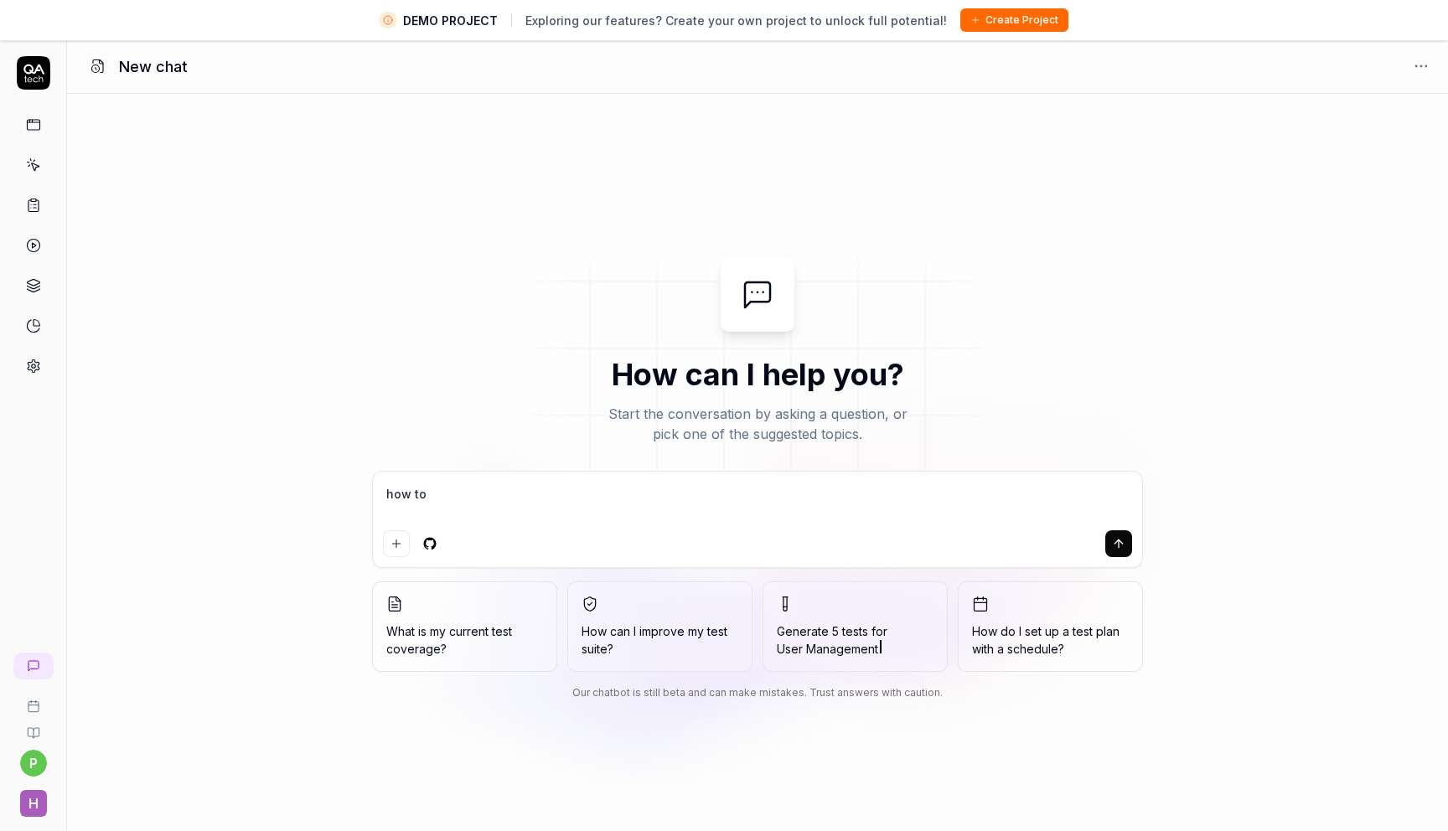
type textarea "how to r"
type textarea "*"
type textarea "how to ri"
type textarea "*"
type textarea "how to r"
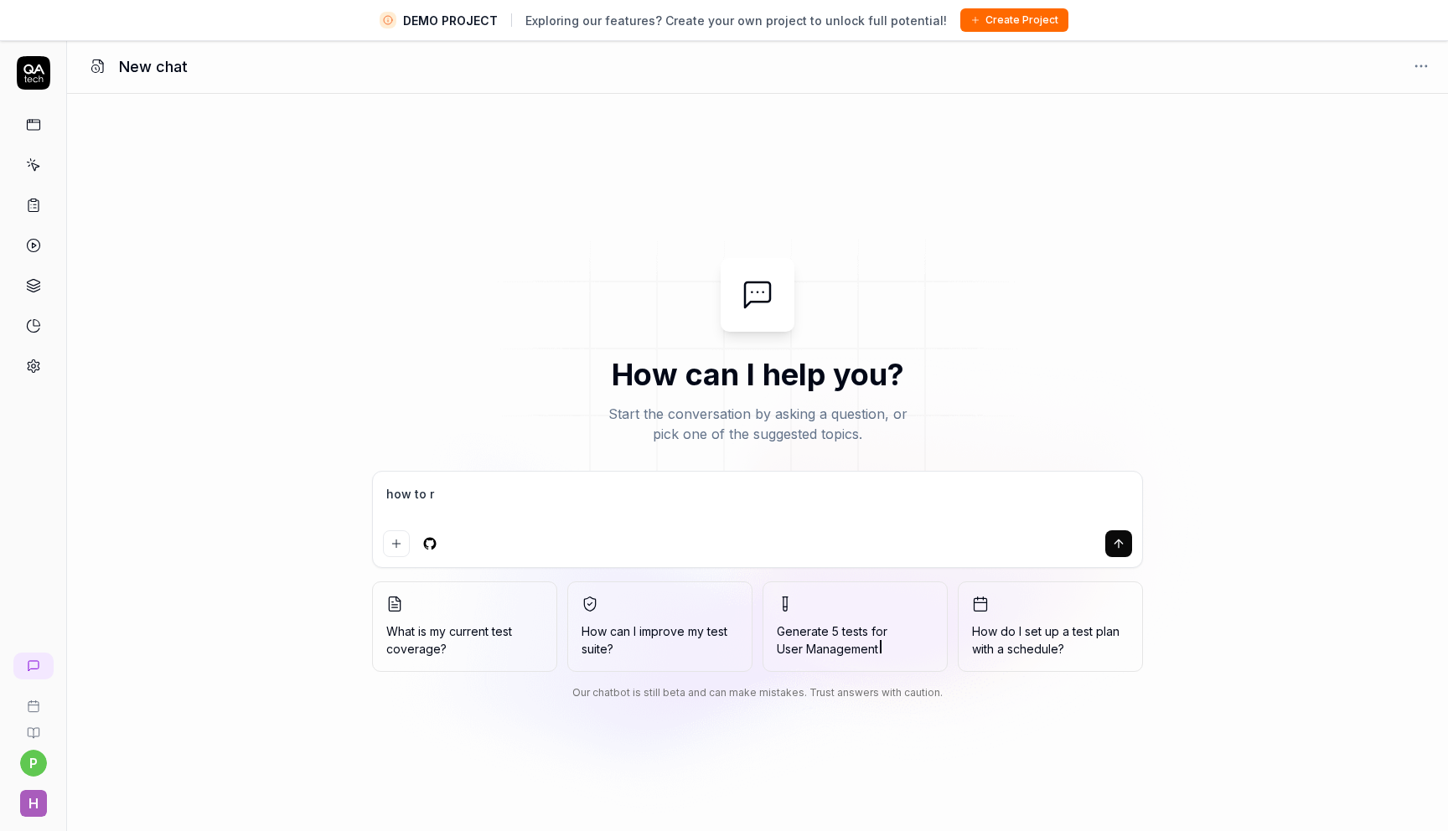
type textarea "*"
type textarea "how to"
type textarea "*"
type textarea "how to w"
type textarea "*"
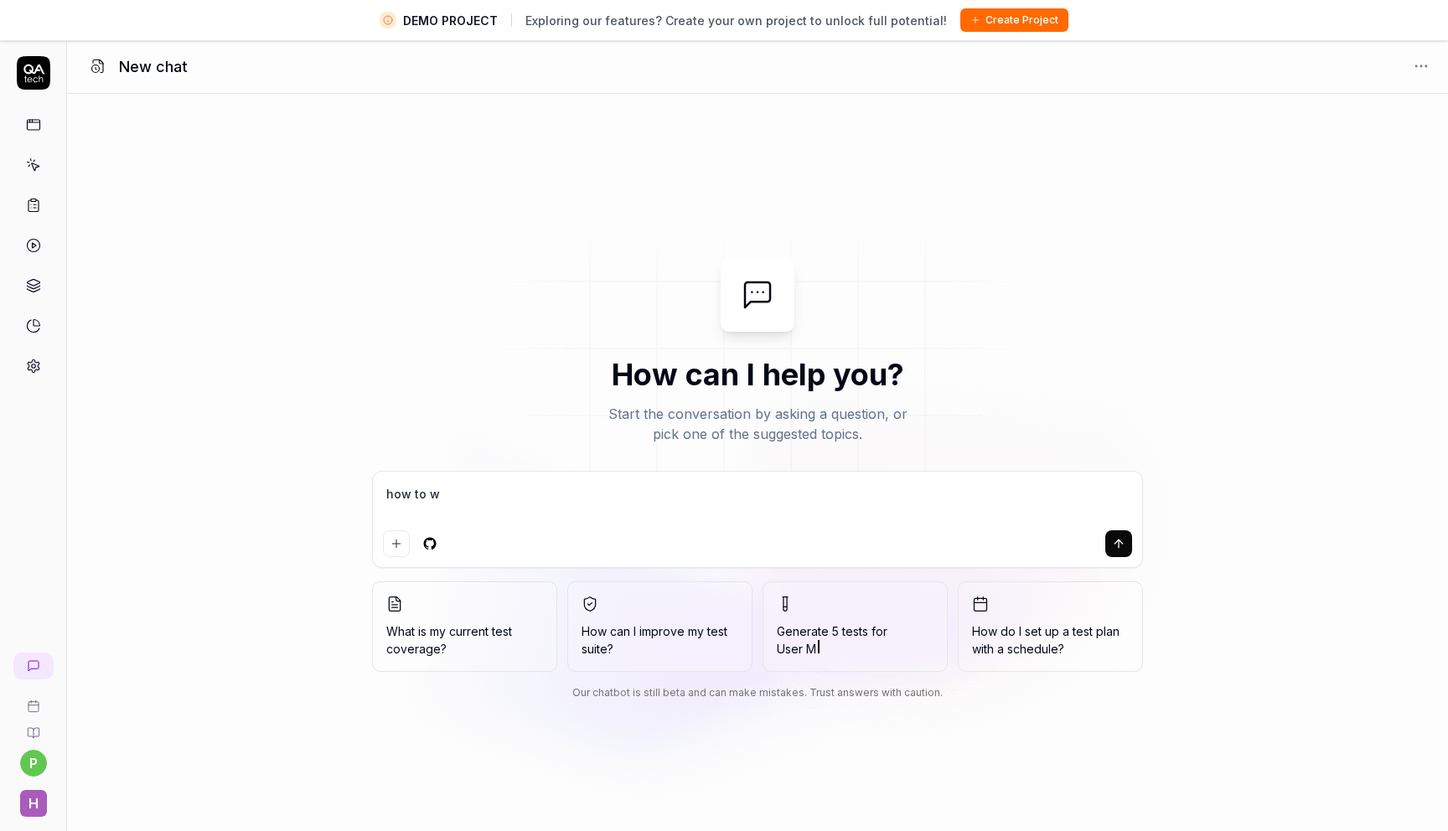
type textarea "how to wr"
type textarea "*"
type textarea "how to wri"
type textarea "*"
type textarea "how to writ"
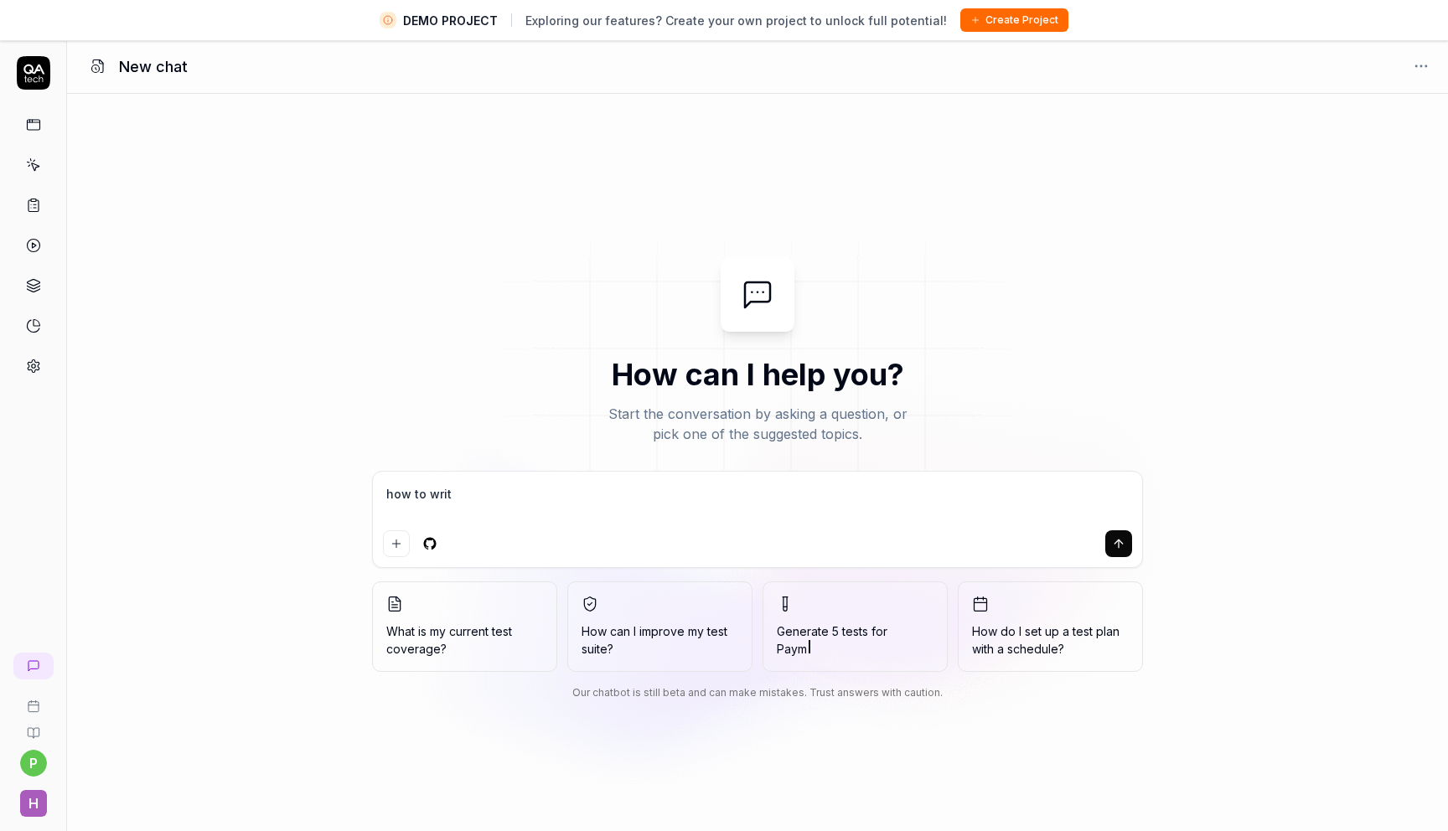
type textarea "*"
type textarea "how to write"
type textarea "*"
type textarea "how to write"
type textarea "*"
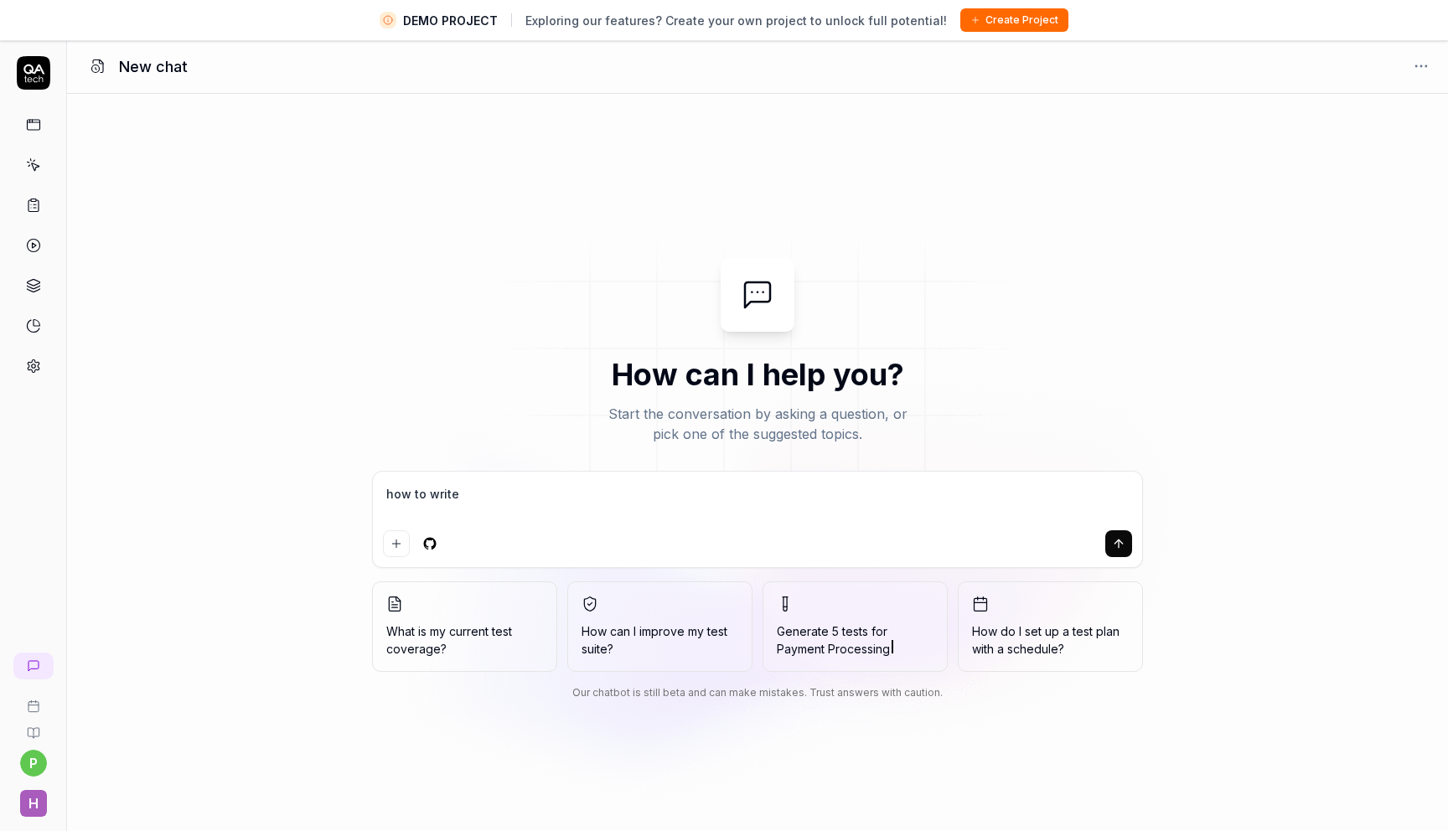
type textarea "how to write l"
type textarea "*"
type textarea "how to write lo"
type textarea "*"
type textarea "how to write loo"
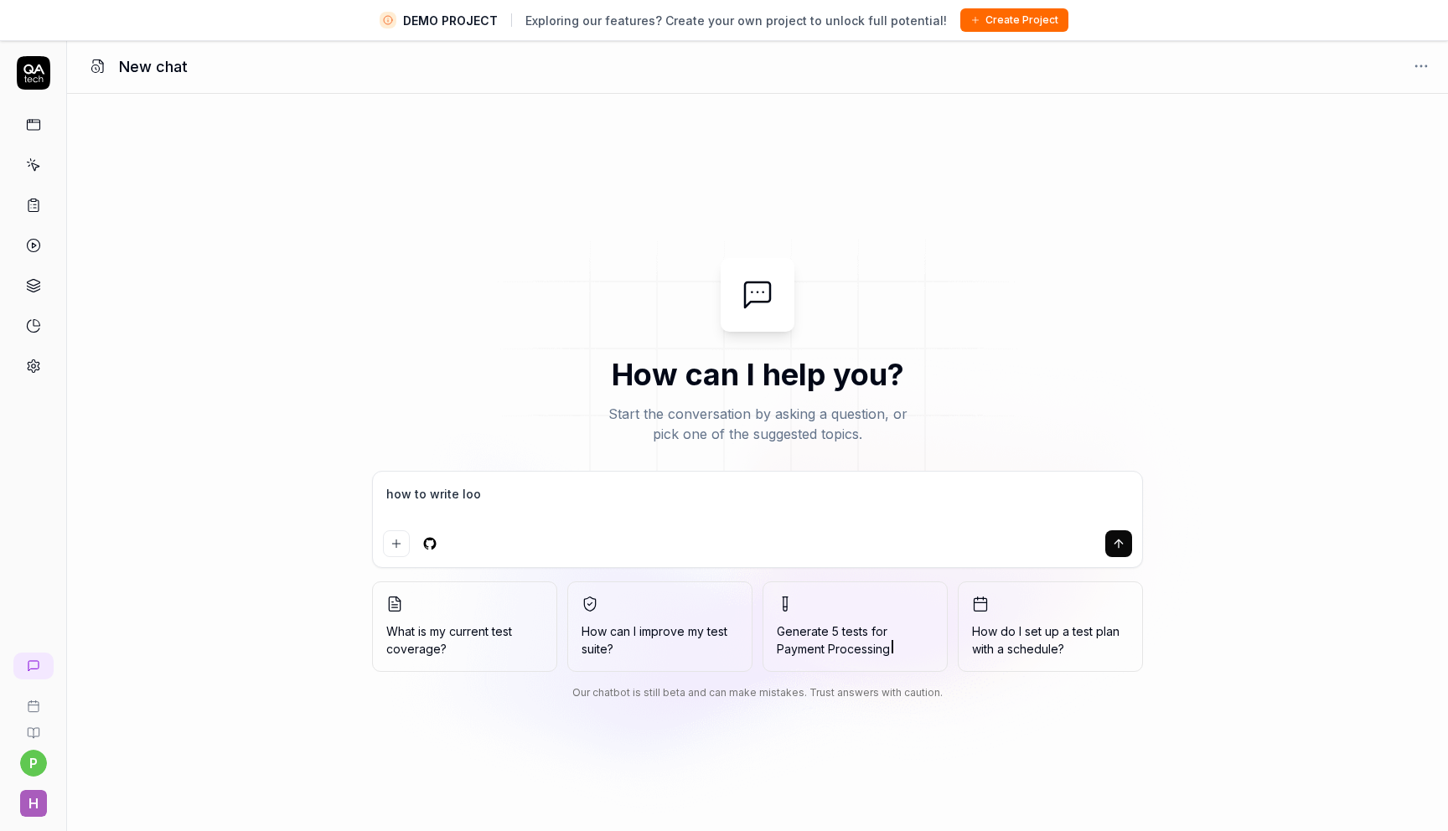
type textarea "*"
type textarea "how to write loop"
type textarea "*"
type textarea "how to write loop"
type textarea "*"
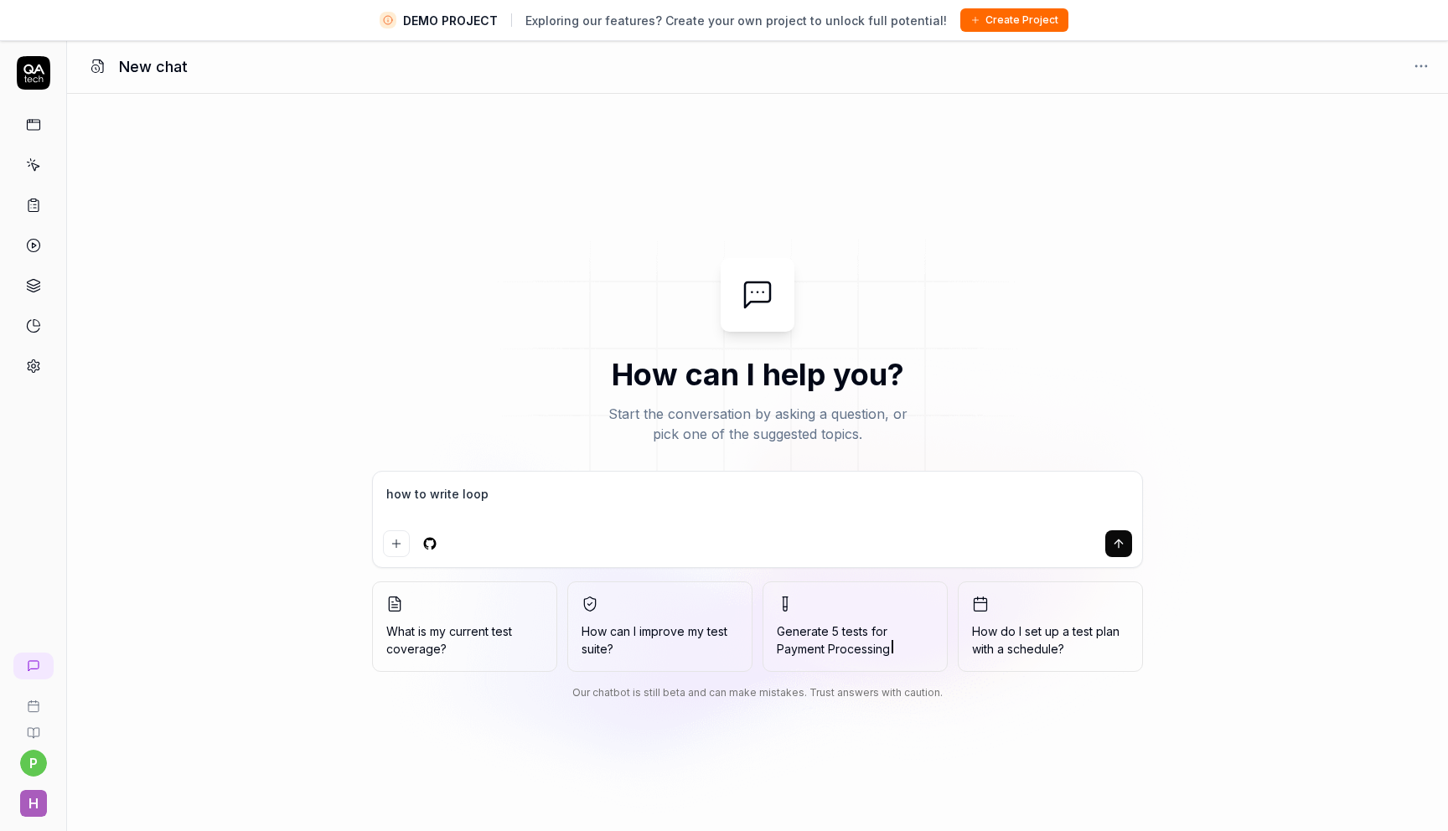
type textarea "how to write loop w"
type textarea "*"
type textarea "how to write loop wh"
type textarea "*"
type textarea "how to write loop whi"
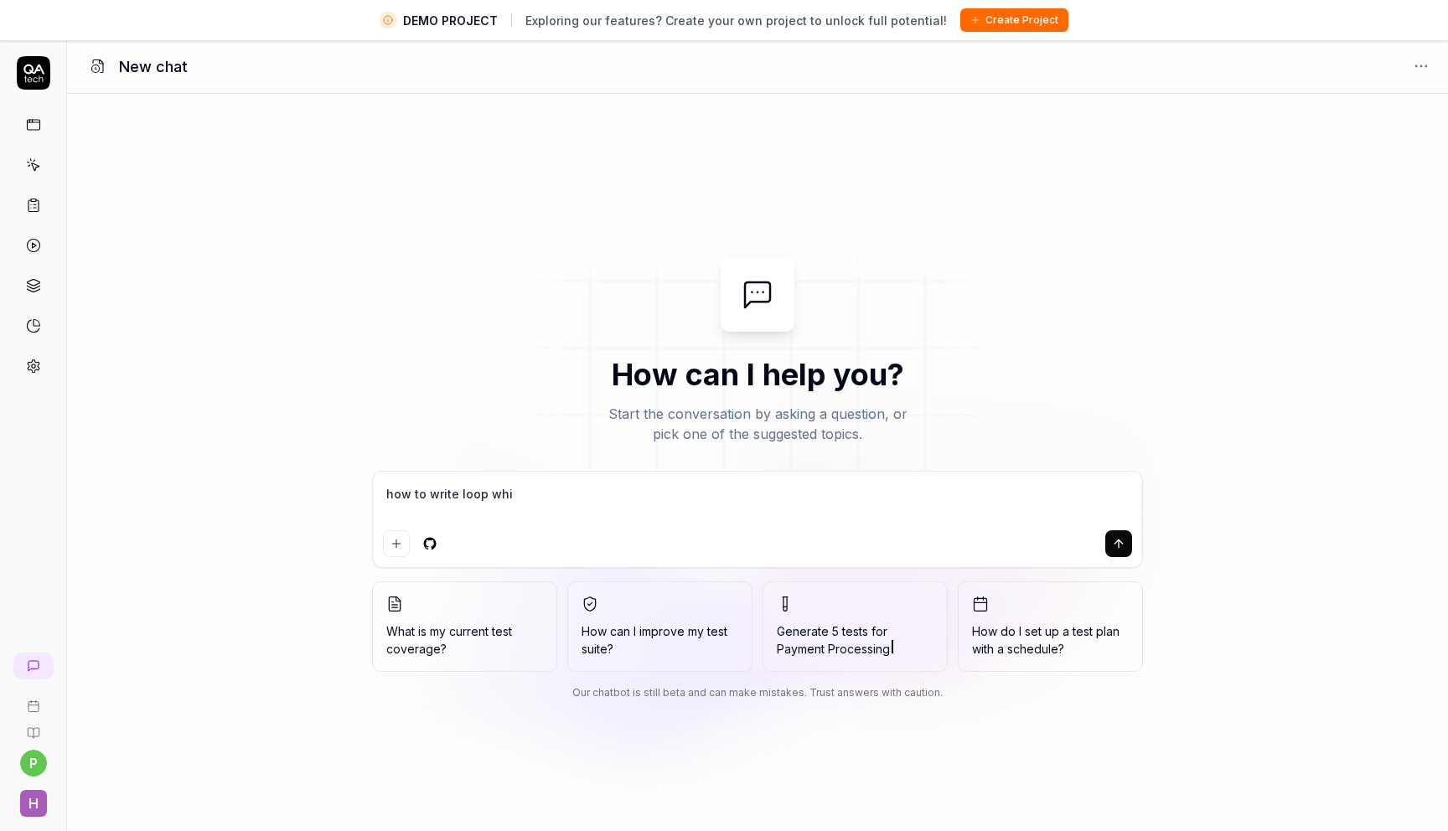
type textarea "*"
type textarea "how to write loop whic"
type textarea "*"
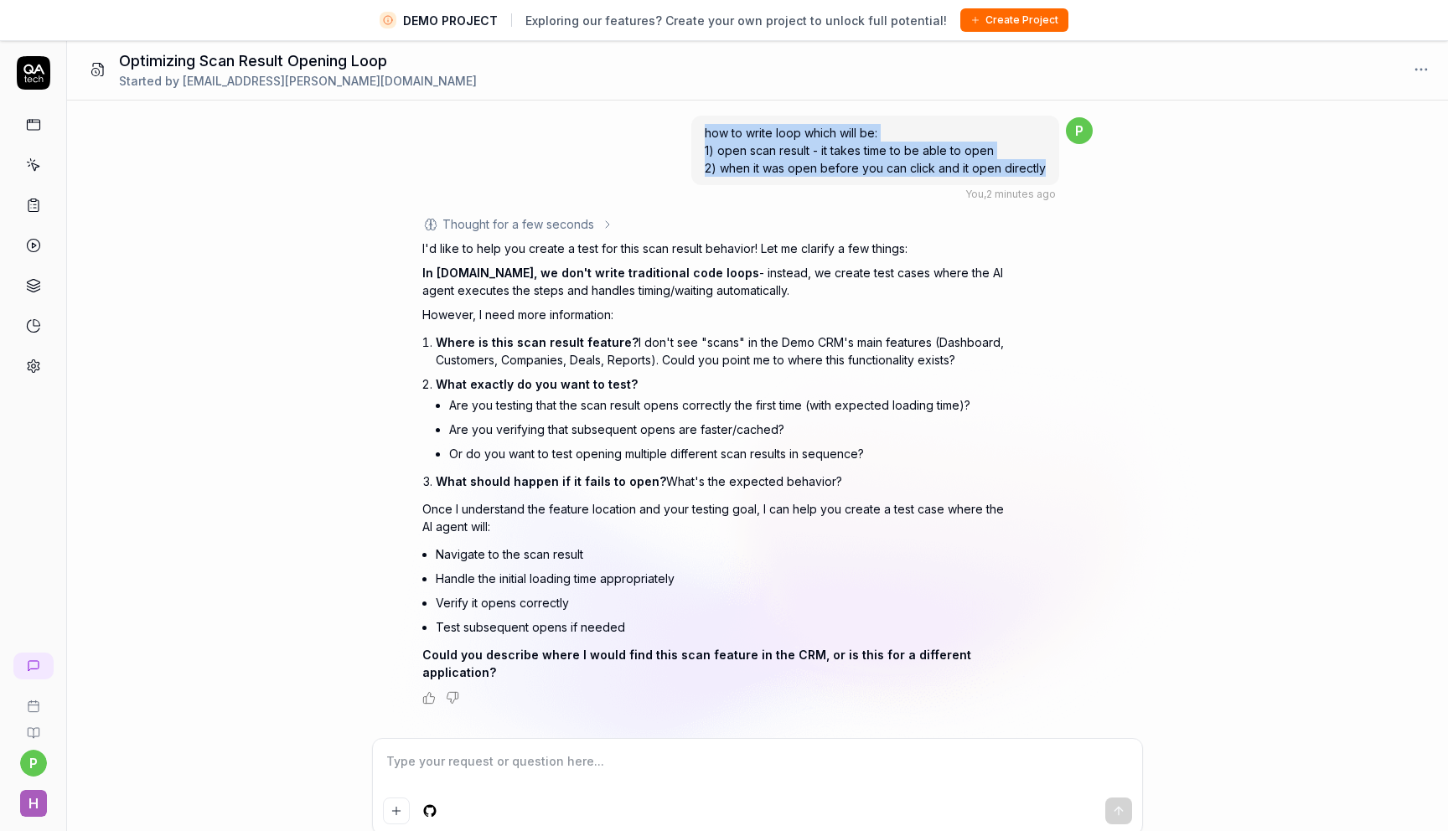
drag, startPoint x: 707, startPoint y: 129, endPoint x: 1055, endPoint y: 178, distance: 352.0
click at [1055, 178] on div "how to write loop which will be: 1) open scan result - it takes time to be able…" at bounding box center [875, 151] width 368 height 70
copy span "how to write loop which will be: 1) open scan result - it takes time to be able…"
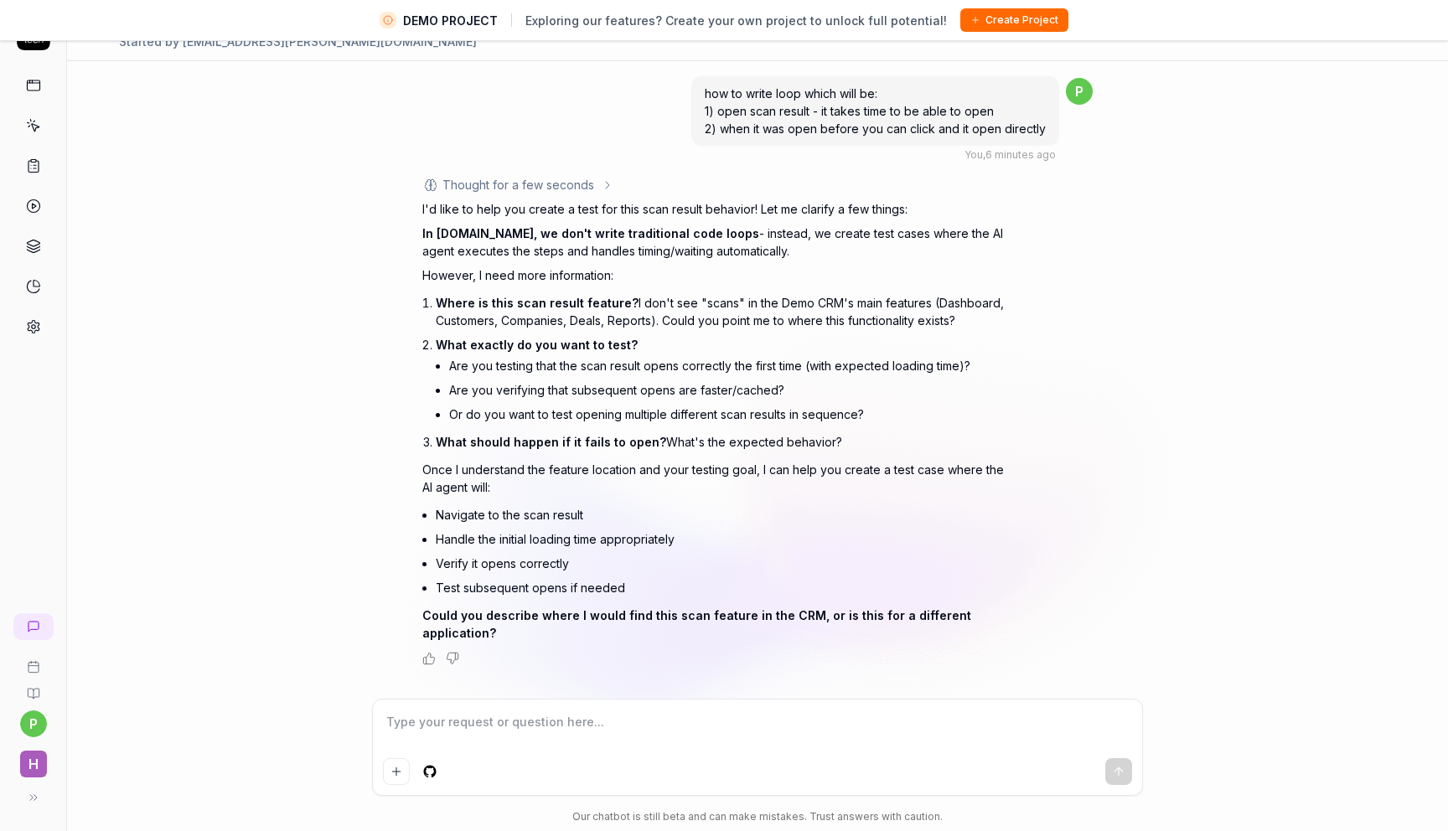
click at [560, 734] on textarea at bounding box center [757, 731] width 749 height 42
click at [40, 92] on icon at bounding box center [33, 85] width 15 height 15
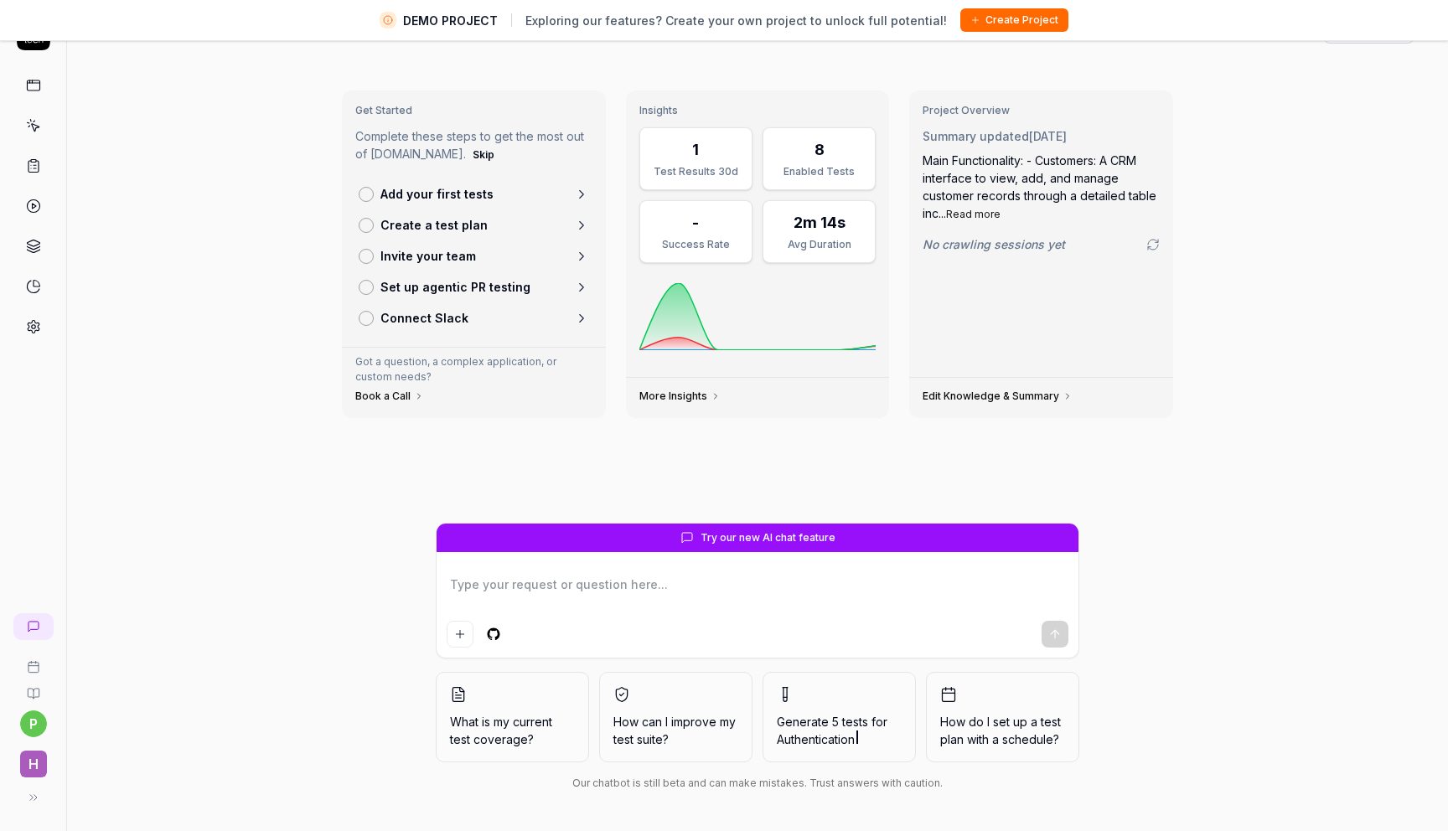
click at [538, 227] on link "Create a test plan" at bounding box center [474, 225] width 244 height 31
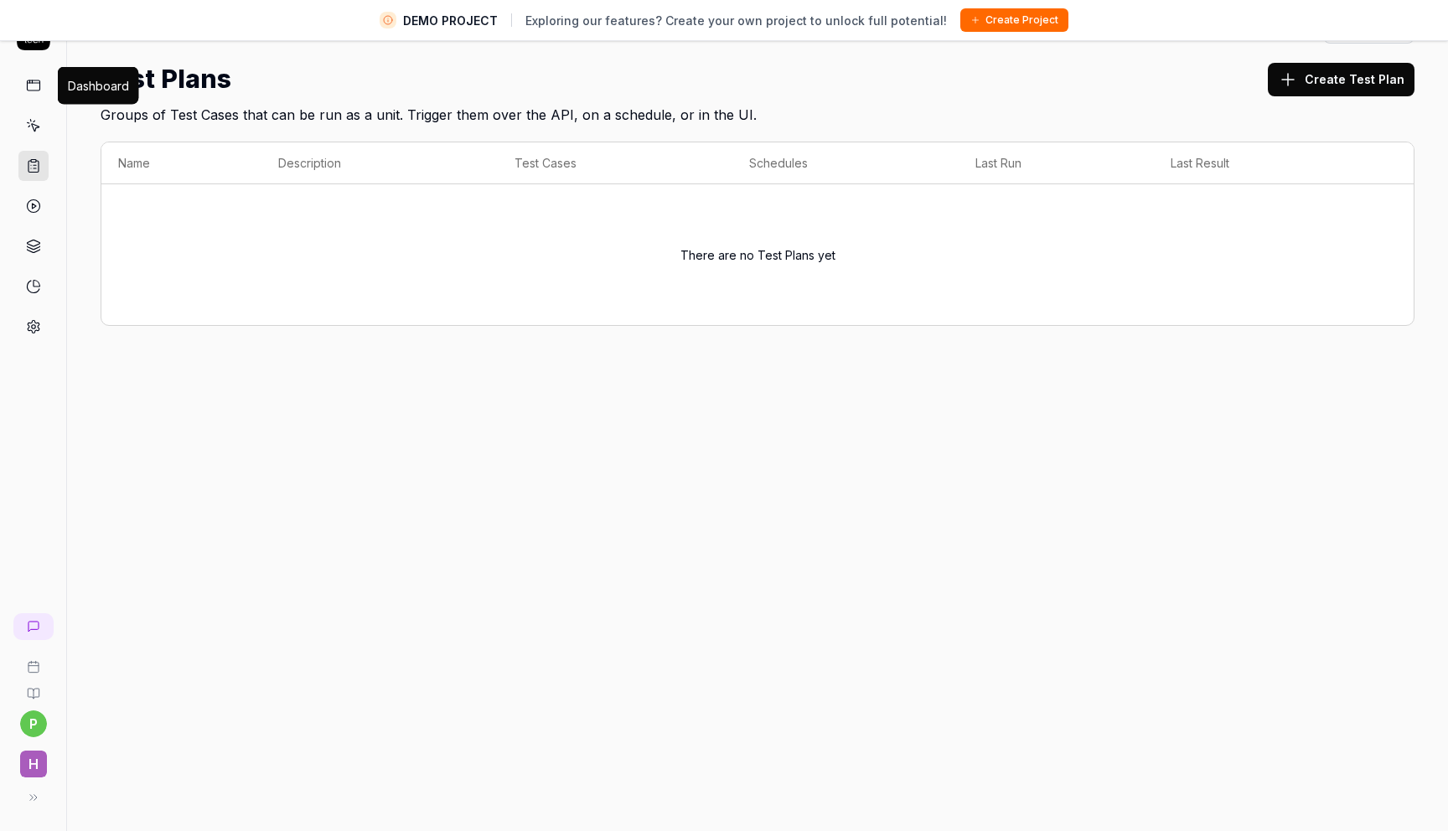
click at [26, 92] on icon at bounding box center [33, 85] width 15 height 15
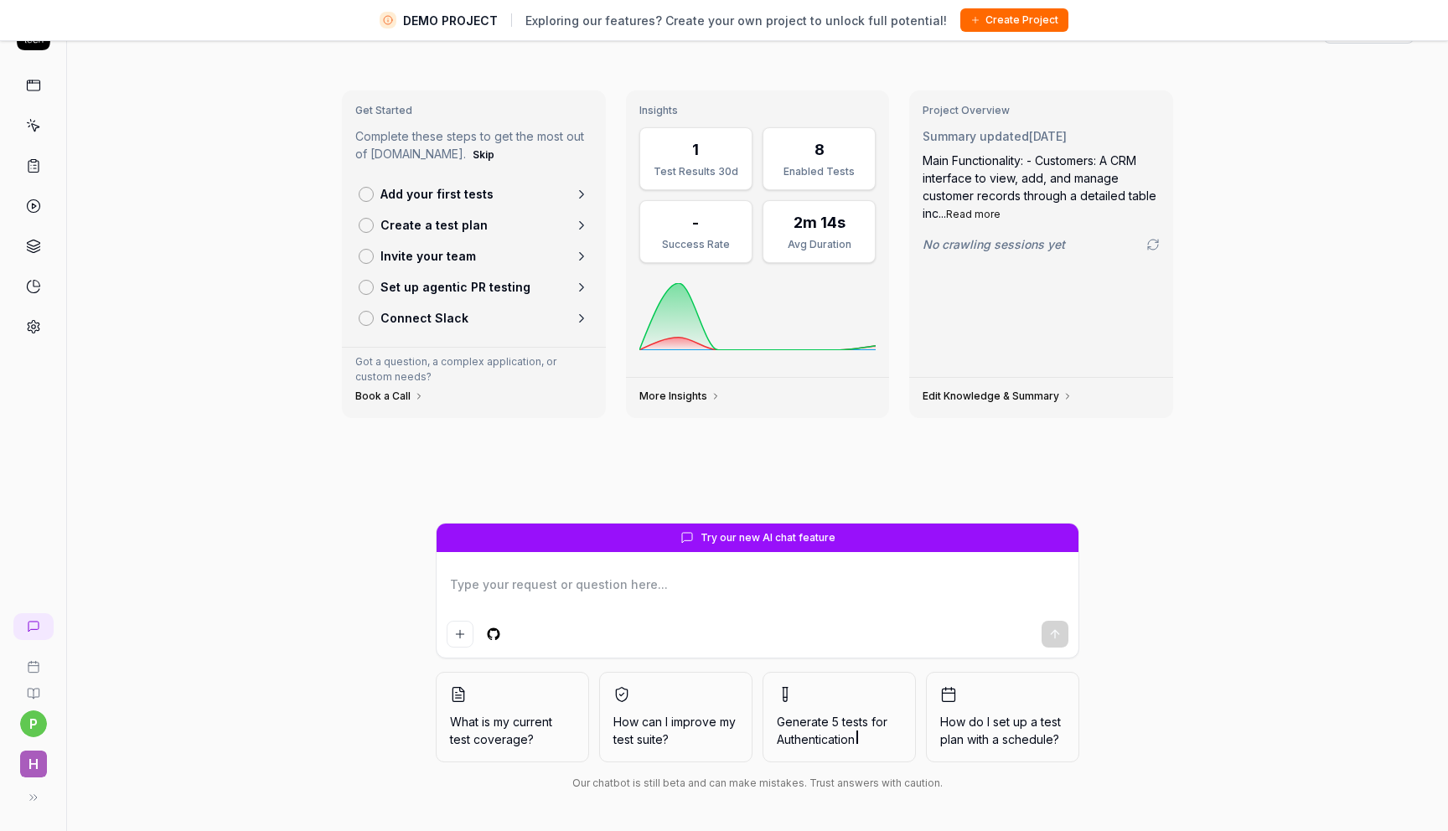
click at [585, 191] on icon at bounding box center [581, 194] width 15 height 15
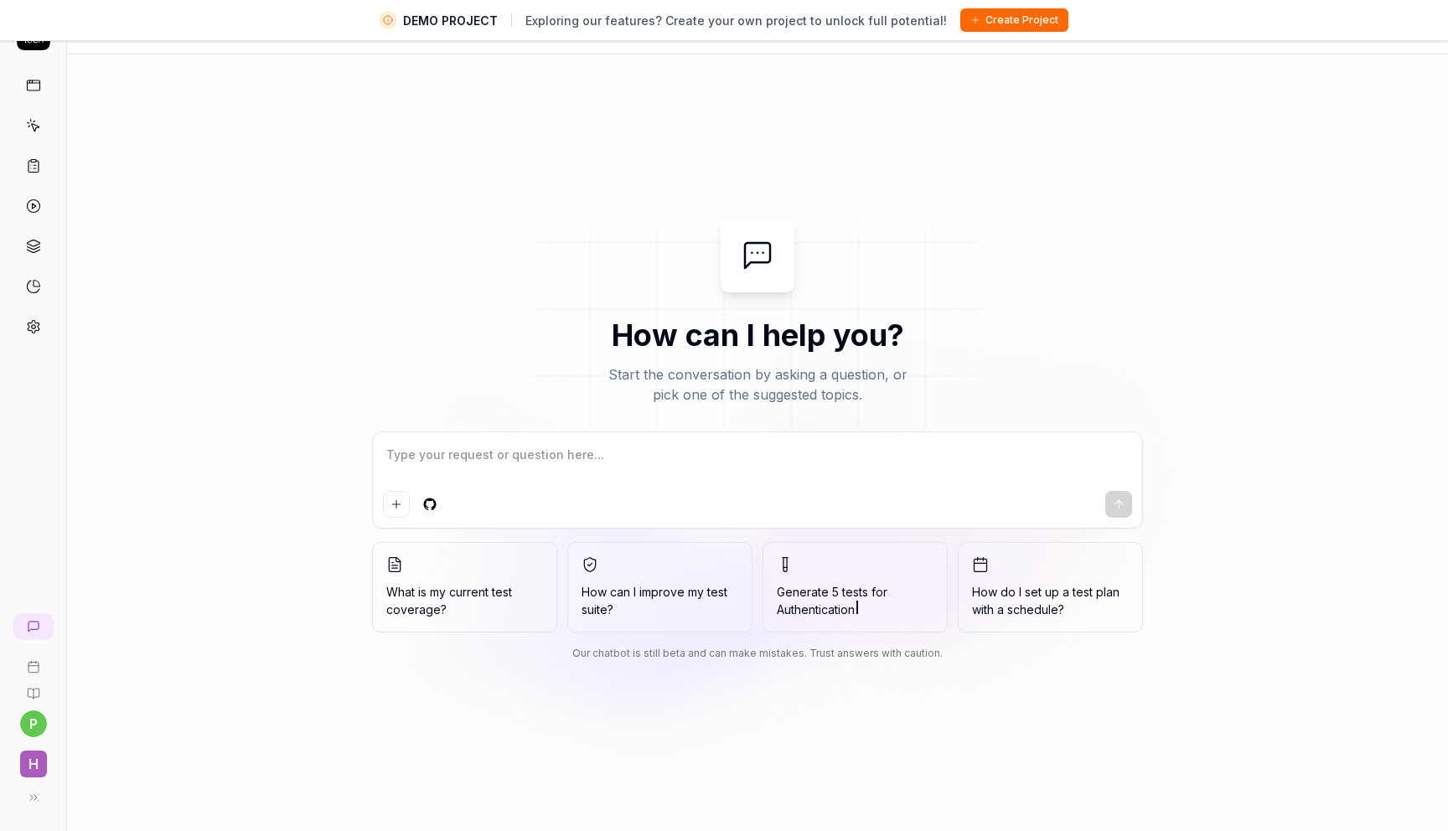
click at [24, 98] on link at bounding box center [33, 85] width 30 height 30
